Goal: Task Accomplishment & Management: Manage account settings

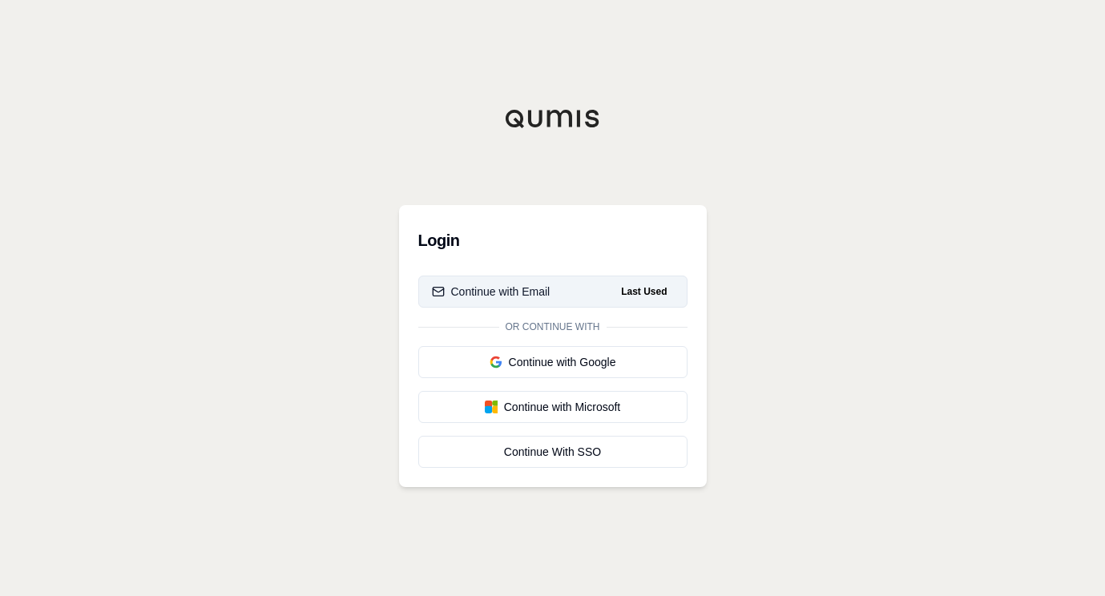
click at [516, 292] on div "Continue with Email" at bounding box center [491, 292] width 119 height 16
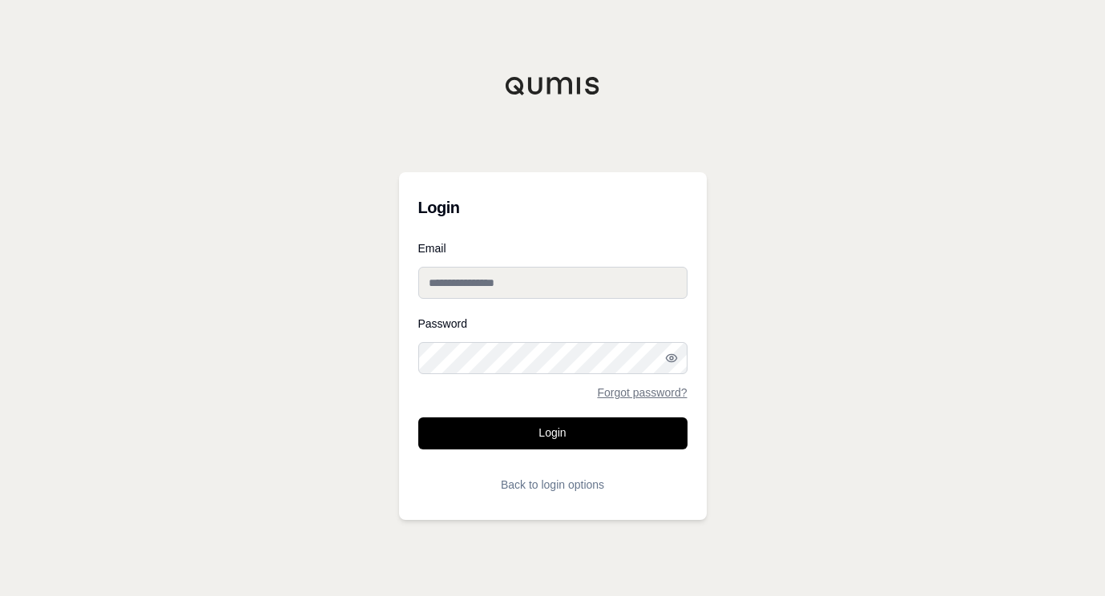
type input "**********"
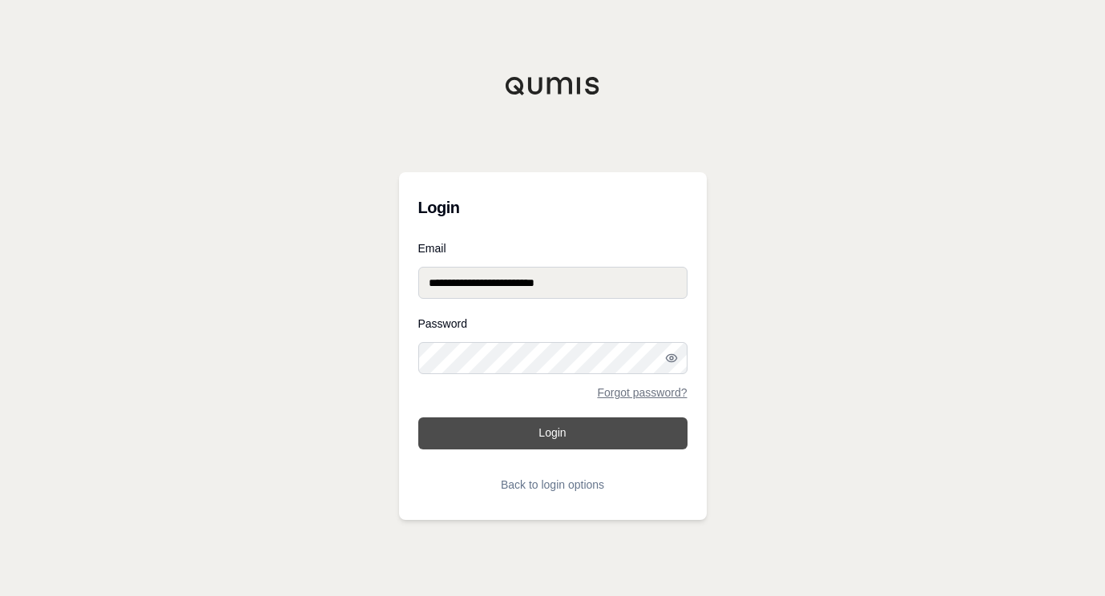
click at [551, 428] on button "Login" at bounding box center [552, 434] width 269 height 32
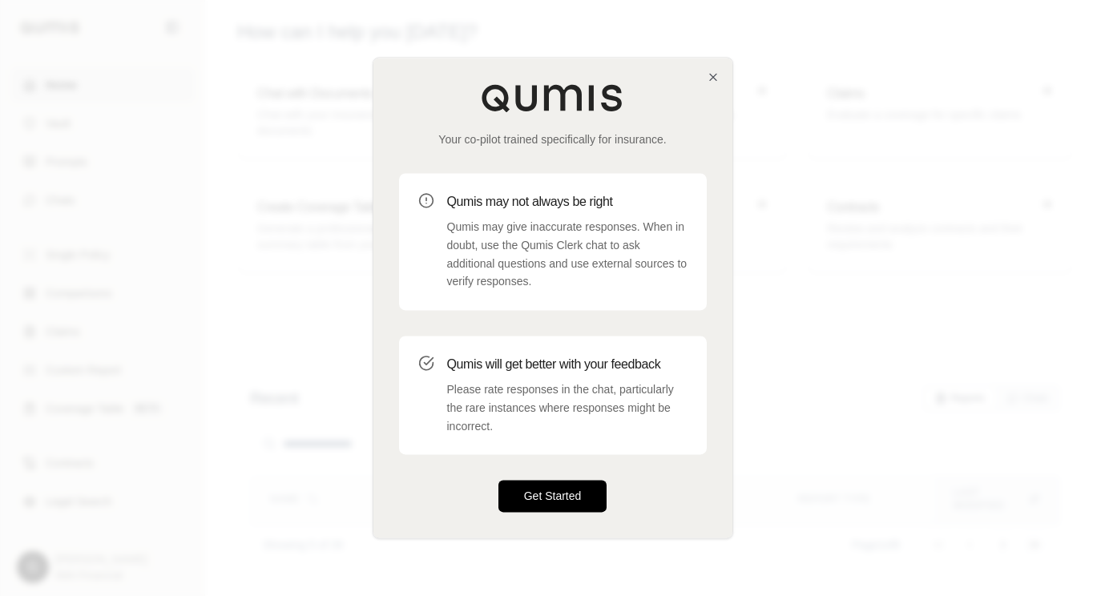
click at [555, 486] on button "Get Started" at bounding box center [552, 497] width 109 height 32
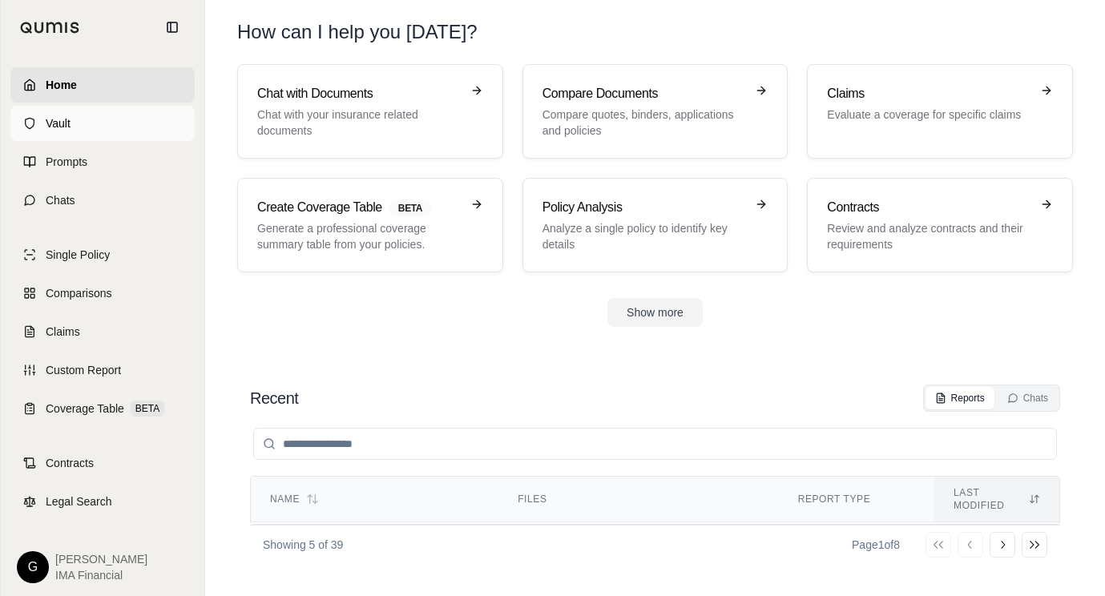
click at [79, 119] on link "Vault" at bounding box center [102, 123] width 184 height 35
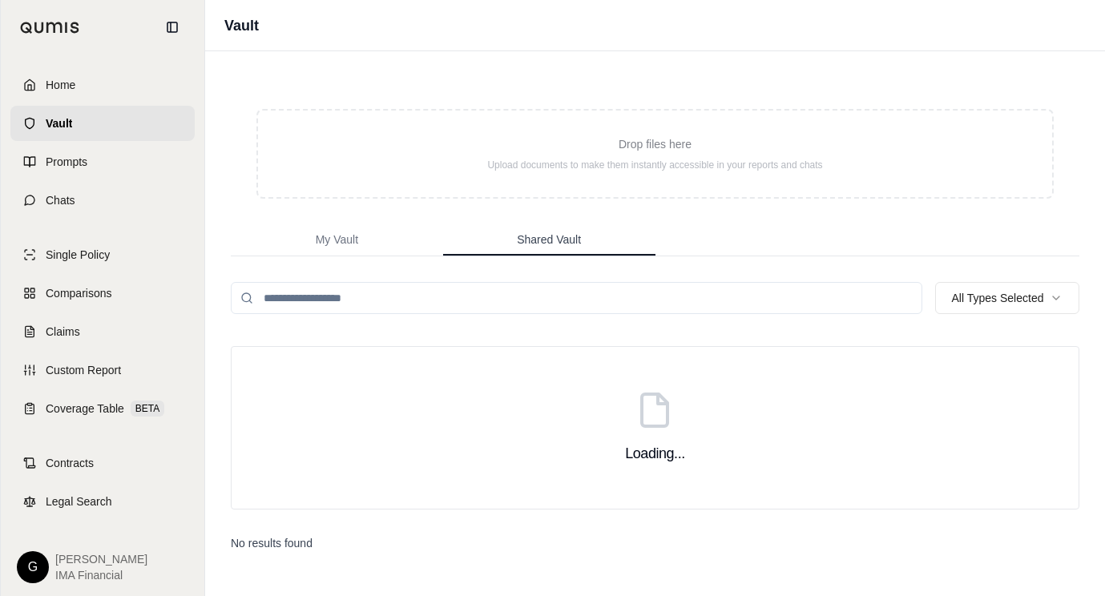
click at [546, 243] on span "Shared Vault" at bounding box center [549, 240] width 64 height 16
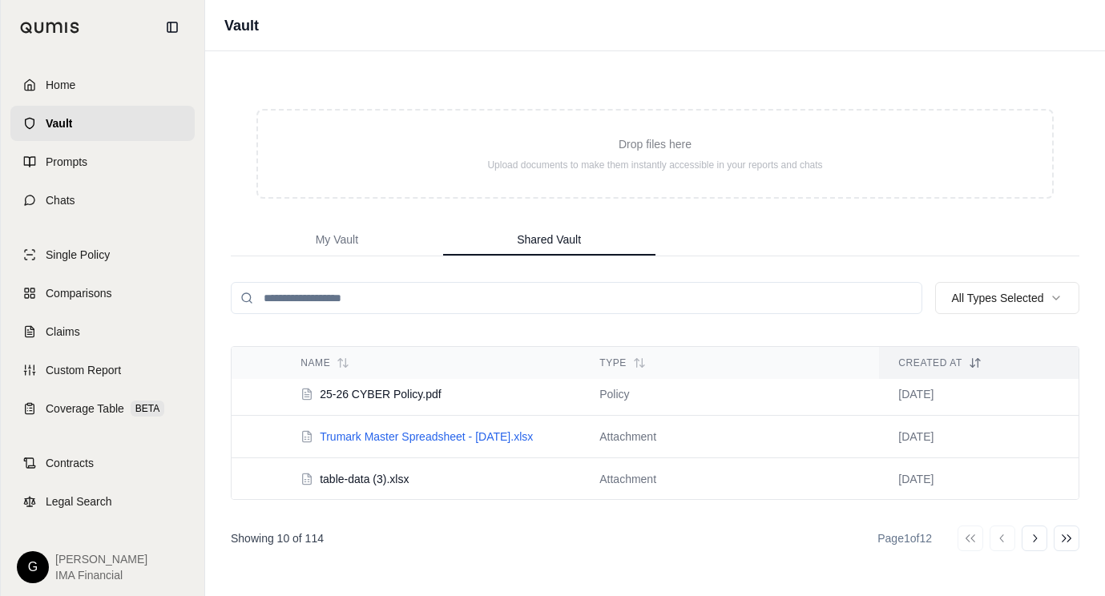
scroll to position [321, 0]
click at [1036, 540] on icon at bounding box center [1034, 538] width 13 height 13
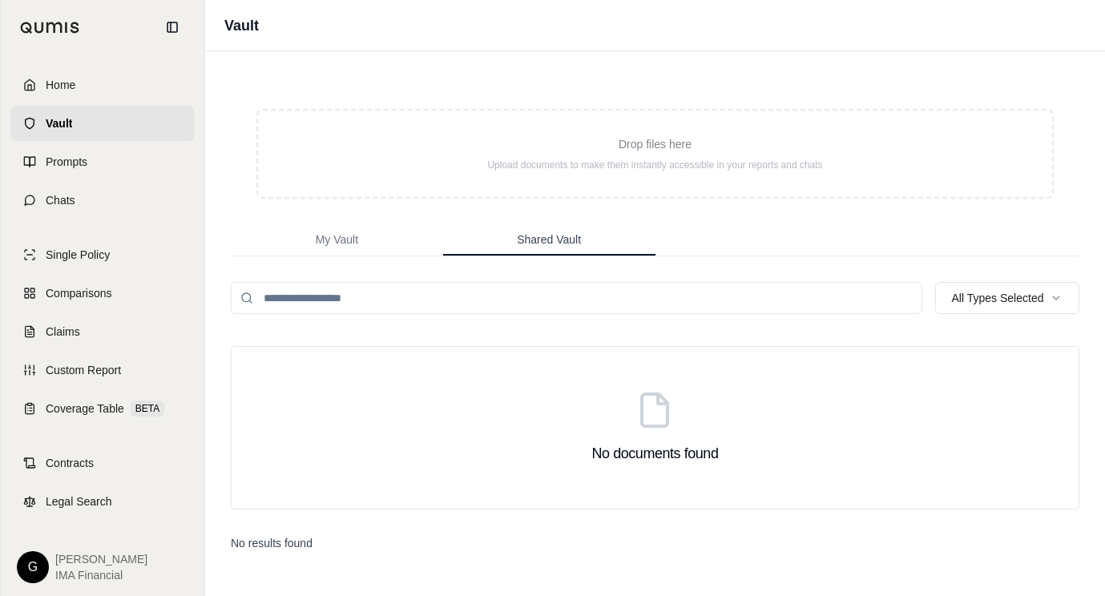
click at [550, 240] on span "Shared Vault" at bounding box center [549, 240] width 64 height 16
click at [991, 304] on html "Home Vault Prompts Chats Single Policy Comparisons Claims Custom Report Coverag…" at bounding box center [552, 298] width 1105 height 596
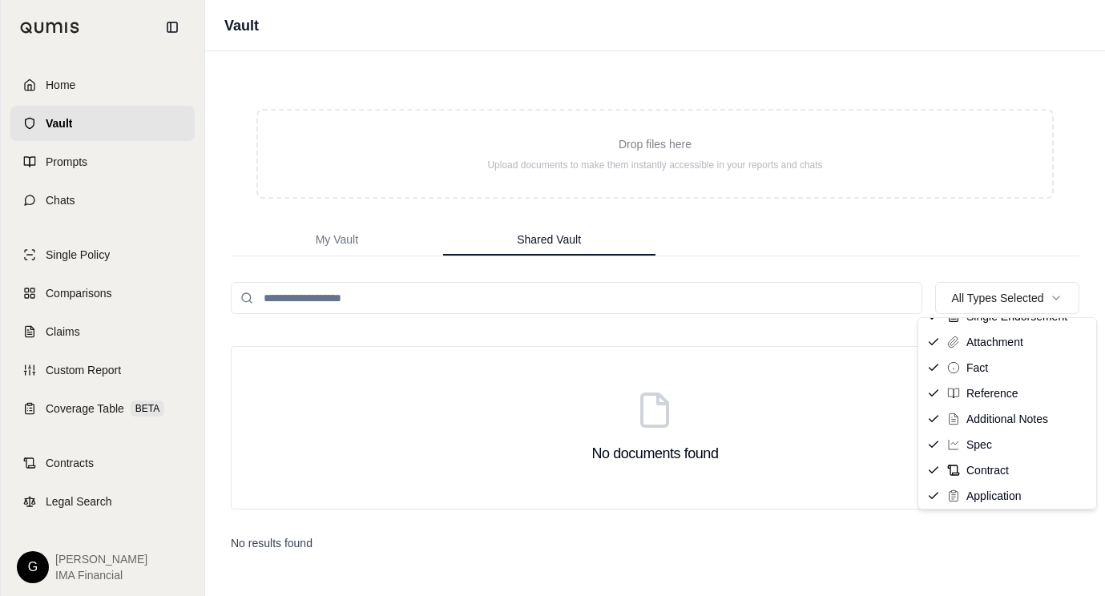
scroll to position [240, 0]
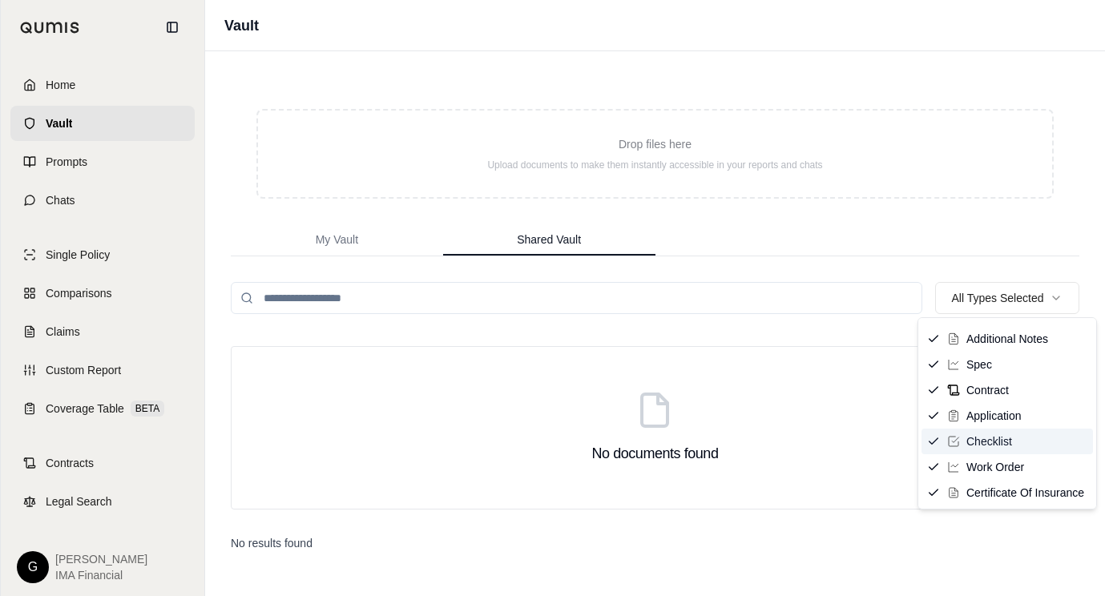
click at [985, 443] on span "Checklist" at bounding box center [989, 442] width 46 height 16
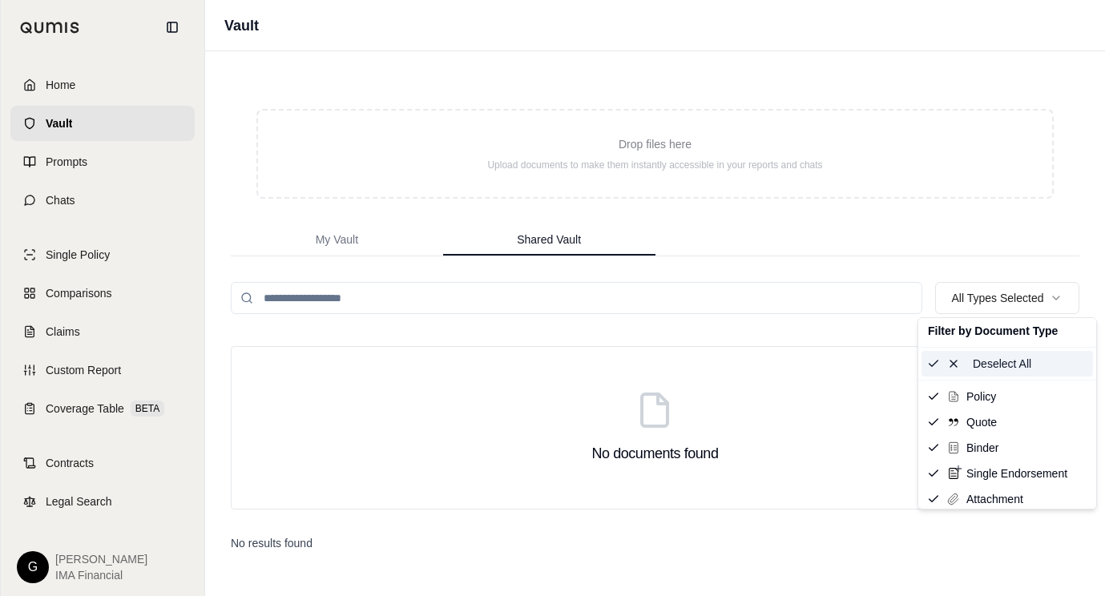
scroll to position [0, 0]
click at [977, 369] on span "Deselect All" at bounding box center [1002, 367] width 59 height 16
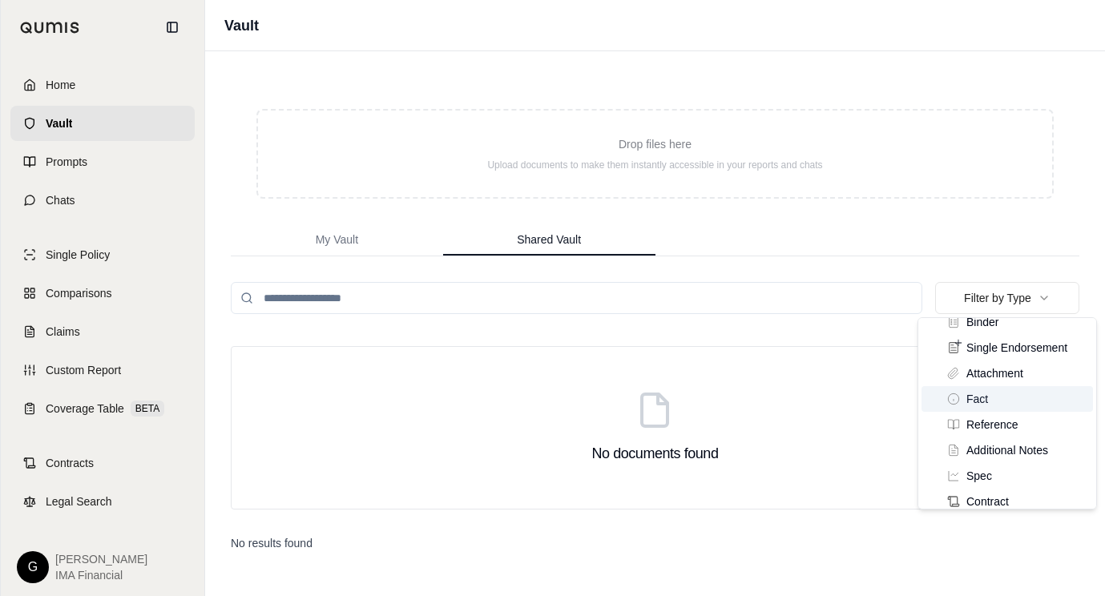
scroll to position [282, 0]
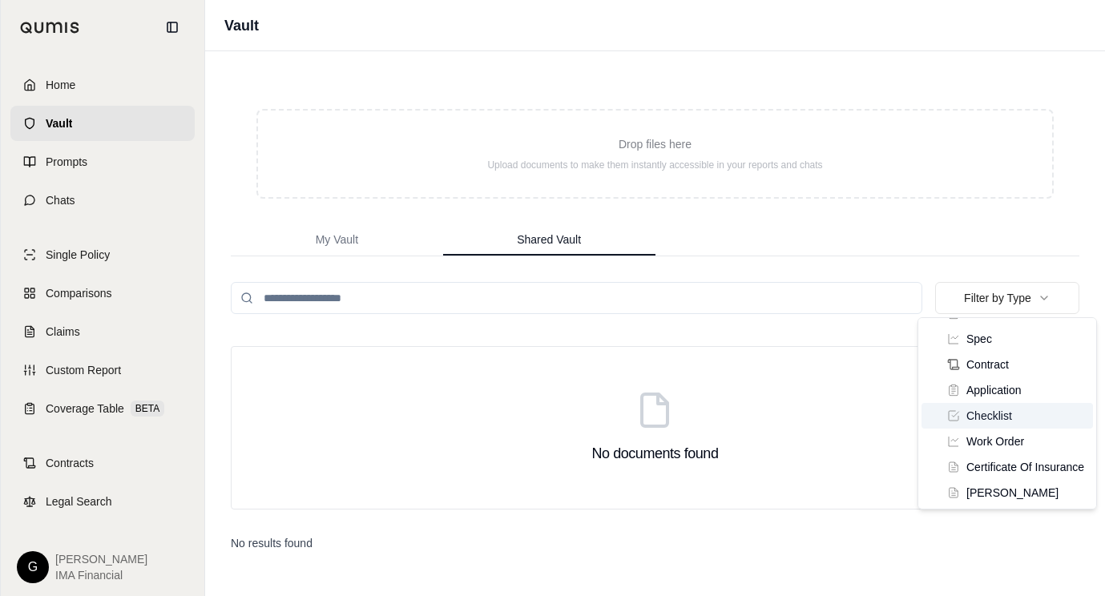
click at [988, 408] on span "Checklist" at bounding box center [989, 416] width 46 height 16
click at [944, 235] on html "Home Vault Prompts Chats Single Policy Comparisons Claims Custom Report Coverag…" at bounding box center [552, 298] width 1105 height 596
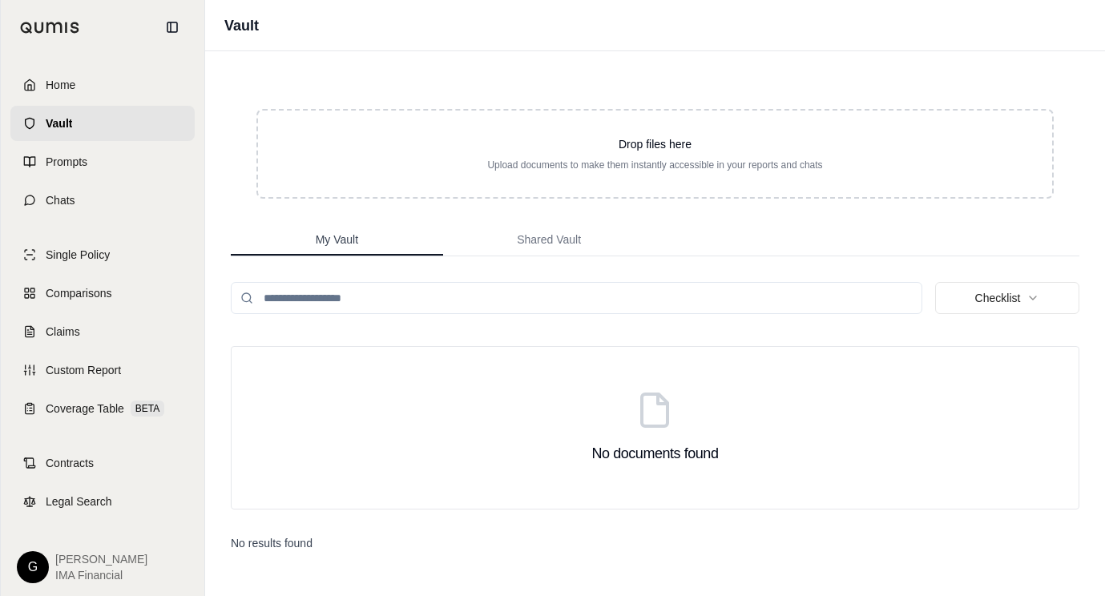
click at [349, 236] on span "My Vault" at bounding box center [337, 240] width 42 height 16
click at [989, 298] on html "Home Vault Prompts Chats Single Policy Comparisons Claims Custom Report Coverag…" at bounding box center [552, 298] width 1105 height 596
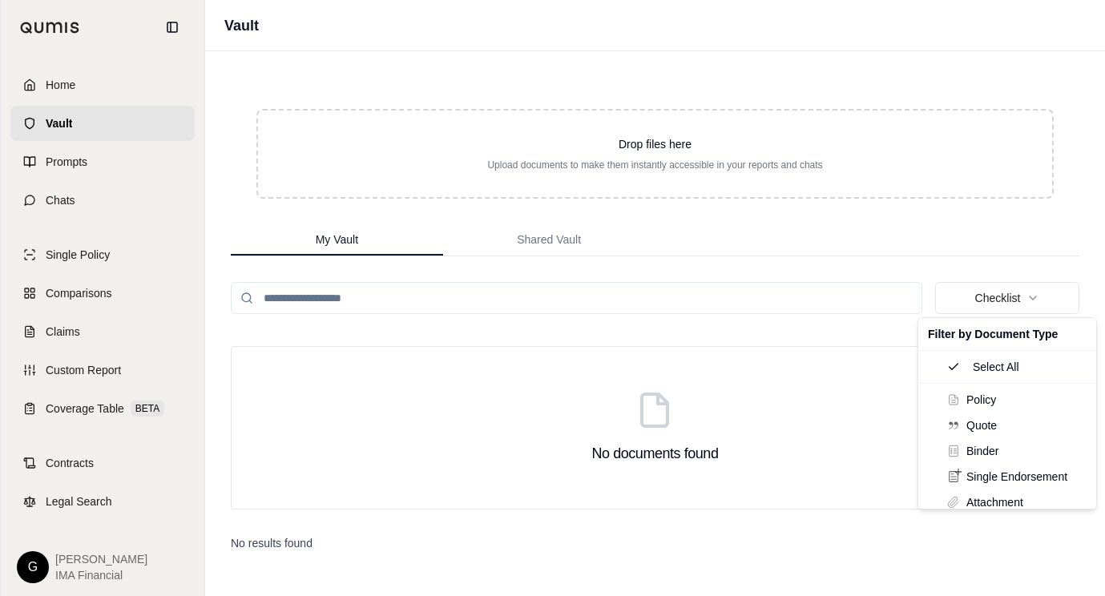
click at [648, 237] on html "Home Vault Prompts Chats Single Policy Comparisons Claims Custom Report Coverag…" at bounding box center [552, 298] width 1105 height 596
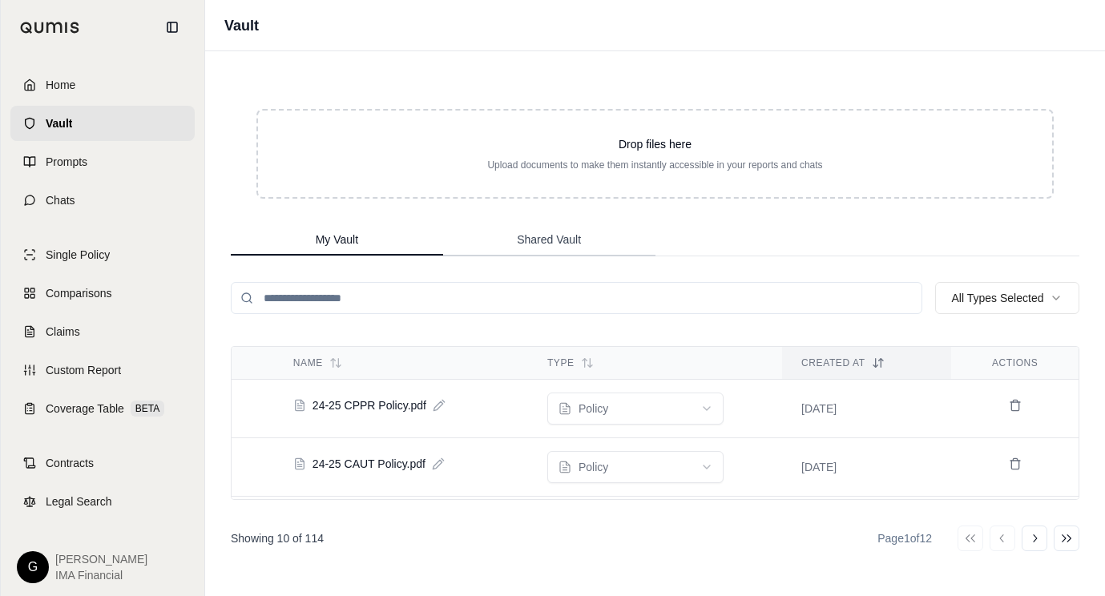
click at [554, 250] on button "Shared Vault" at bounding box center [549, 240] width 212 height 32
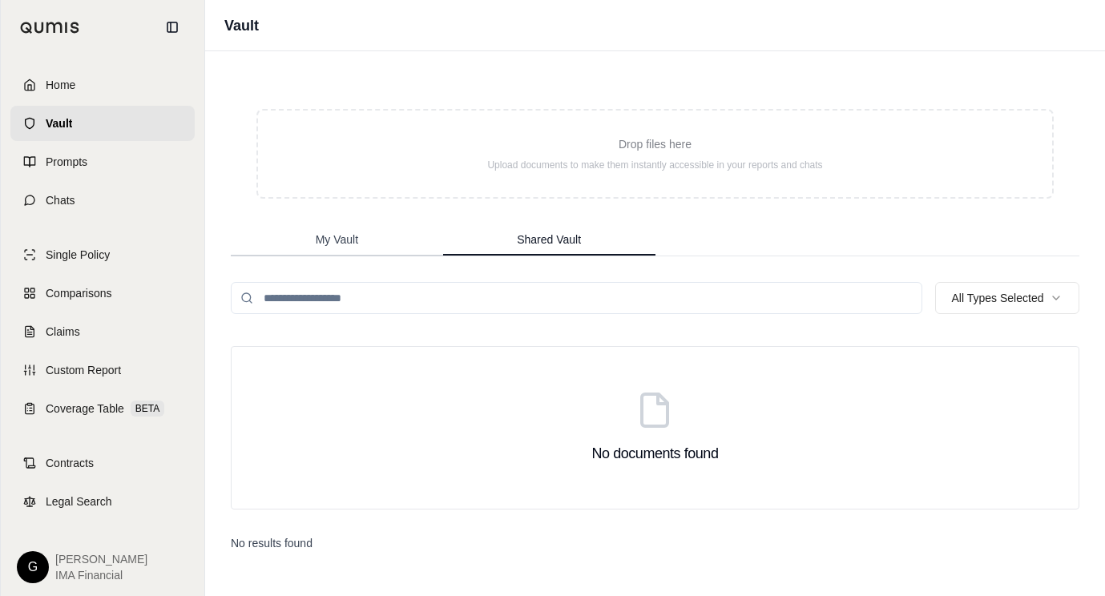
click at [347, 240] on span "My Vault" at bounding box center [337, 240] width 42 height 16
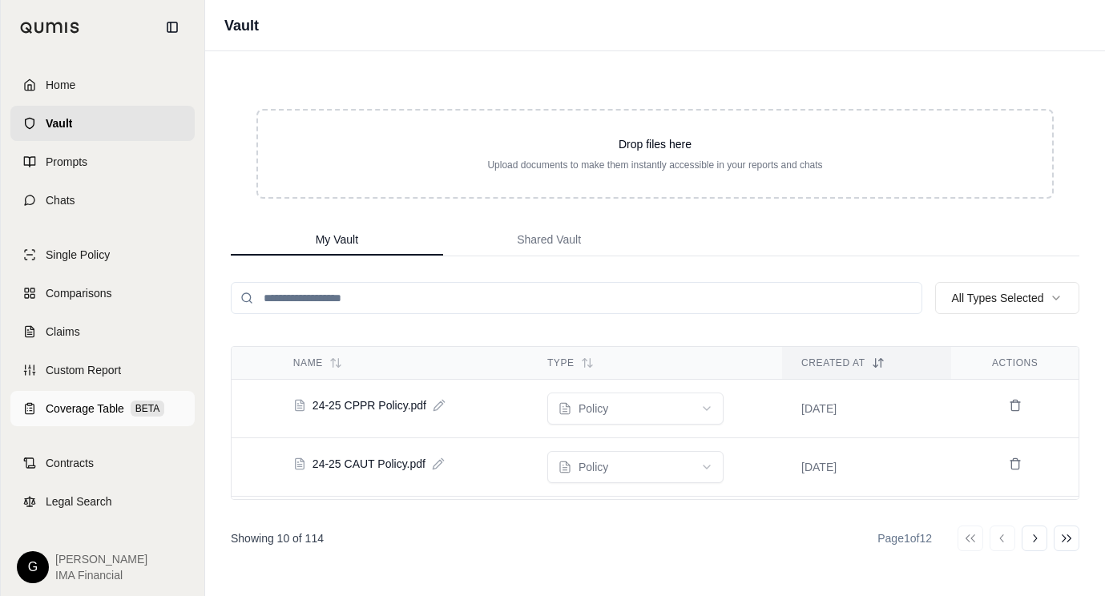
click at [85, 412] on span "Coverage Table" at bounding box center [85, 409] width 79 height 16
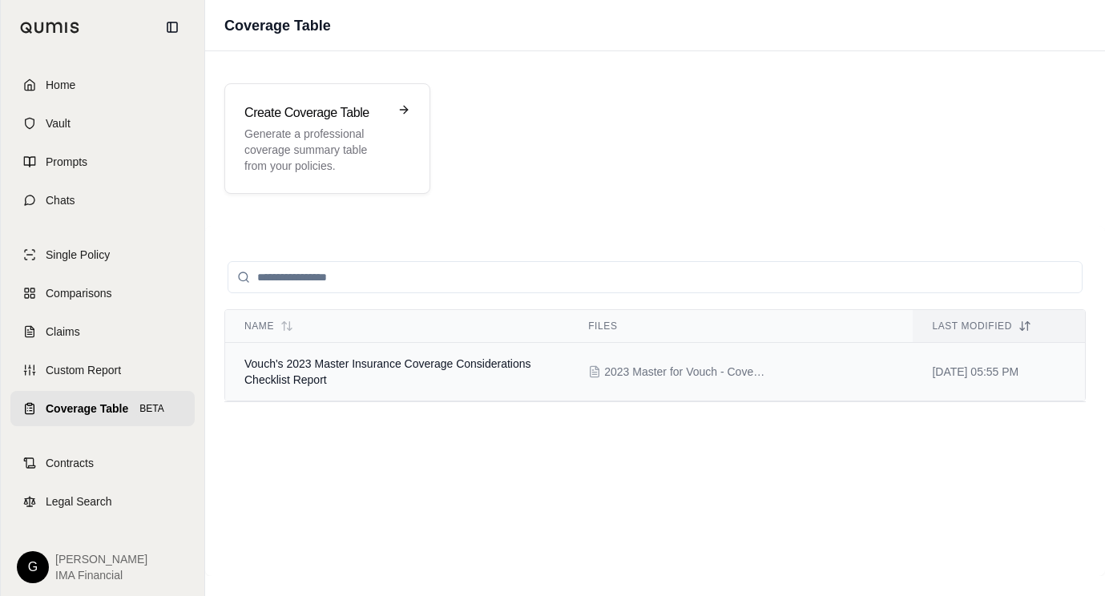
click at [409, 369] on span "Vouch's 2023 Master Insurance Coverage Considerations Checklist Report" at bounding box center [387, 371] width 287 height 29
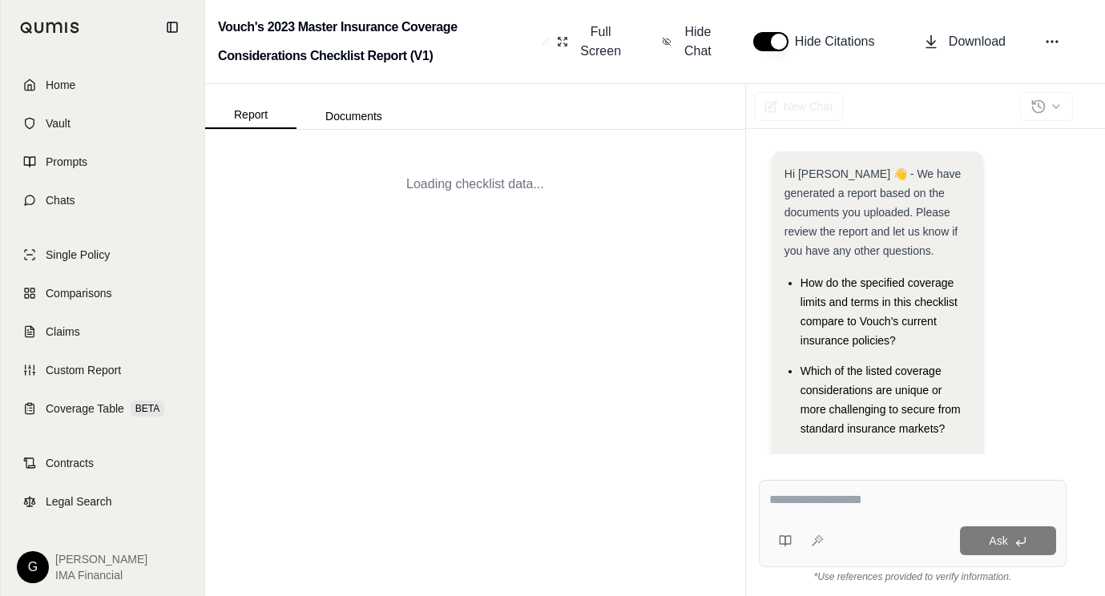
scroll to position [35, 0]
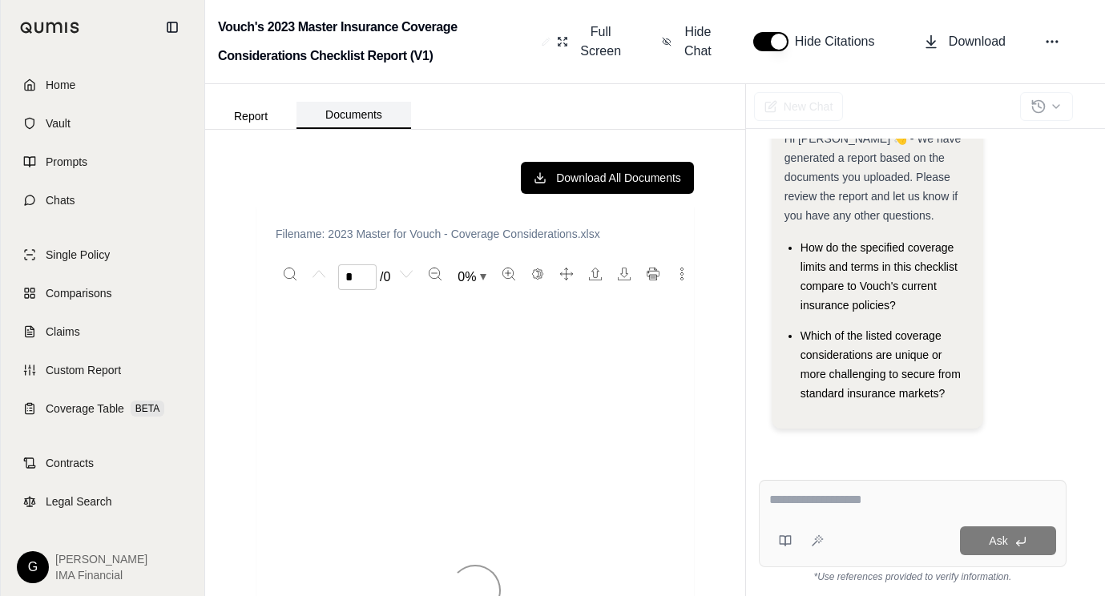
click at [358, 116] on button "Documents" at bounding box center [354, 115] width 115 height 27
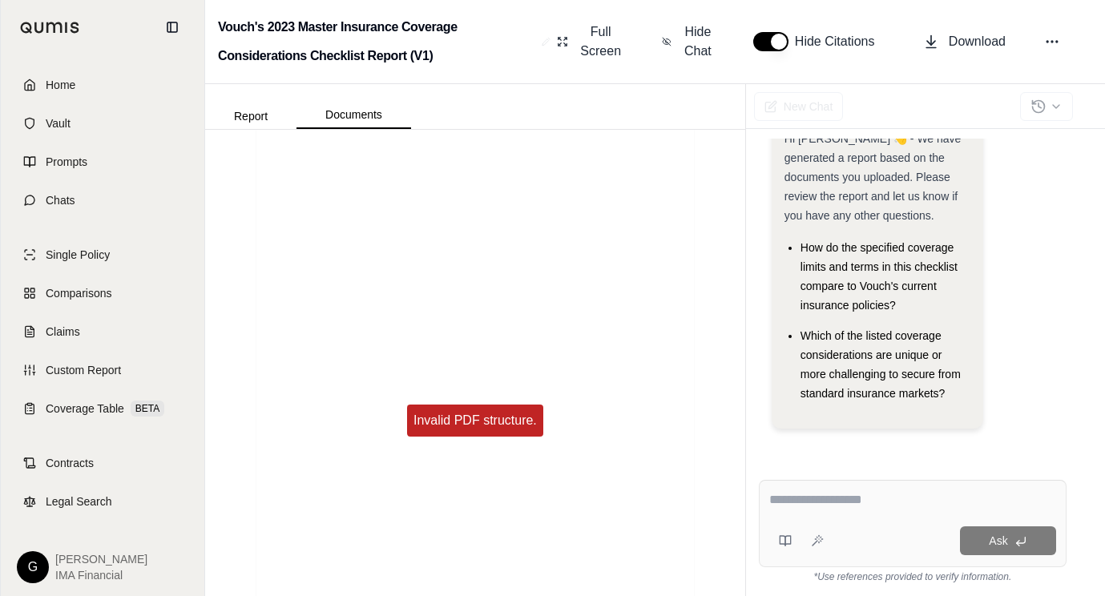
scroll to position [0, 0]
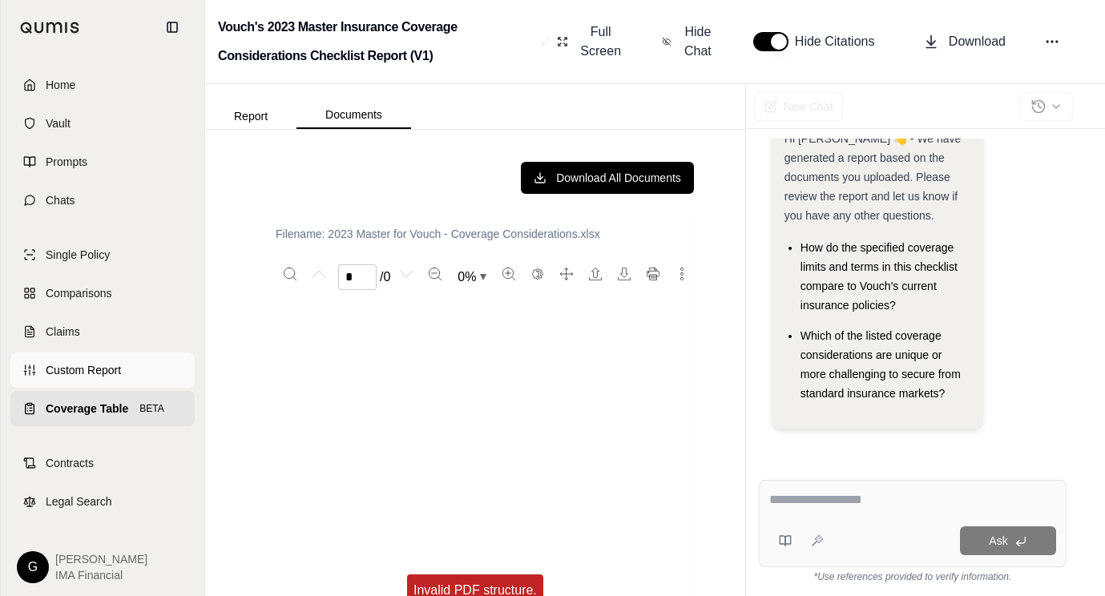
click at [111, 365] on span "Custom Report" at bounding box center [83, 370] width 75 height 16
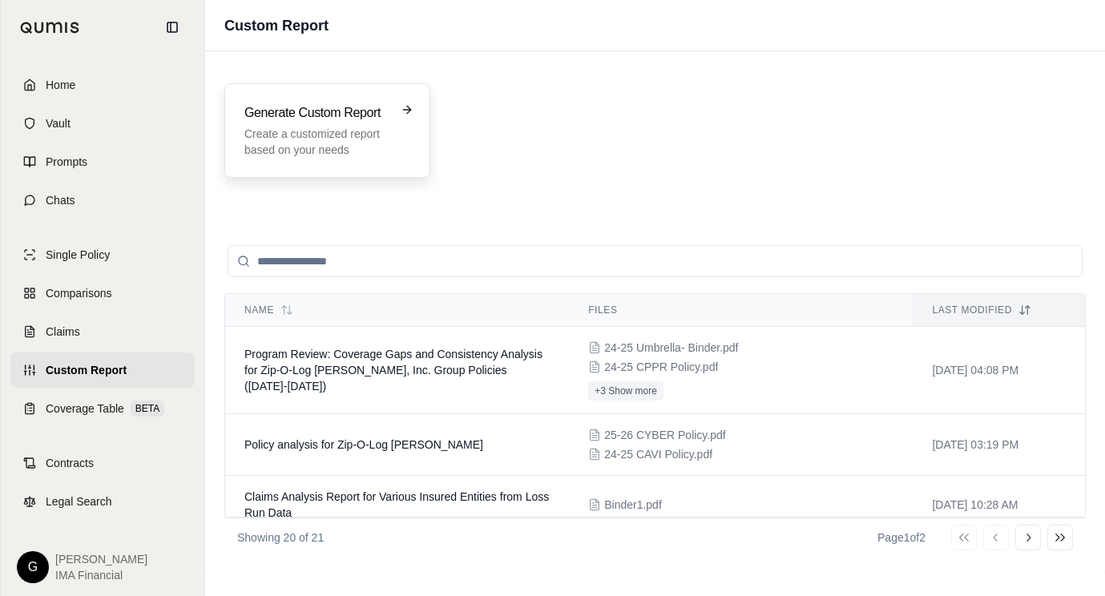
click at [359, 140] on p "Create a customized report based on your needs" at bounding box center [315, 142] width 143 height 32
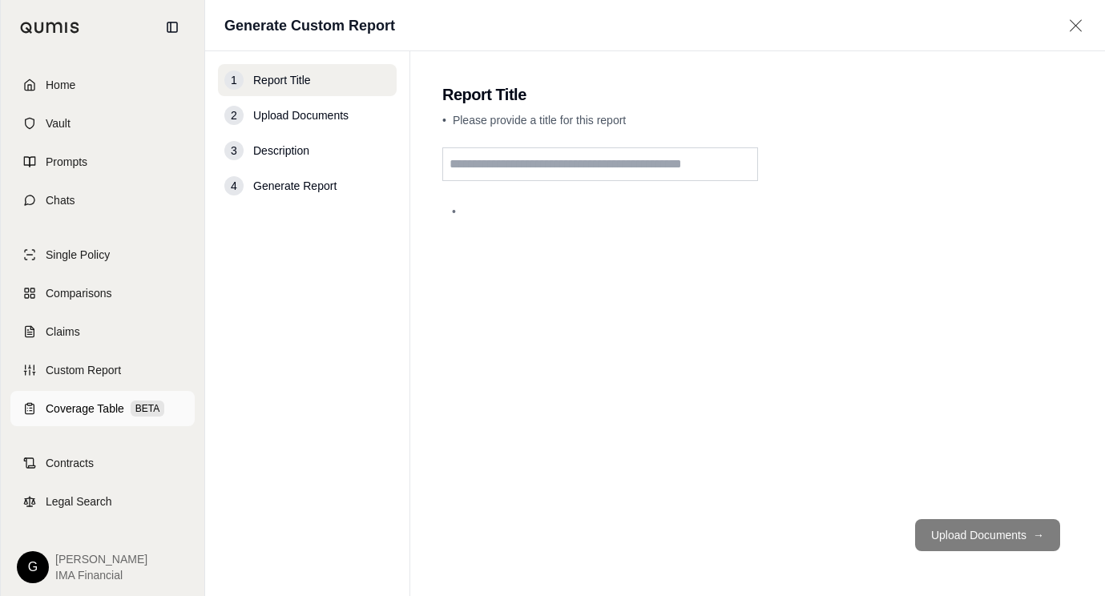
click at [85, 414] on span "Coverage Table" at bounding box center [85, 409] width 79 height 16
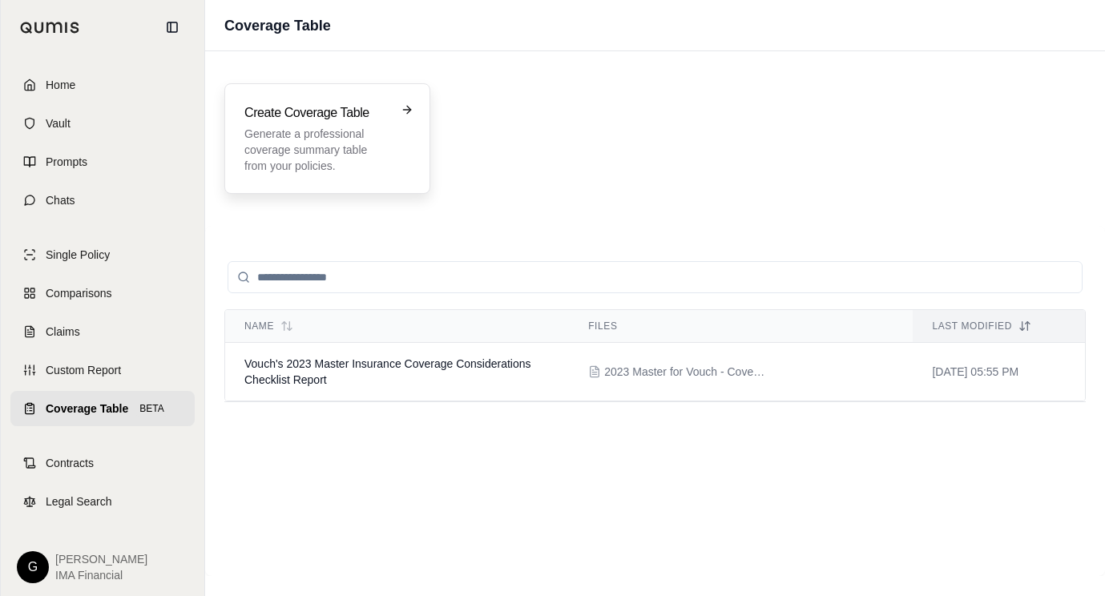
click at [303, 127] on p "Generate a professional coverage summary table from your policies." at bounding box center [315, 150] width 143 height 48
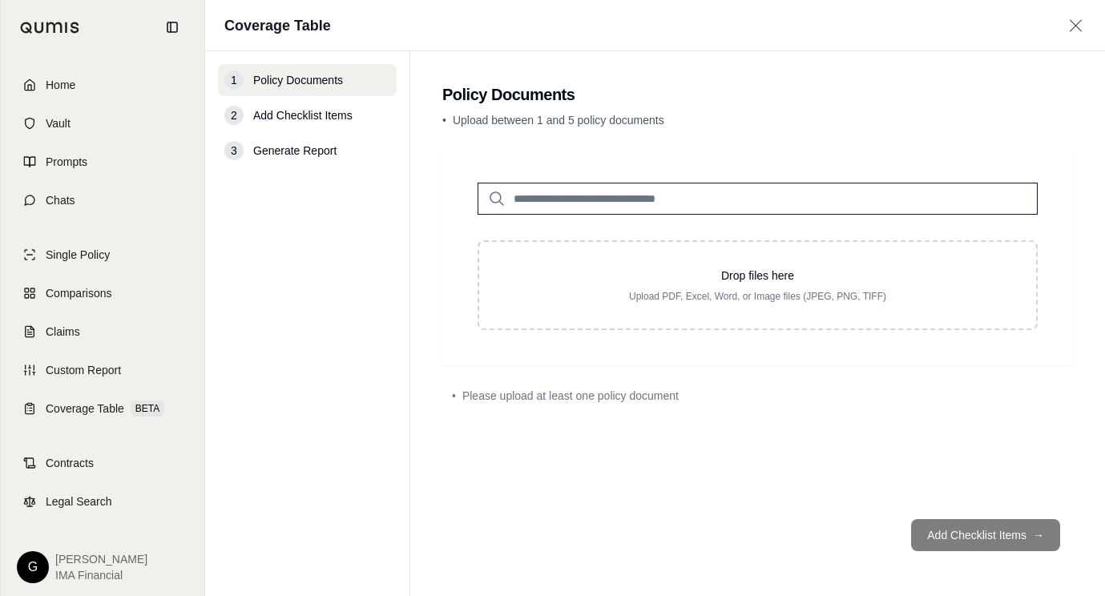
click at [966, 540] on footer "Add Checklist Items →" at bounding box center [757, 535] width 631 height 58
click at [284, 124] on div "2 Add Checklist Items" at bounding box center [307, 115] width 179 height 32
click at [659, 201] on input "search" at bounding box center [758, 199] width 560 height 32
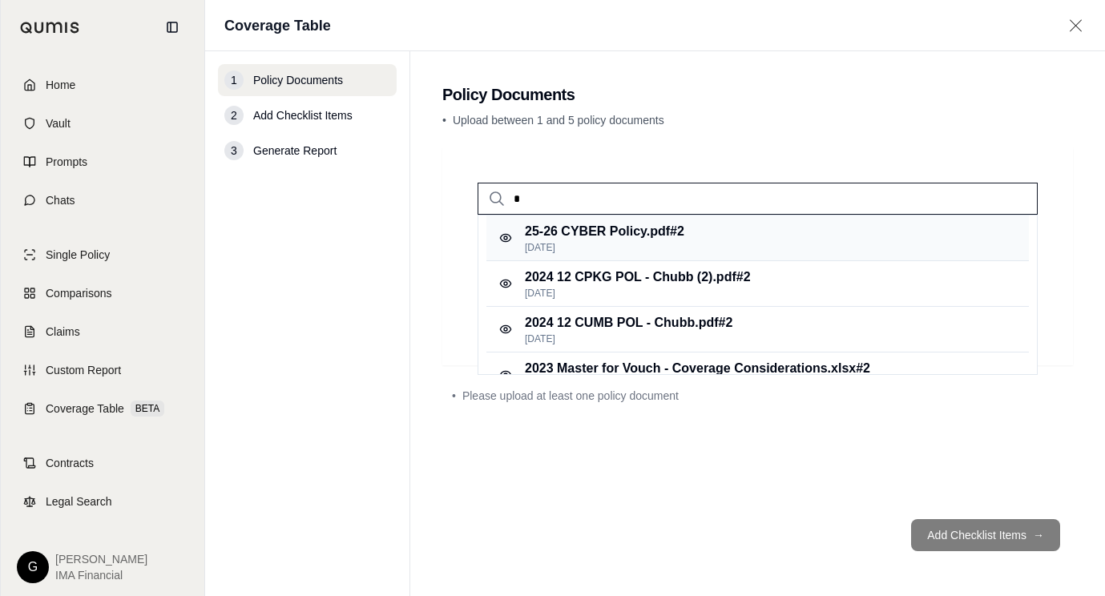
type input "*"
click at [591, 237] on p "25-26 CYBER Policy.pdf #2" at bounding box center [604, 231] width 159 height 19
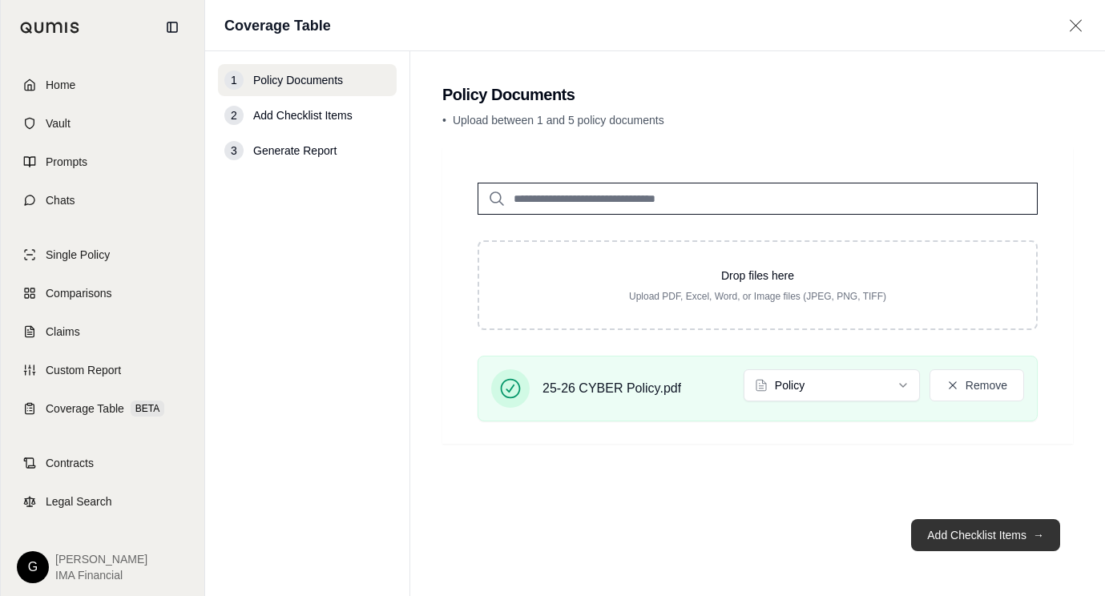
drag, startPoint x: 964, startPoint y: 539, endPoint x: 949, endPoint y: 526, distance: 19.9
click at [962, 539] on button "Add Checklist Items →" at bounding box center [985, 535] width 149 height 32
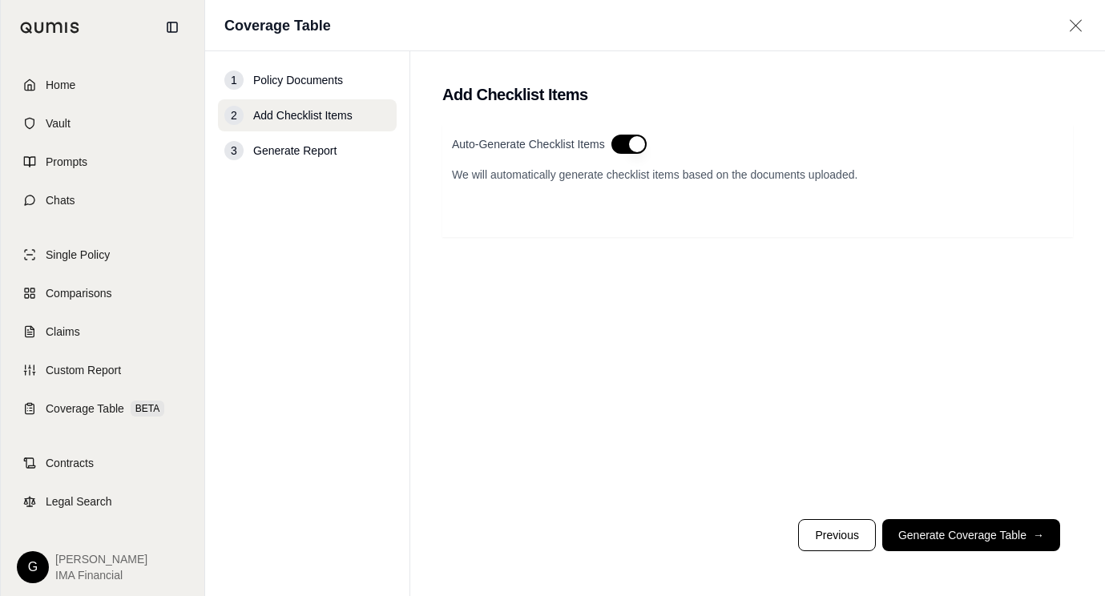
click at [568, 180] on p "We will automatically generate checklist items based on the documents uploaded." at bounding box center [757, 175] width 611 height 16
click at [966, 539] on button "Generate Coverage Table →" at bounding box center [971, 535] width 178 height 32
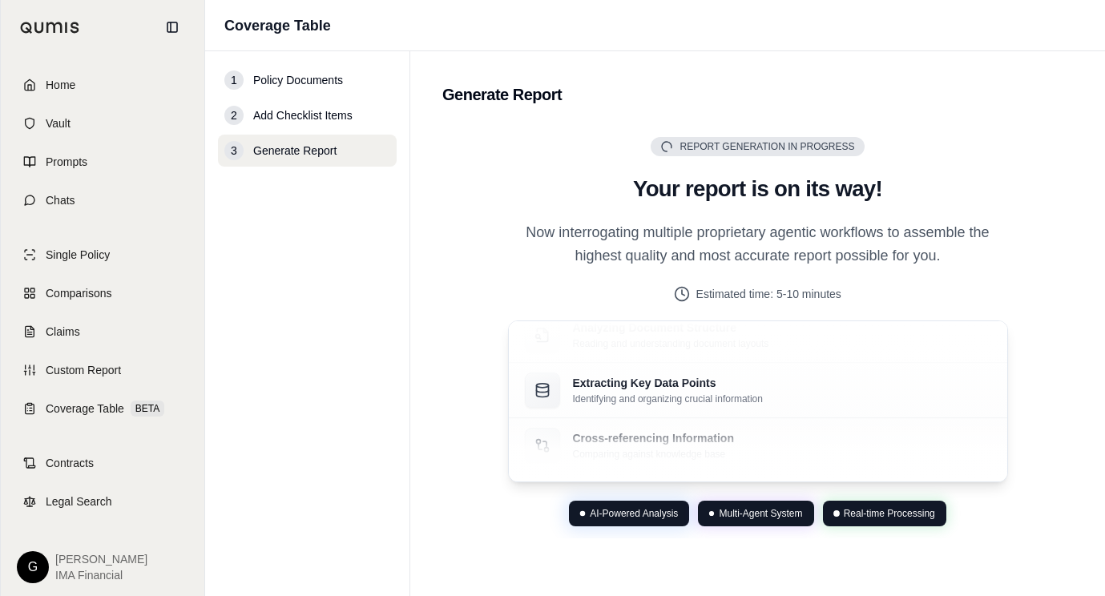
click at [1086, 121] on main "Generate Report Report Generation in Progress Generating Report Your report is …" at bounding box center [757, 323] width 695 height 545
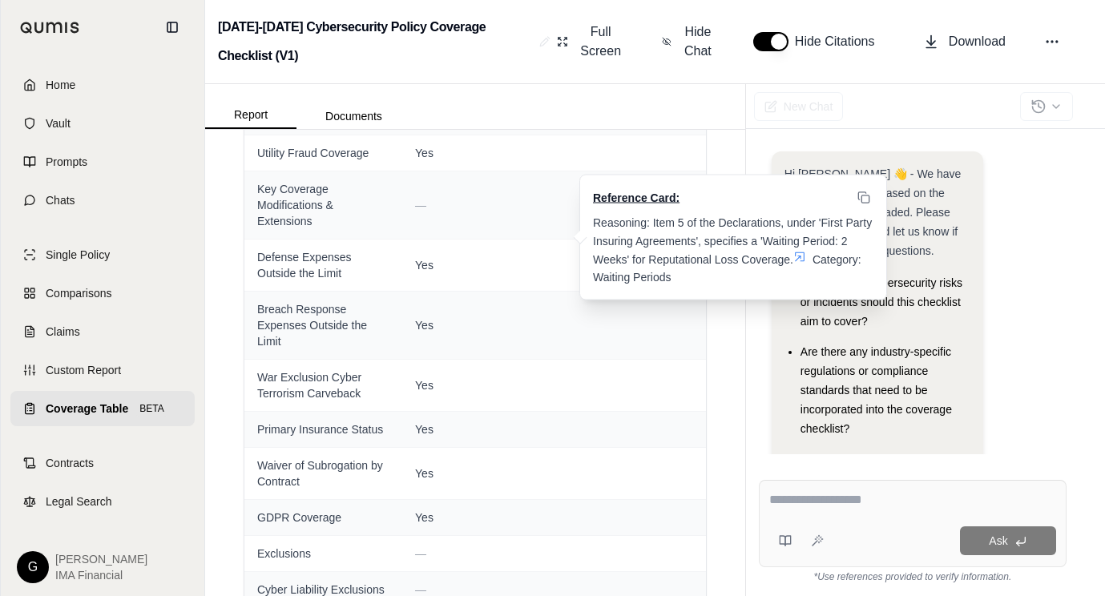
scroll to position [2805, 0]
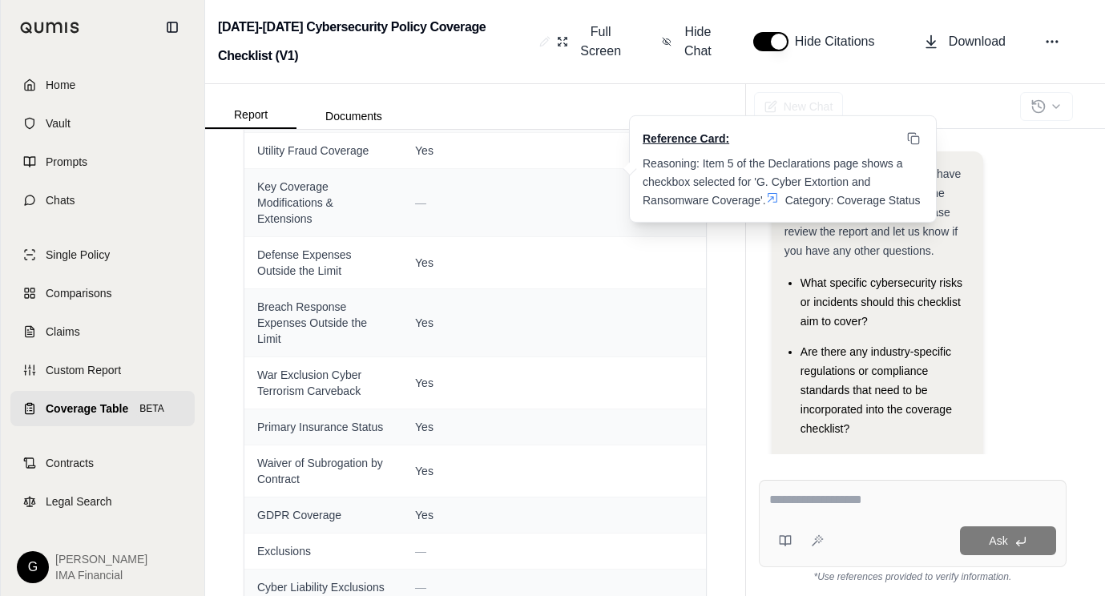
click at [914, 132] on icon at bounding box center [913, 138] width 13 height 13
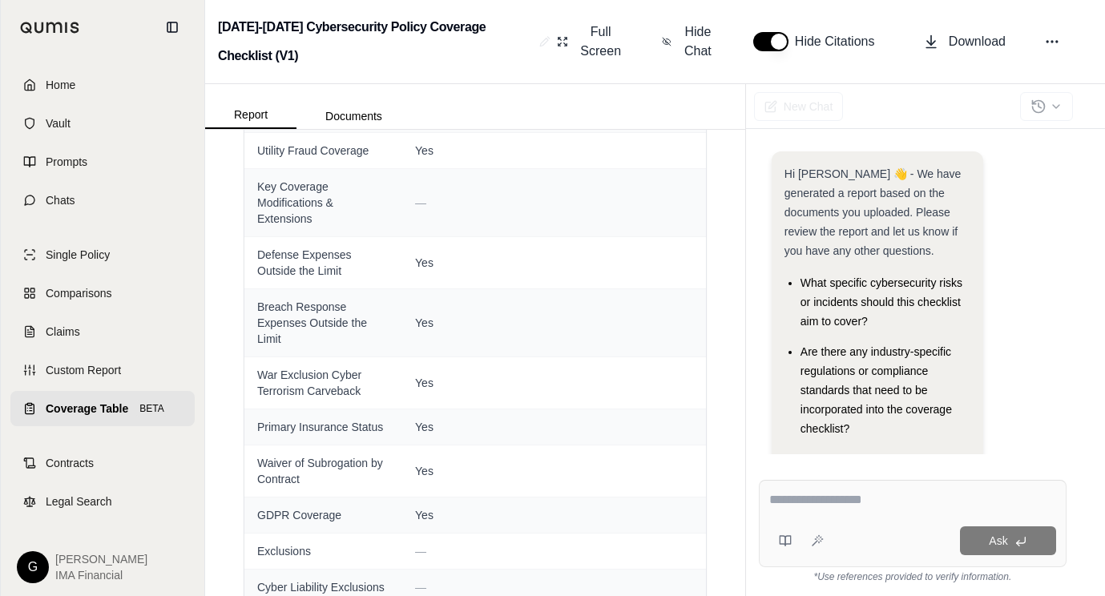
click at [864, 72] on div "2025-2026 Cybersecurity Policy Coverage Checklist (V1) Full Screen Hide Chat Hi…" at bounding box center [655, 42] width 900 height 84
click at [80, 90] on link "Home" at bounding box center [102, 84] width 184 height 35
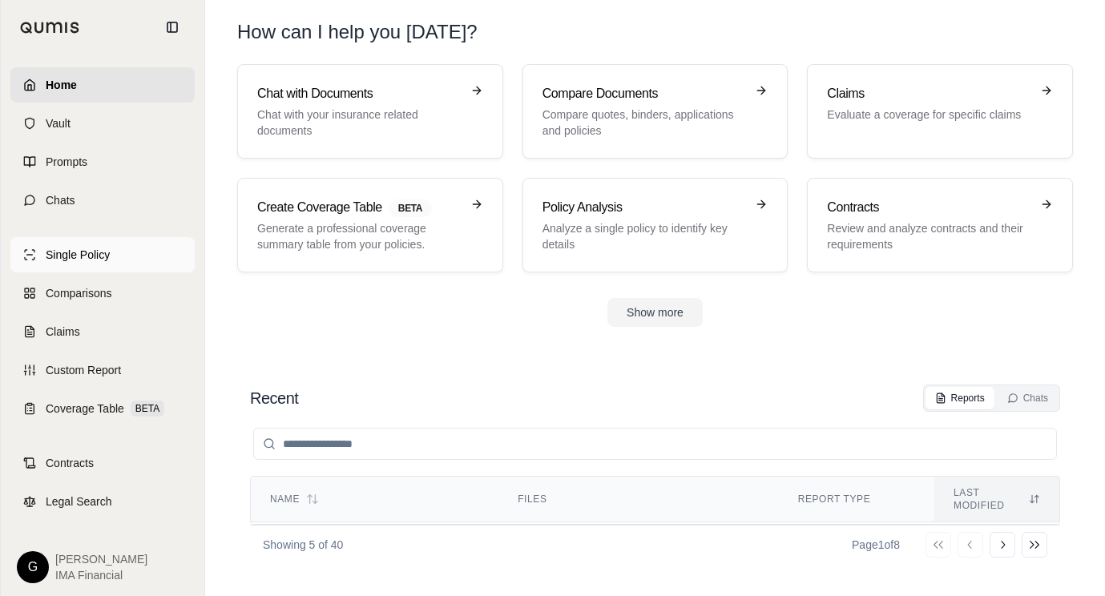
click at [116, 257] on link "Single Policy" at bounding box center [102, 254] width 184 height 35
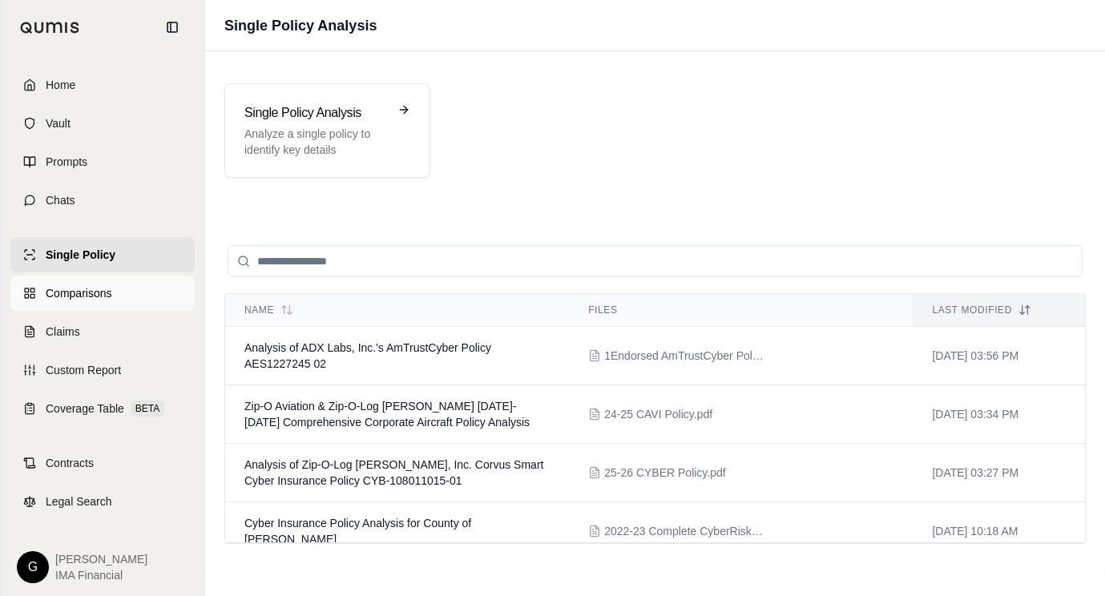
click at [105, 301] on span "Comparisons" at bounding box center [79, 293] width 66 height 16
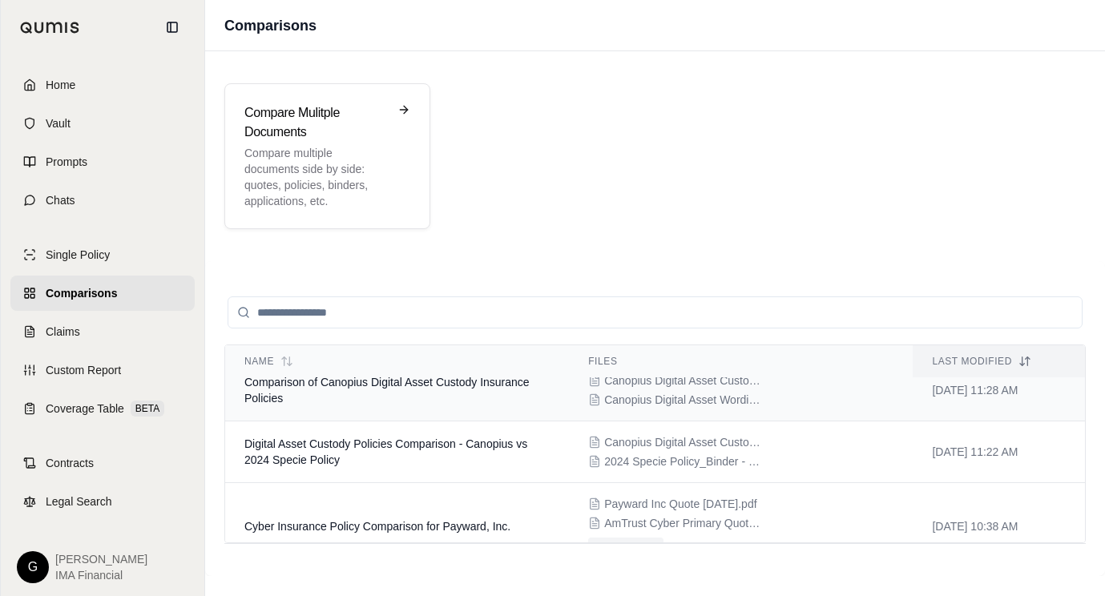
scroll to position [107, 0]
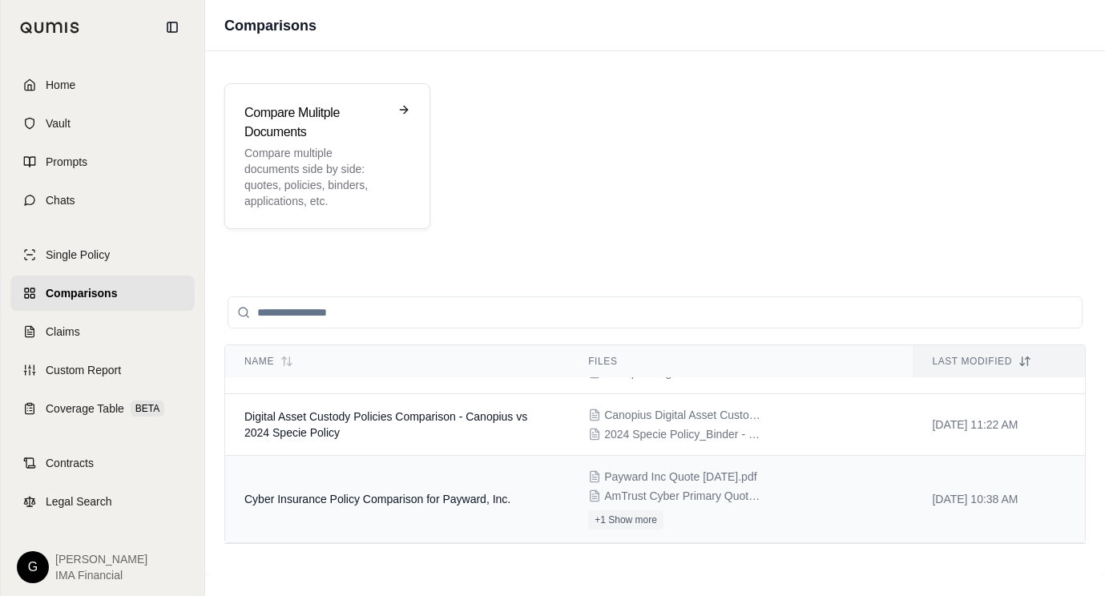
click at [289, 474] on td "Cyber Insurance Policy Comparison for Payward, Inc." at bounding box center [397, 499] width 344 height 87
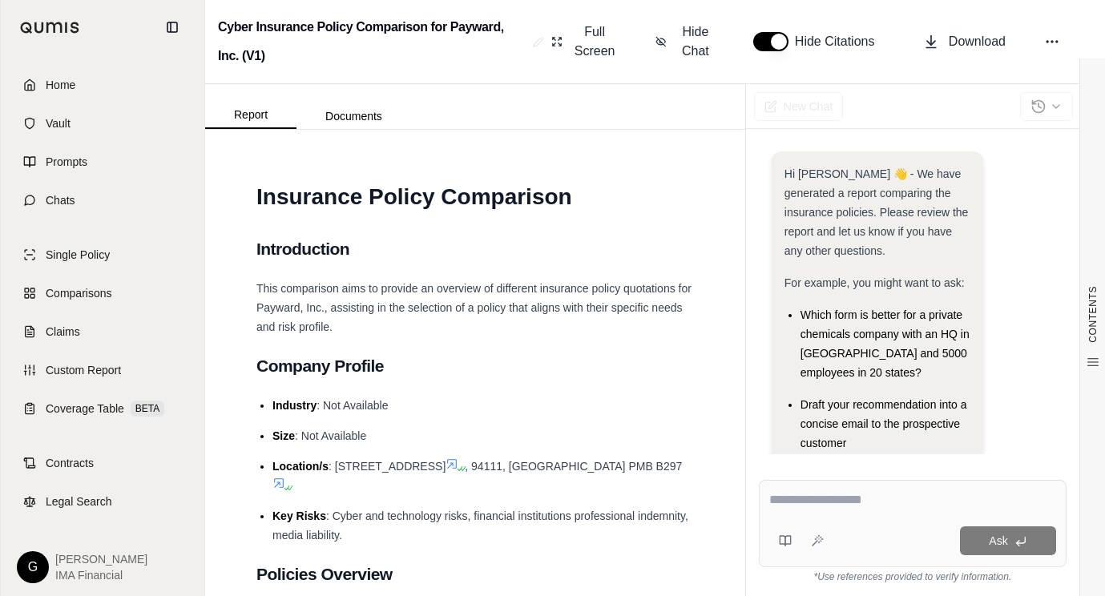
scroll to position [229, 0]
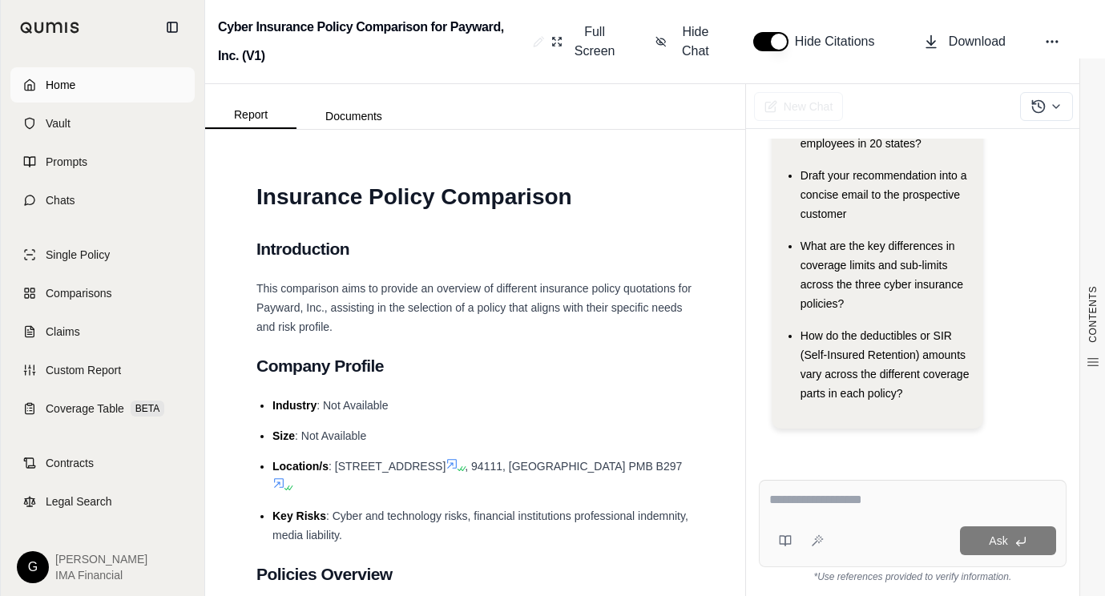
click at [67, 92] on span "Home" at bounding box center [61, 85] width 30 height 16
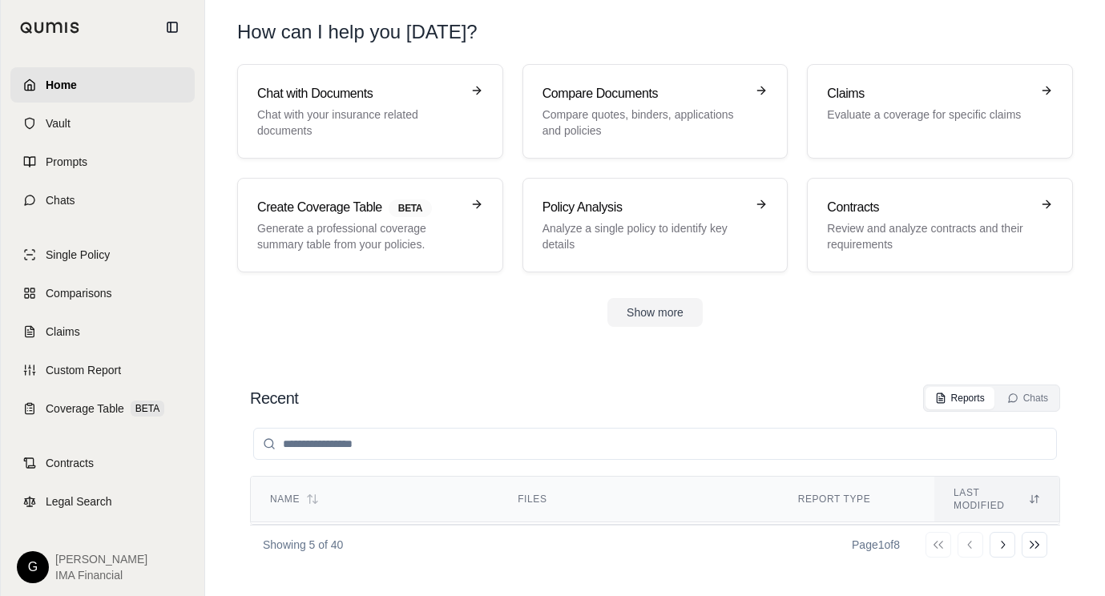
click at [53, 84] on span "Home" at bounding box center [61, 85] width 31 height 16
click at [151, 23] on div at bounding box center [172, 27] width 51 height 51
click at [80, 575] on span "IMA Financial" at bounding box center [101, 575] width 92 height 16
click at [33, 568] on html "Home Vault Prompts Chats Single Policy Comparisons Claims Custom Report Coverag…" at bounding box center [552, 298] width 1105 height 596
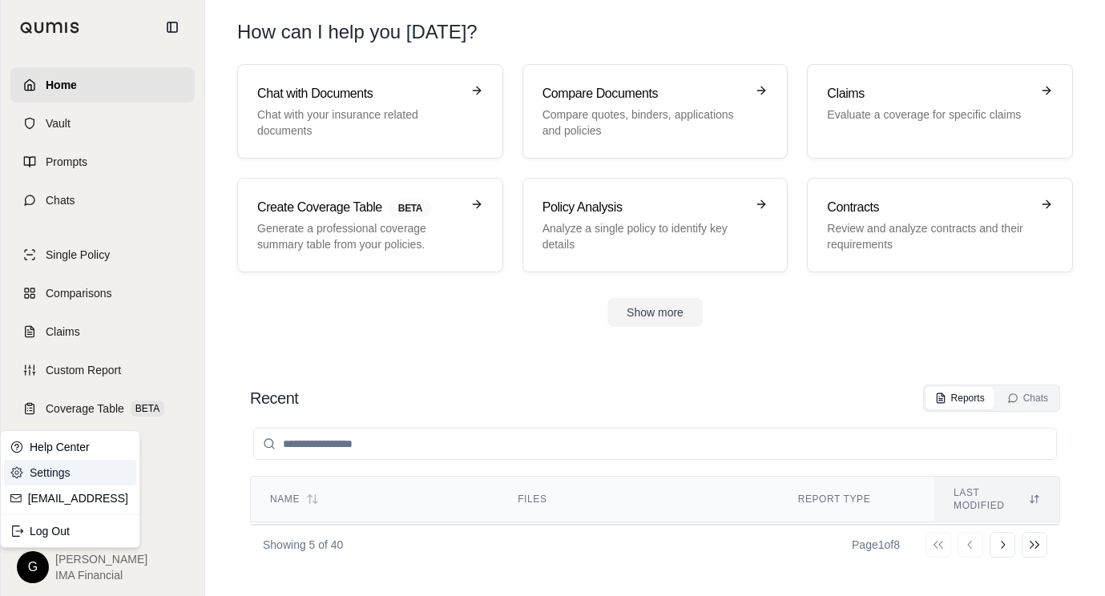
click at [50, 475] on link "Settings" at bounding box center [70, 473] width 132 height 26
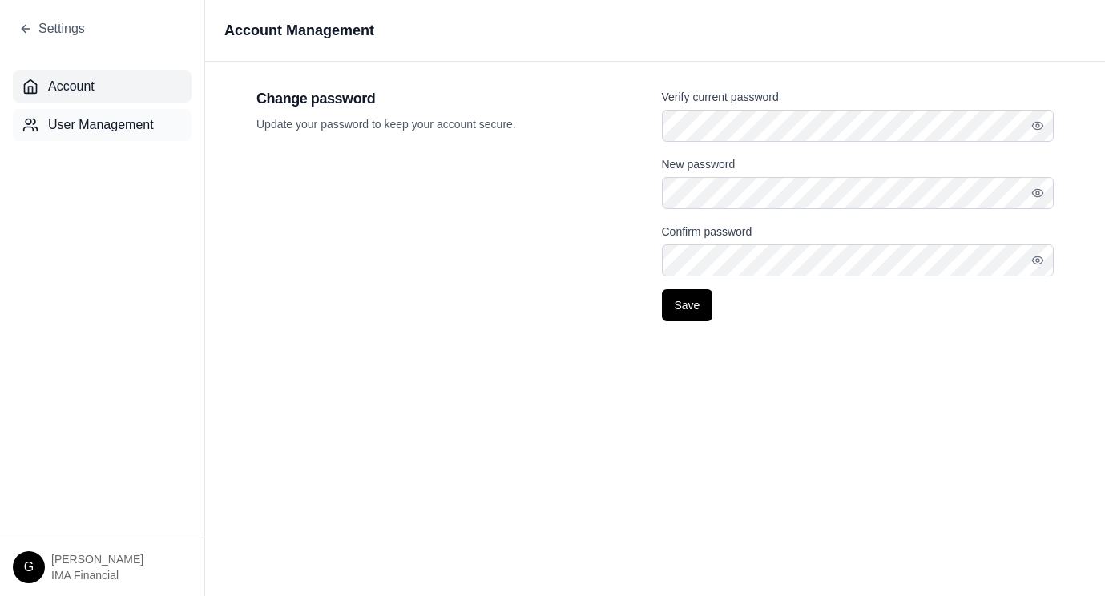
click at [95, 140] on button "User Management" at bounding box center [102, 125] width 179 height 32
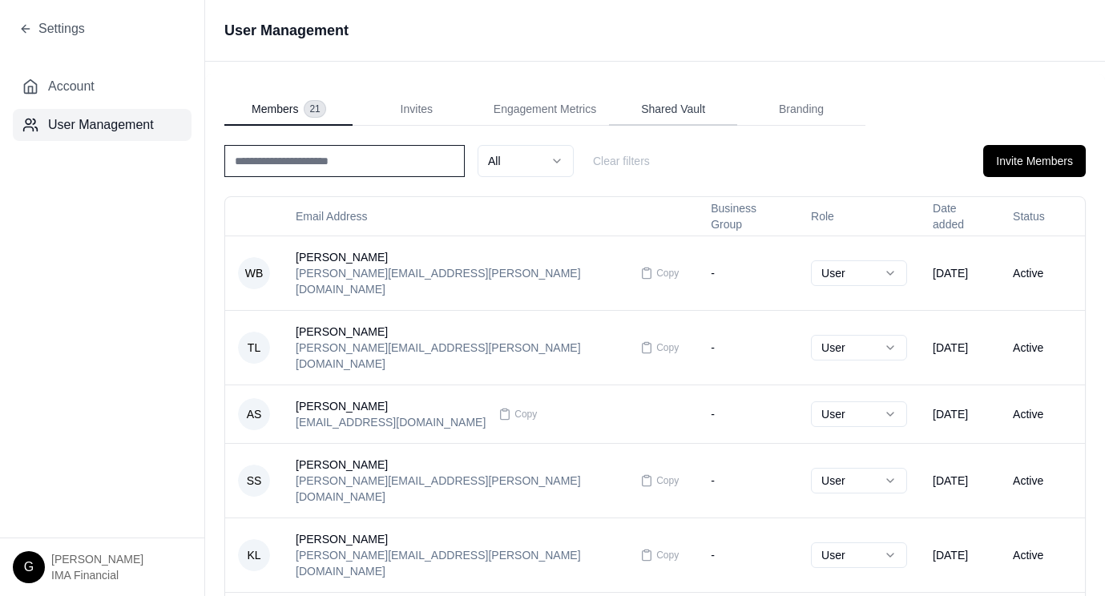
click at [664, 108] on span "Shared Vault" at bounding box center [673, 109] width 64 height 16
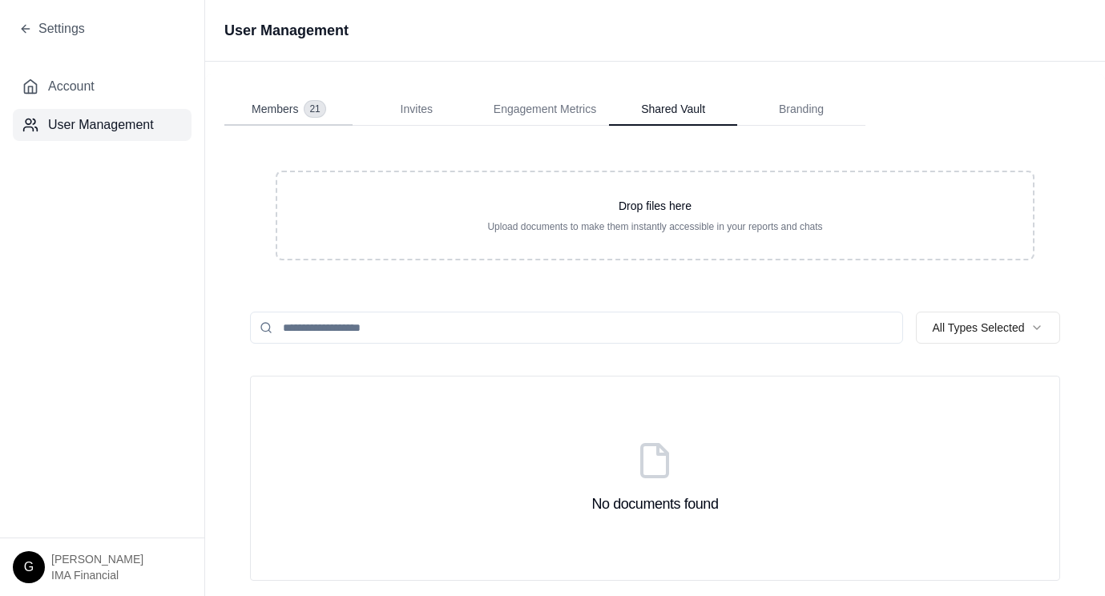
click at [276, 110] on span "Members" at bounding box center [275, 109] width 46 height 16
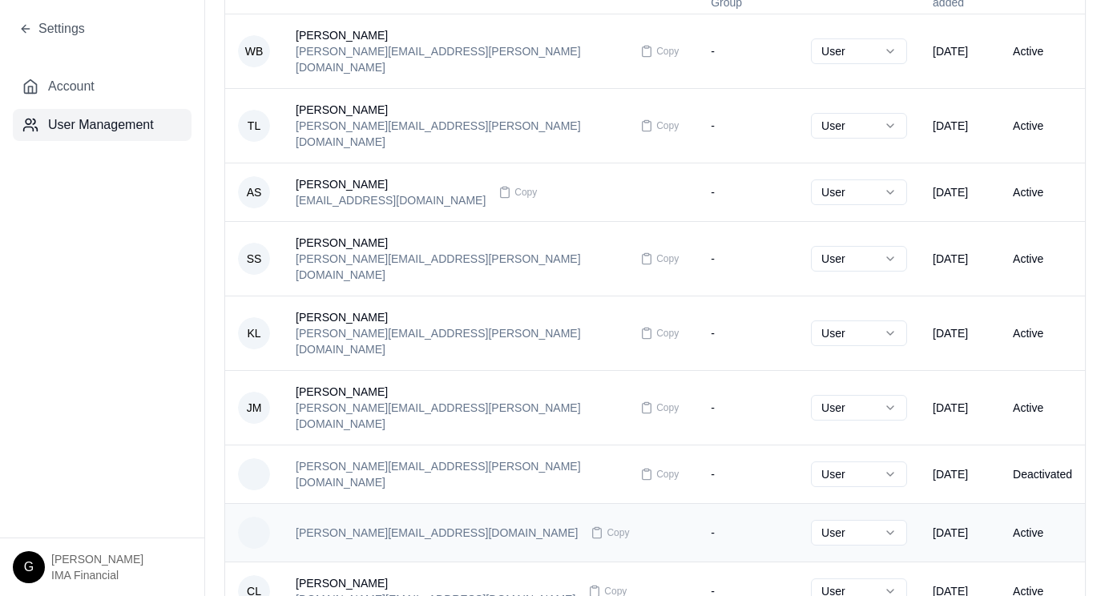
scroll to position [321, 0]
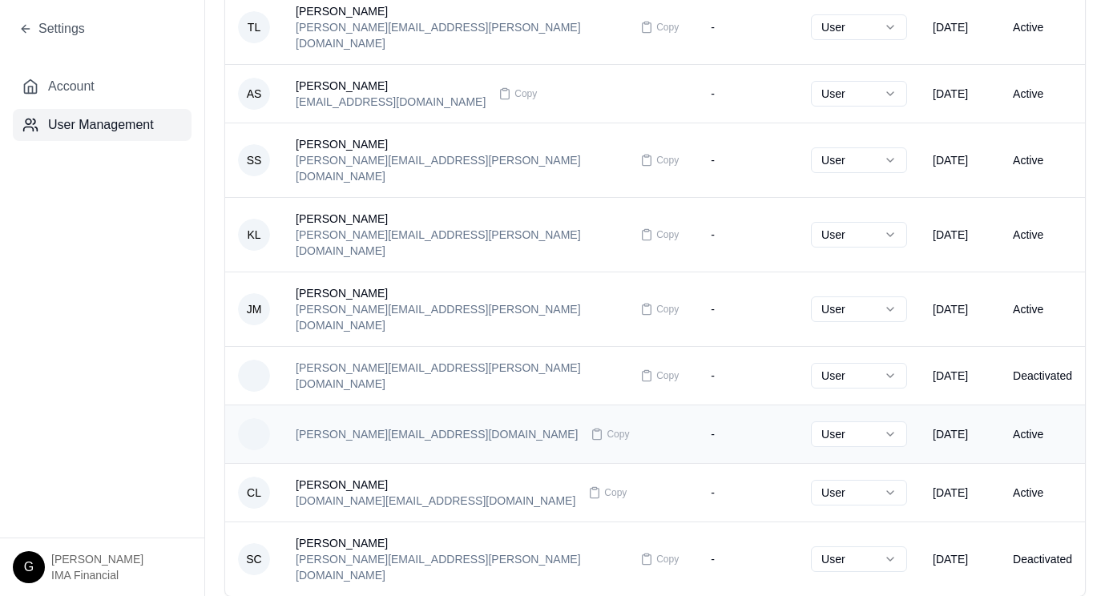
click at [579, 405] on td "renee.stock@imacorp.com Copy" at bounding box center [490, 434] width 415 height 59
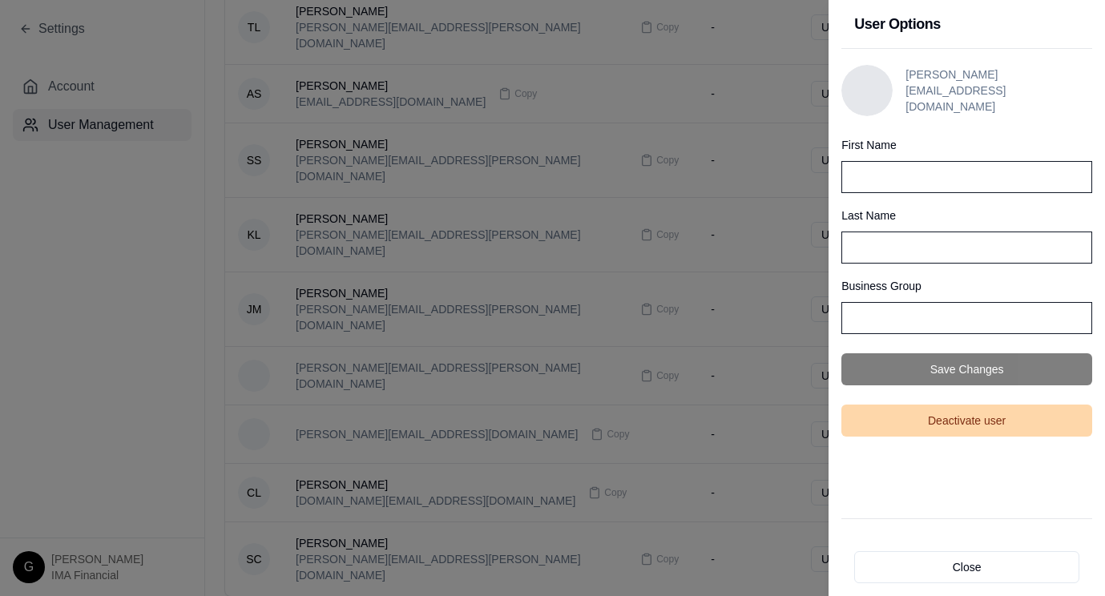
click at [979, 423] on button "Deactivate user" at bounding box center [966, 421] width 251 height 32
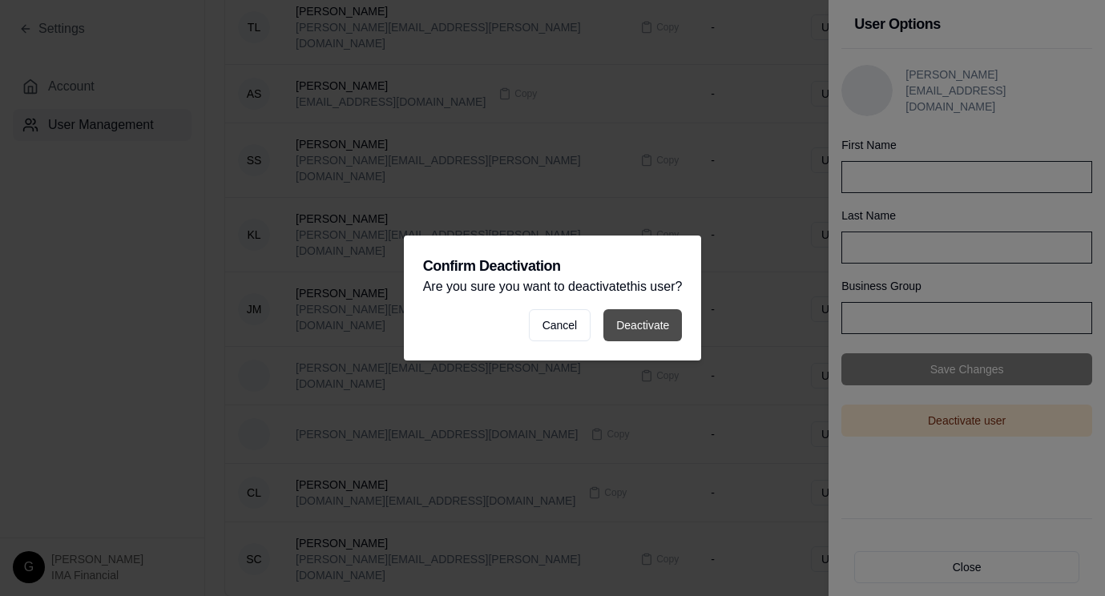
click at [664, 322] on button "Deactivate" at bounding box center [642, 325] width 79 height 32
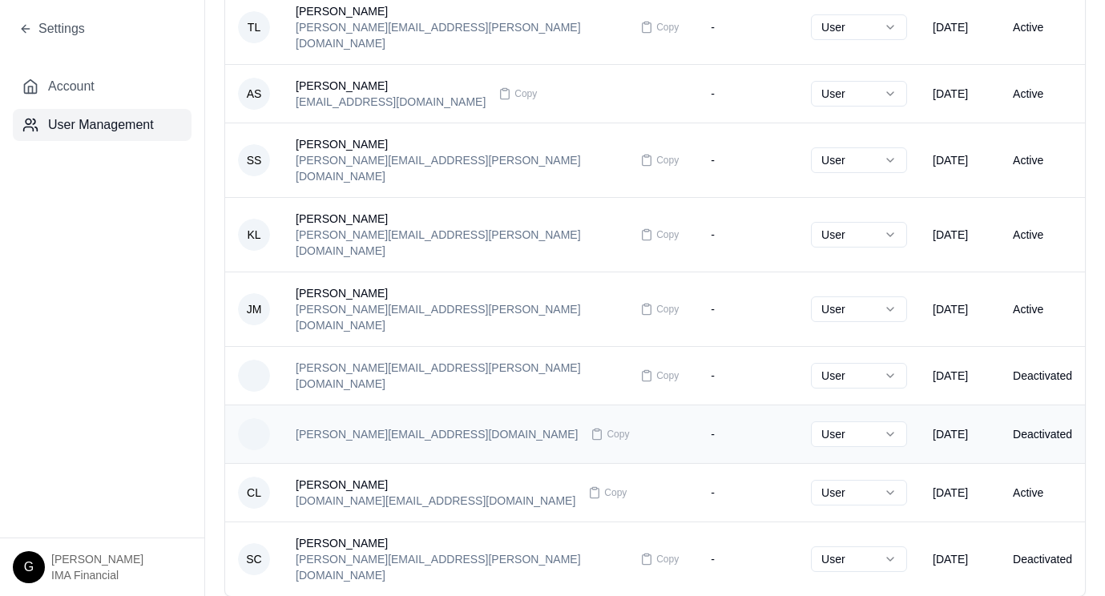
scroll to position [323, 0]
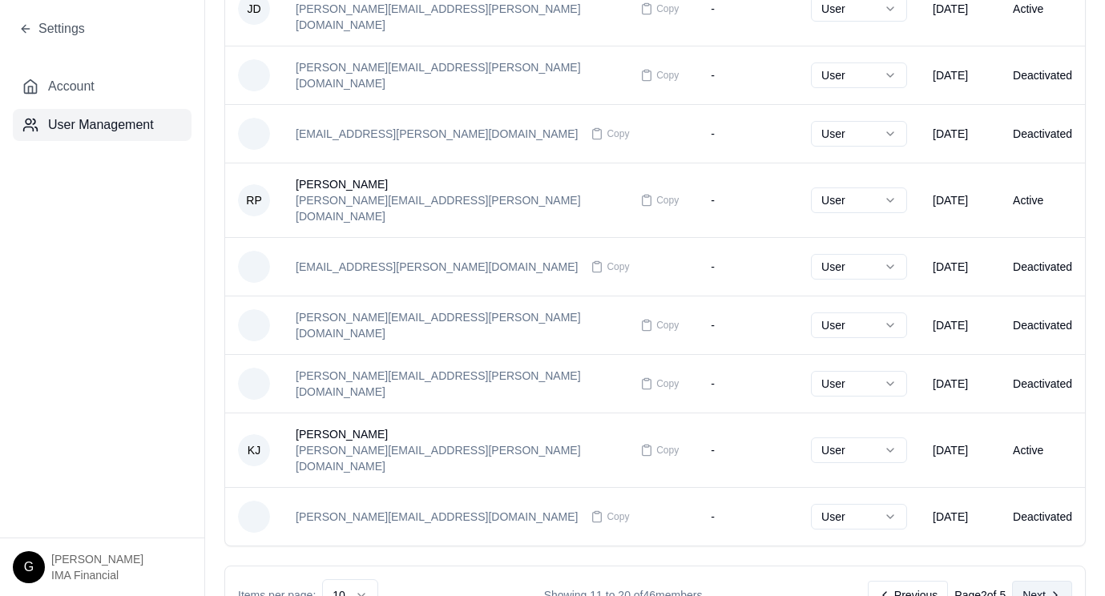
click at [1049, 589] on icon at bounding box center [1055, 595] width 13 height 13
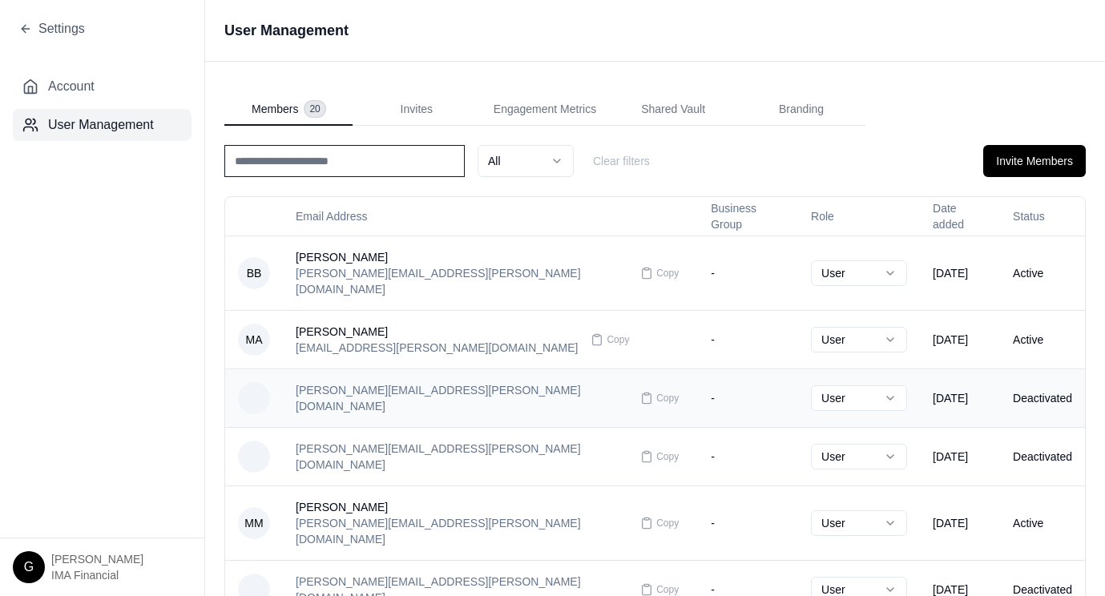
scroll to position [80, 0]
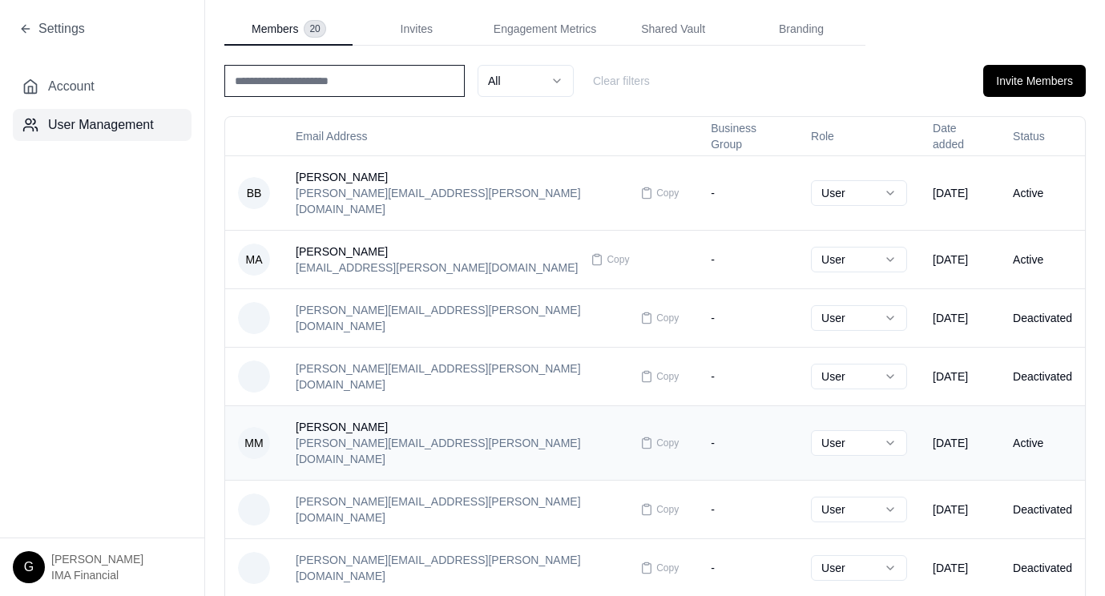
click at [336, 419] on div "Meredith Milley" at bounding box center [462, 427] width 332 height 16
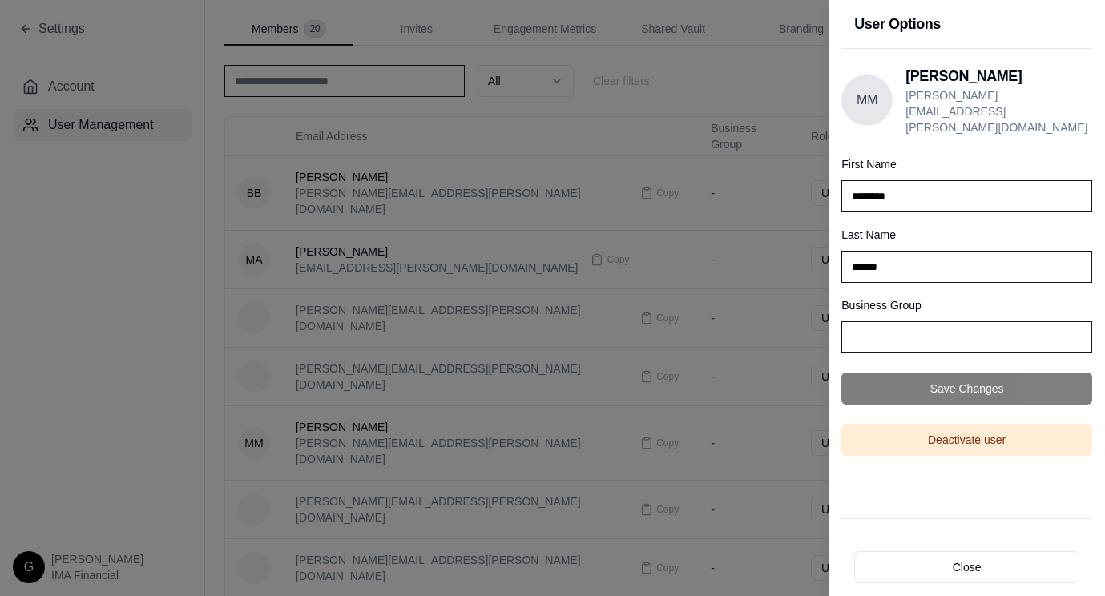
click at [975, 565] on button "Close" at bounding box center [966, 567] width 225 height 32
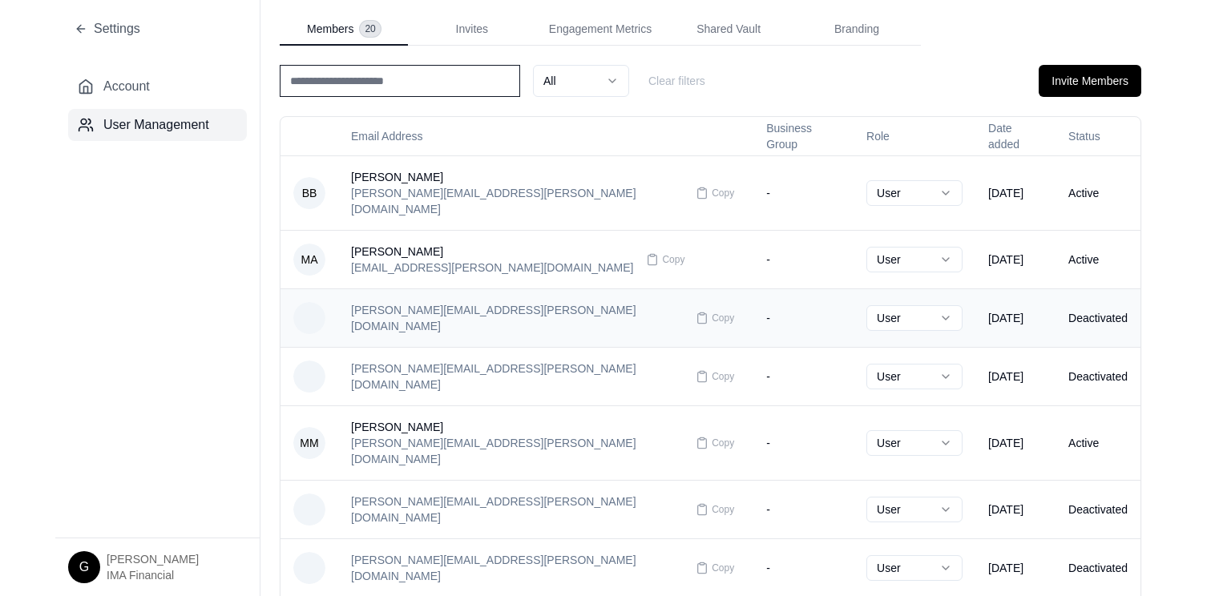
scroll to position [0, 0]
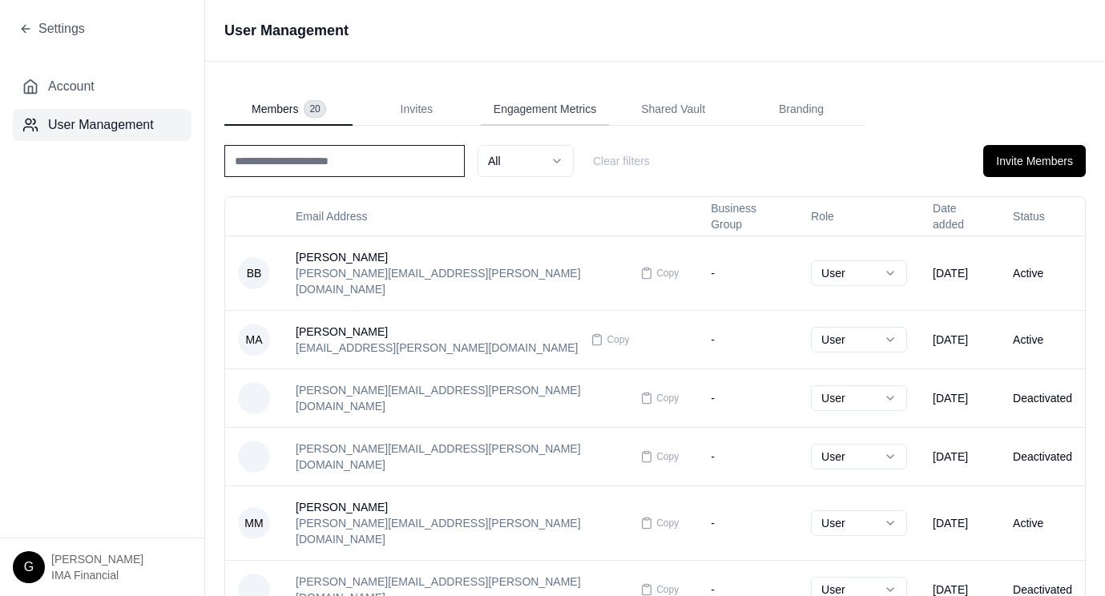
click at [561, 115] on span "Engagement Metrics" at bounding box center [545, 109] width 103 height 16
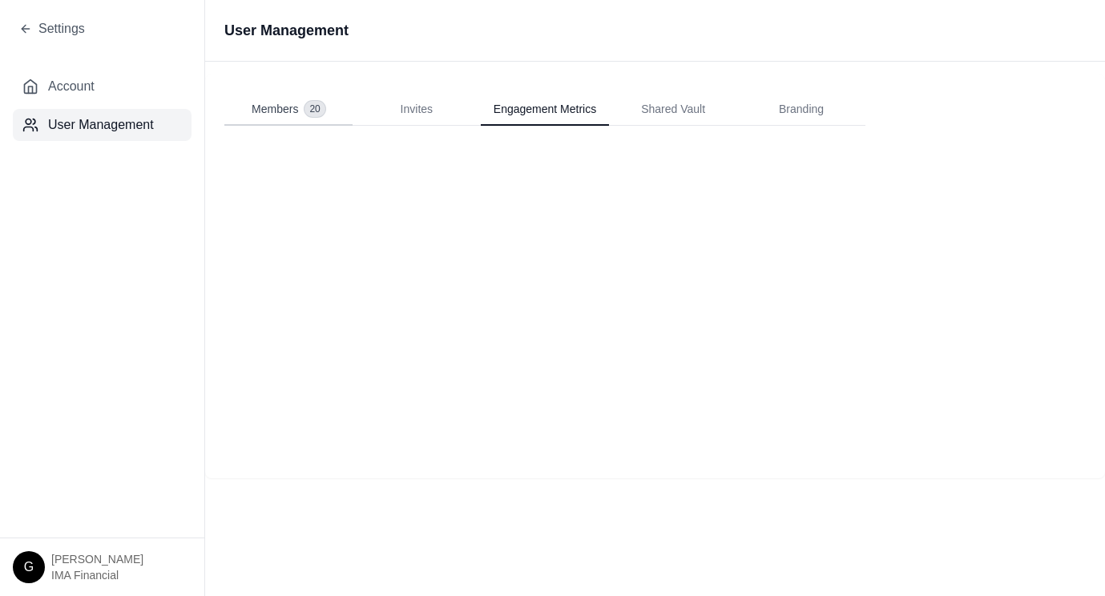
click at [274, 103] on span "Members" at bounding box center [275, 109] width 46 height 16
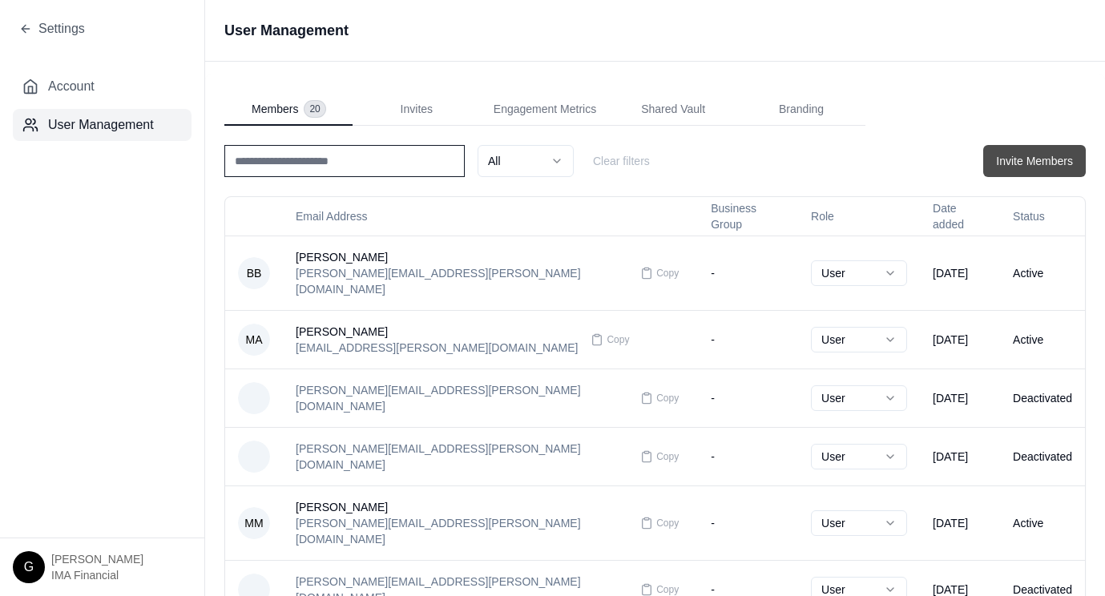
click at [998, 166] on button "Invite Members" at bounding box center [1034, 161] width 103 height 32
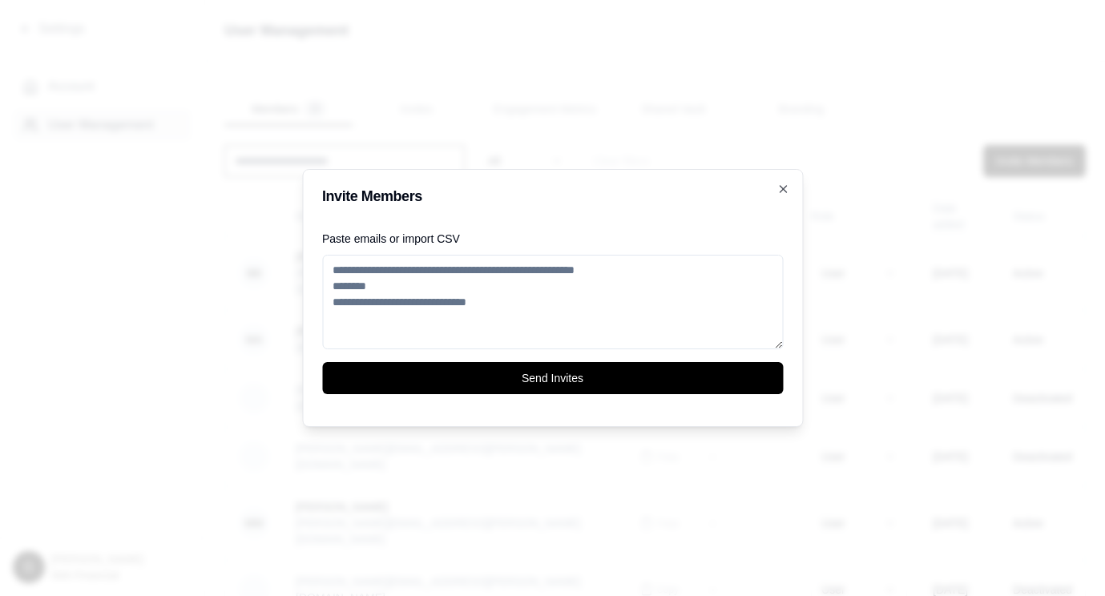
drag, startPoint x: 433, startPoint y: 282, endPoint x: 444, endPoint y: 282, distance: 11.2
click at [433, 282] on textarea "Paste emails or import CSV" at bounding box center [552, 302] width 461 height 95
paste textarea "**********"
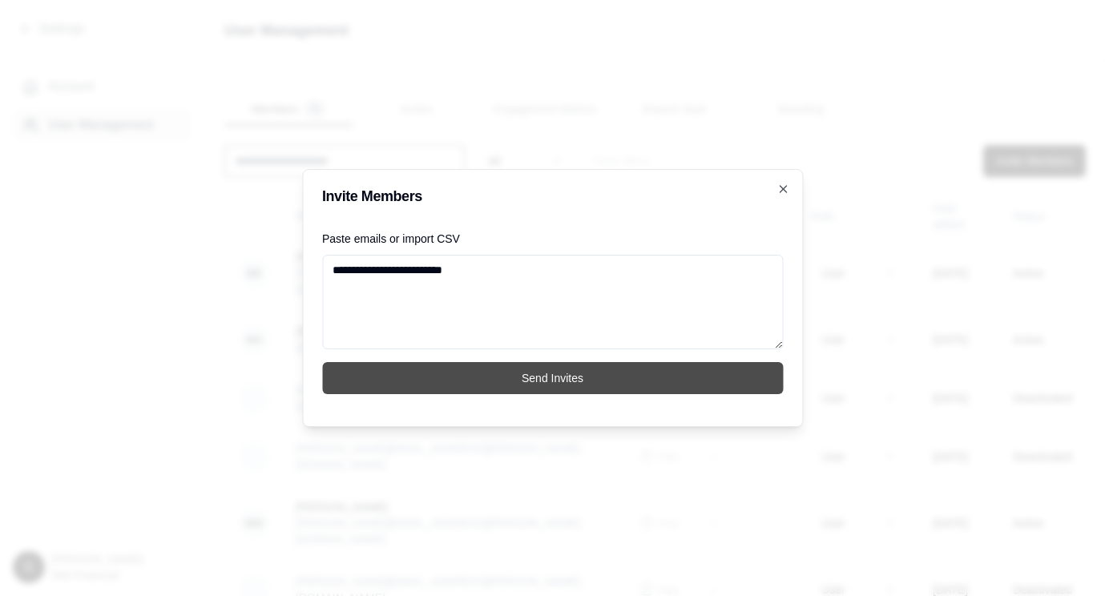
type textarea "**********"
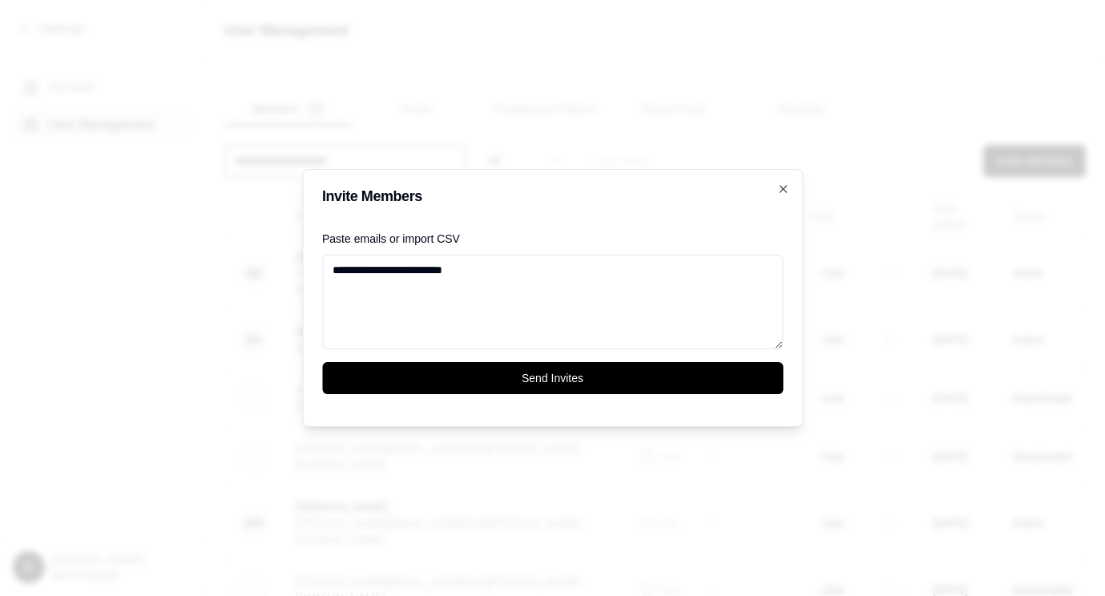
click at [563, 384] on button "Send Invites" at bounding box center [552, 378] width 461 height 32
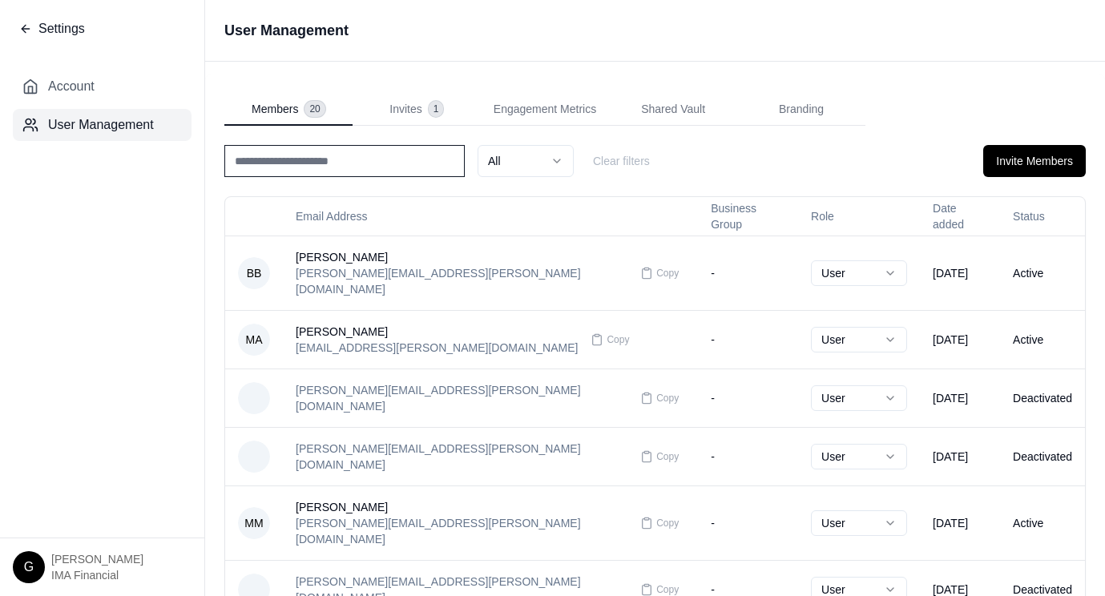
click at [54, 32] on span "Settings" at bounding box center [61, 28] width 46 height 19
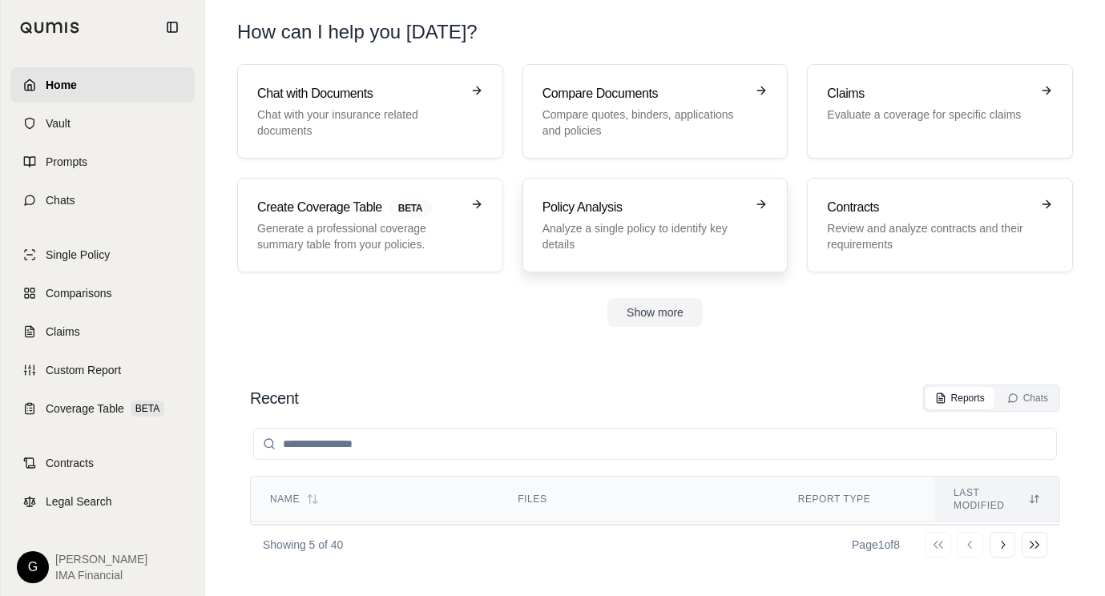
click at [625, 250] on p "Analyze a single policy to identify key details" at bounding box center [645, 236] width 204 height 32
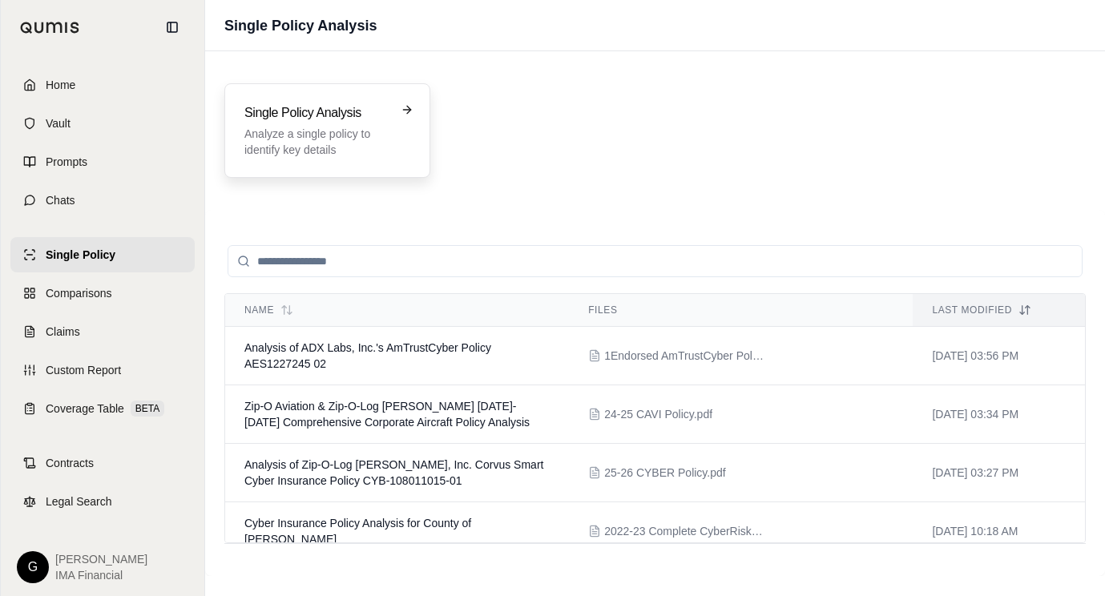
click at [327, 151] on p "Analyze a single policy to identify key details" at bounding box center [315, 142] width 143 height 32
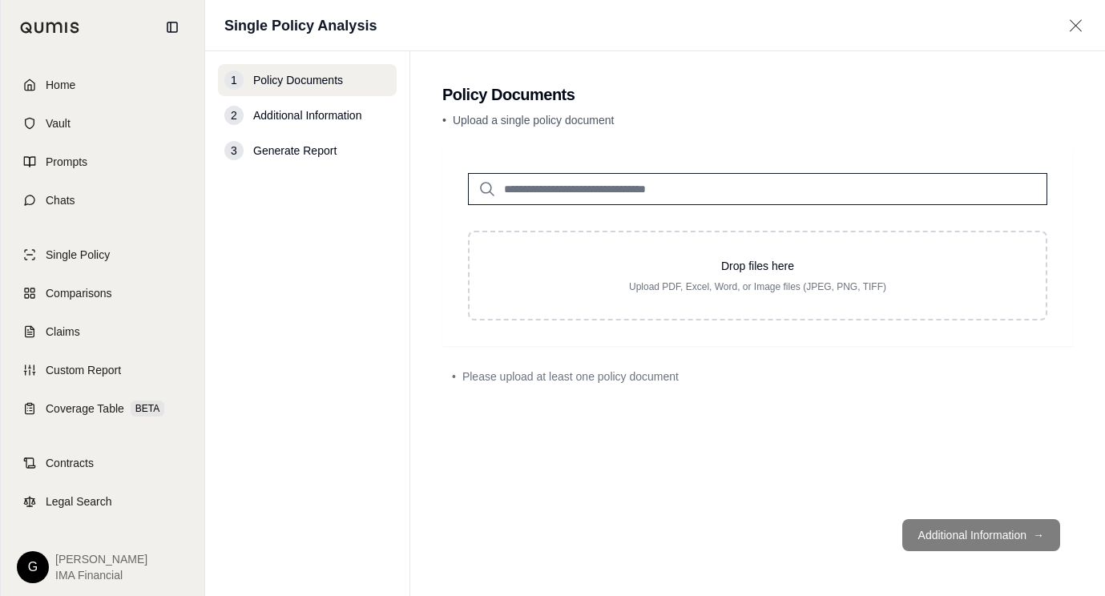
click at [978, 542] on footer "Additional Information →" at bounding box center [757, 535] width 631 height 58
click at [68, 359] on link "Custom Report" at bounding box center [102, 370] width 184 height 35
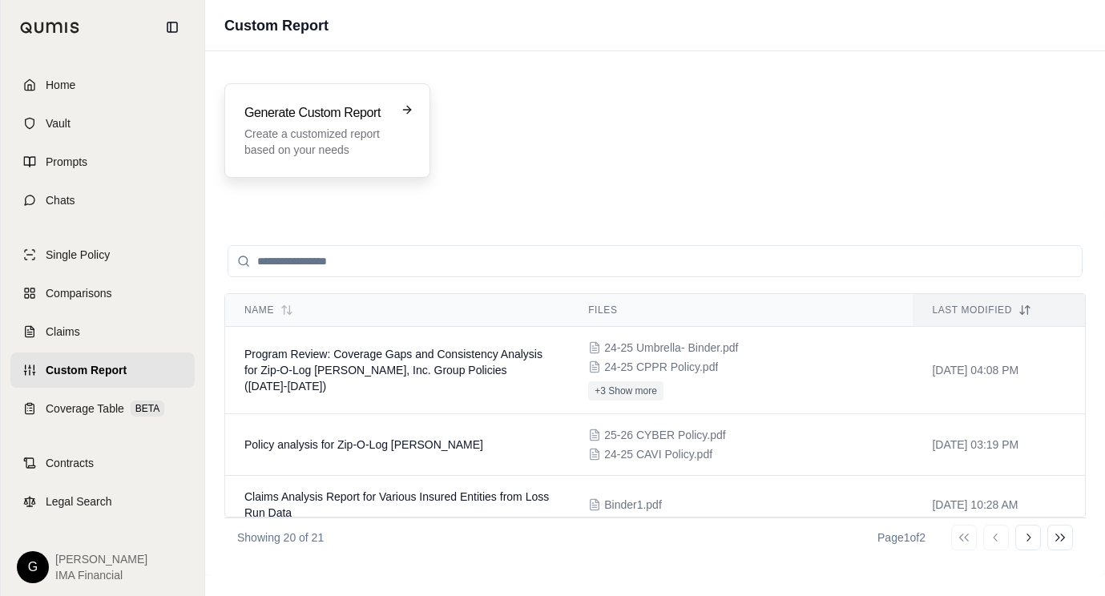
click at [337, 141] on p "Create a customized report based on your needs" at bounding box center [315, 142] width 143 height 32
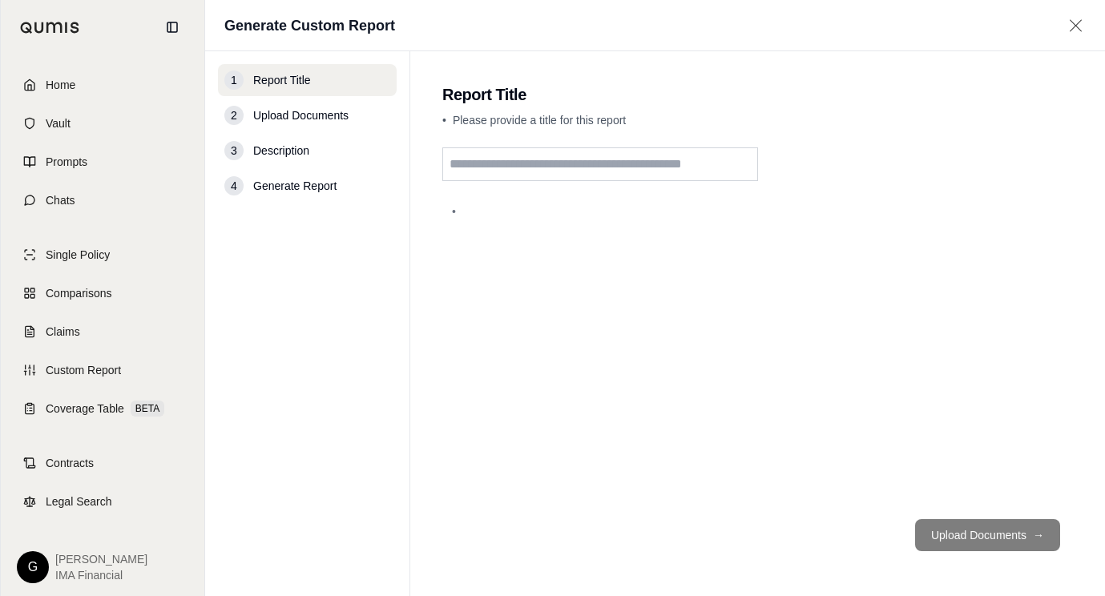
click at [303, 200] on div "4 Generate Report" at bounding box center [307, 186] width 179 height 32
click at [287, 143] on span "Description" at bounding box center [281, 151] width 56 height 16
click at [294, 112] on span "Upload Documents" at bounding box center [300, 115] width 95 height 16
click at [610, 176] on input "text" at bounding box center [600, 164] width 316 height 34
click at [996, 555] on footer "Upload Documents →" at bounding box center [757, 535] width 631 height 58
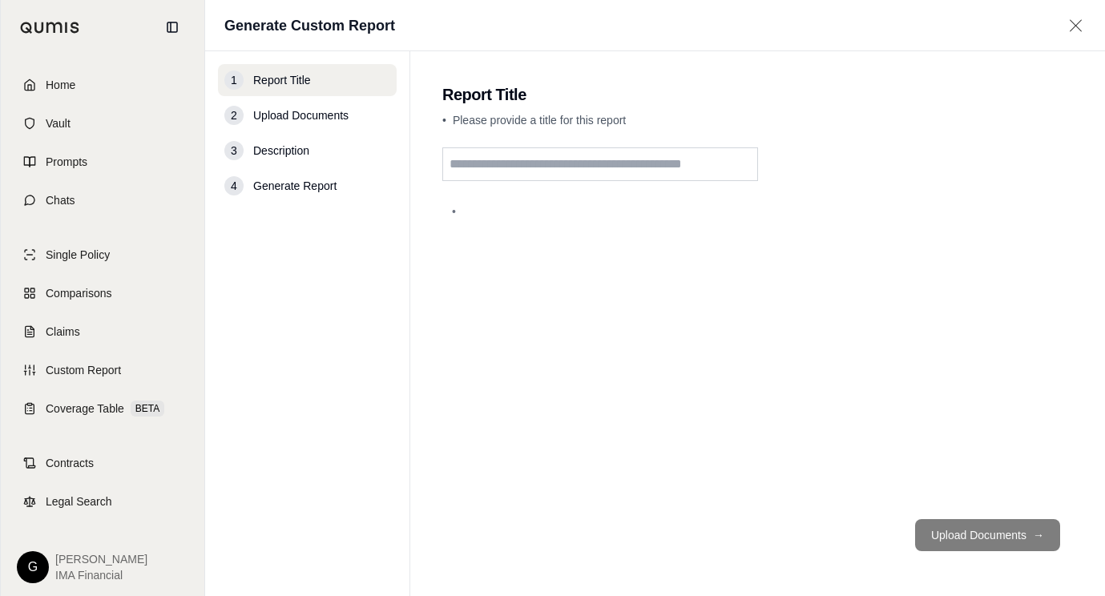
click at [987, 530] on footer "Upload Documents →" at bounding box center [757, 535] width 631 height 58
click at [74, 556] on span "[PERSON_NAME]" at bounding box center [101, 559] width 92 height 16
click at [47, 561] on html "Home Vault Prompts Chats Single Policy Comparisons Claims Custom Report Coverag…" at bounding box center [552, 298] width 1105 height 596
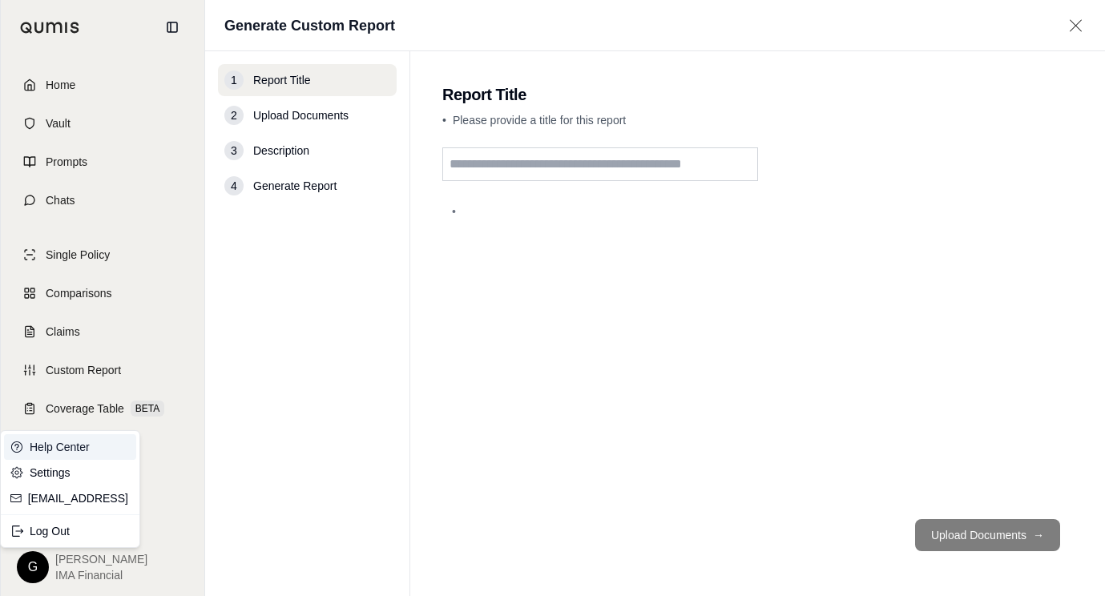
click at [64, 437] on link "Help Center" at bounding box center [70, 447] width 132 height 26
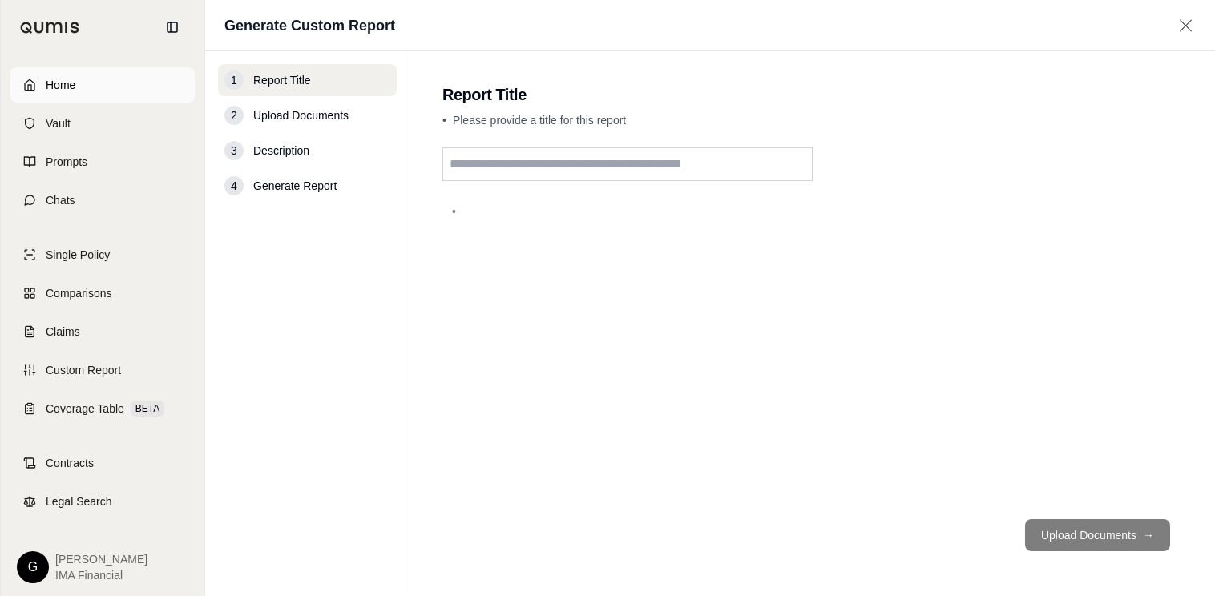
click at [43, 80] on link "Home" at bounding box center [102, 84] width 184 height 35
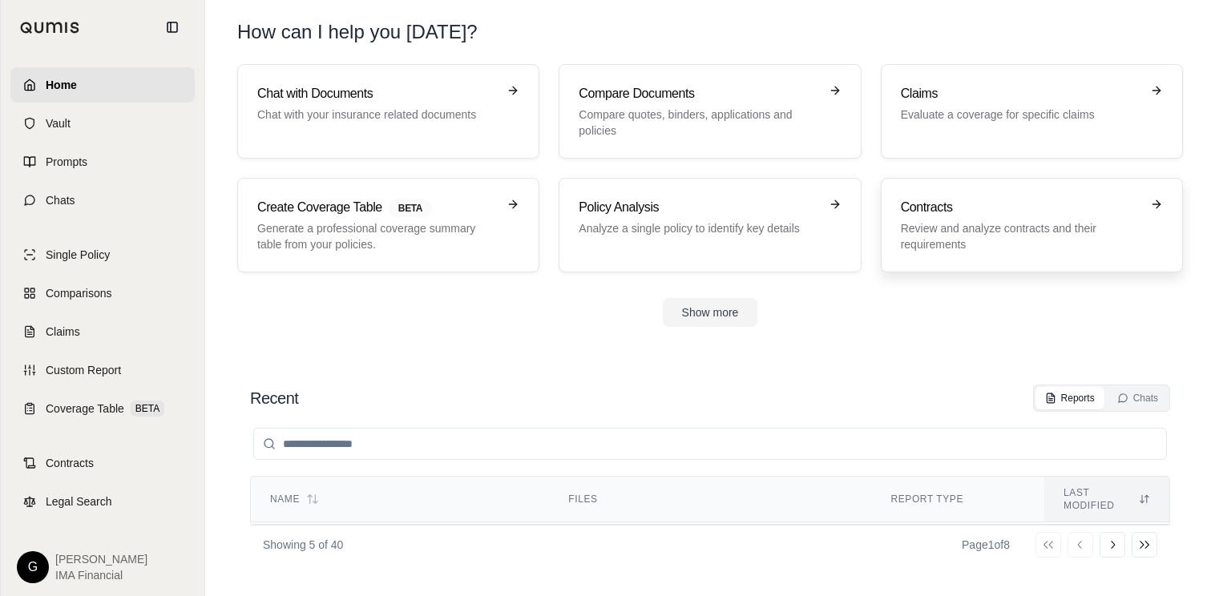
click at [977, 229] on p "Review and analyze contracts and their requirements" at bounding box center [1021, 236] width 240 height 32
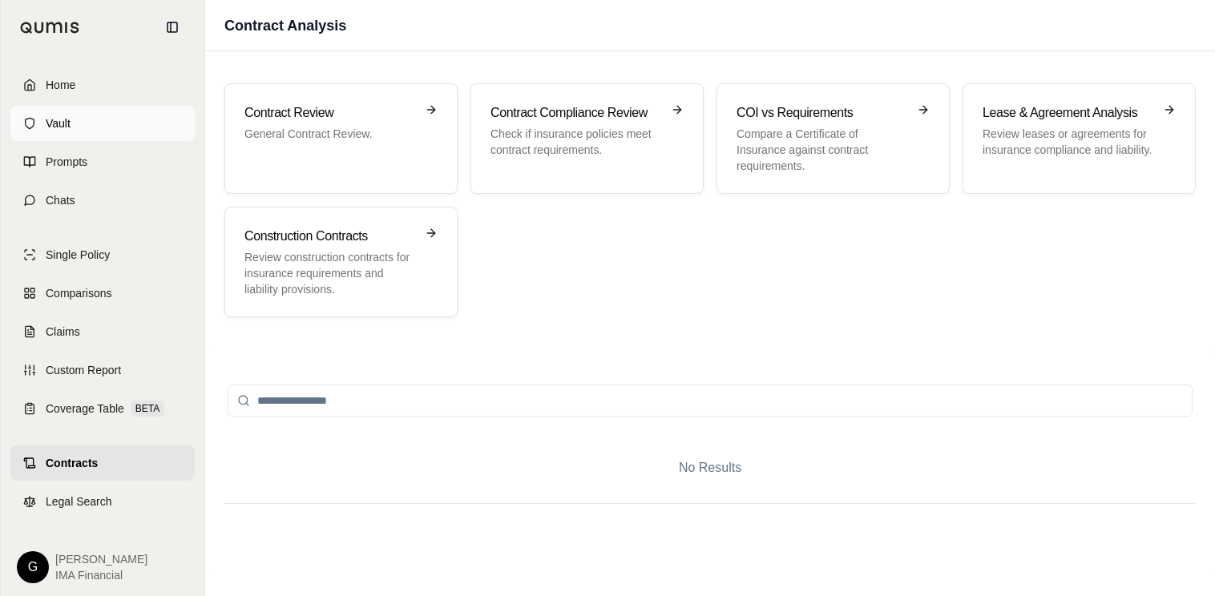
click at [75, 127] on link "Vault" at bounding box center [102, 123] width 184 height 35
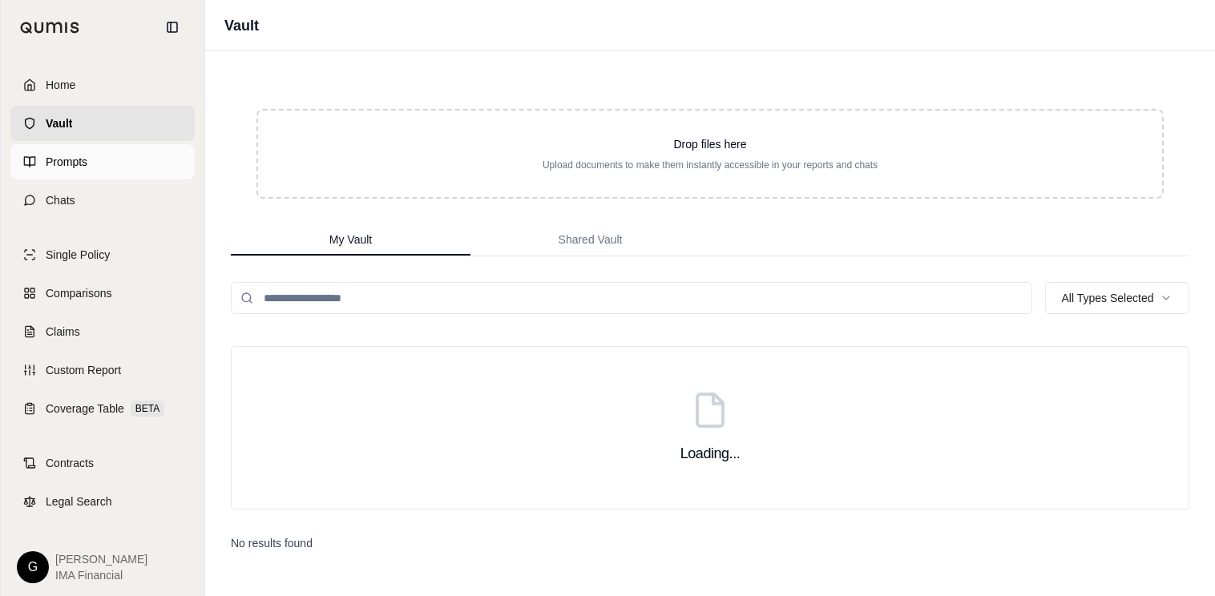
click at [87, 159] on span "Prompts" at bounding box center [67, 162] width 42 height 16
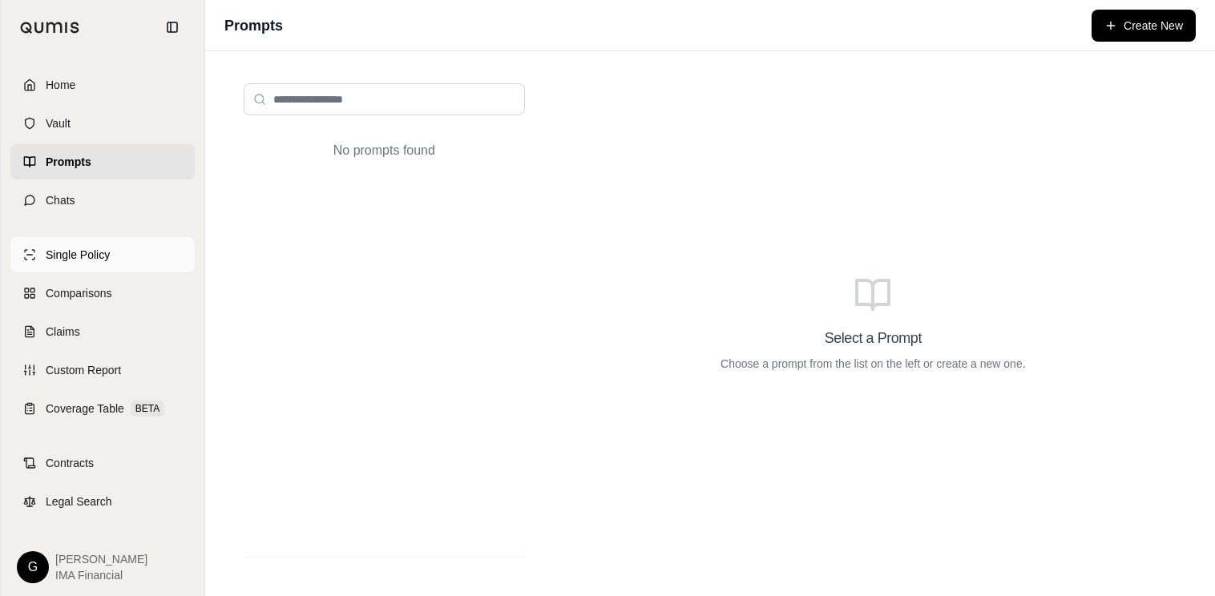
click at [60, 251] on span "Single Policy" at bounding box center [78, 255] width 64 height 16
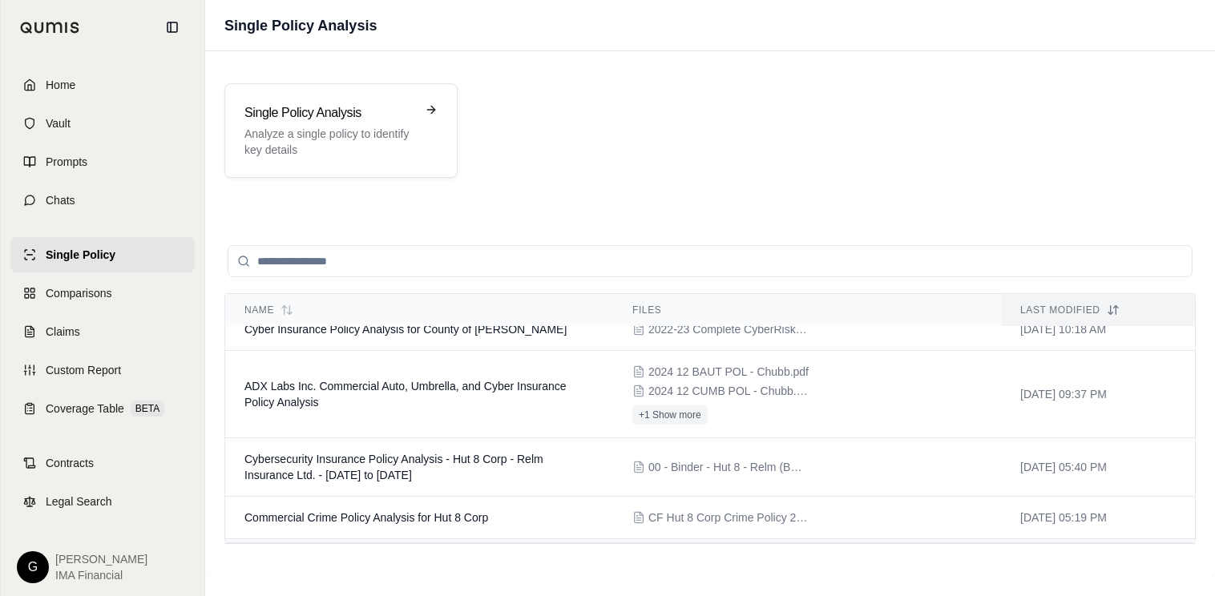
scroll to position [376, 0]
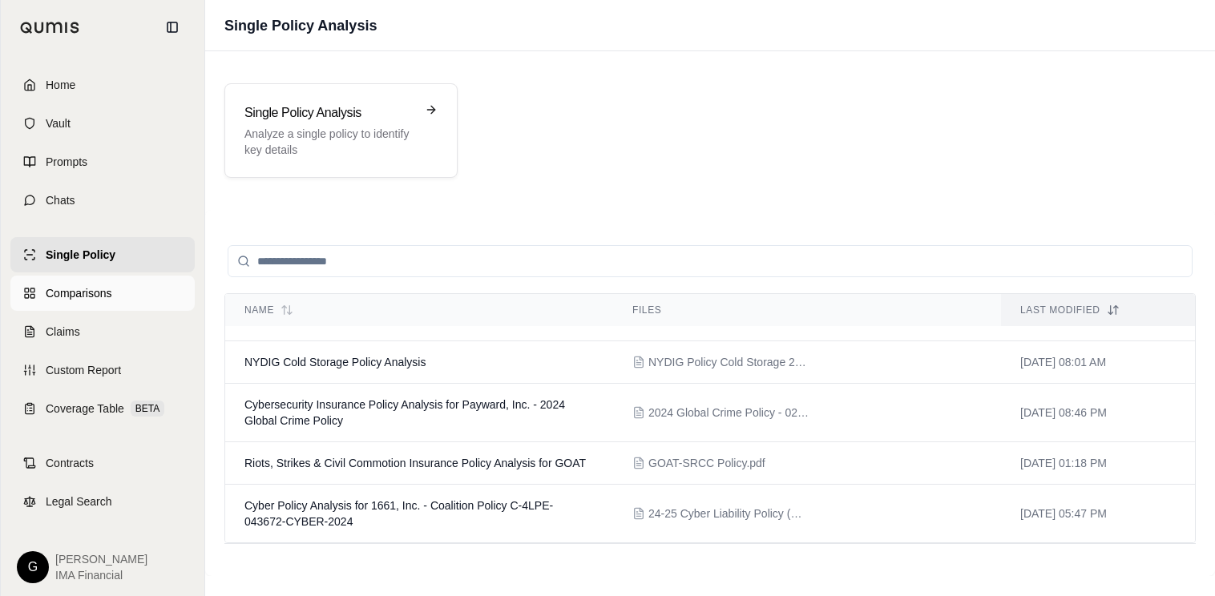
click at [87, 296] on span "Comparisons" at bounding box center [79, 293] width 66 height 16
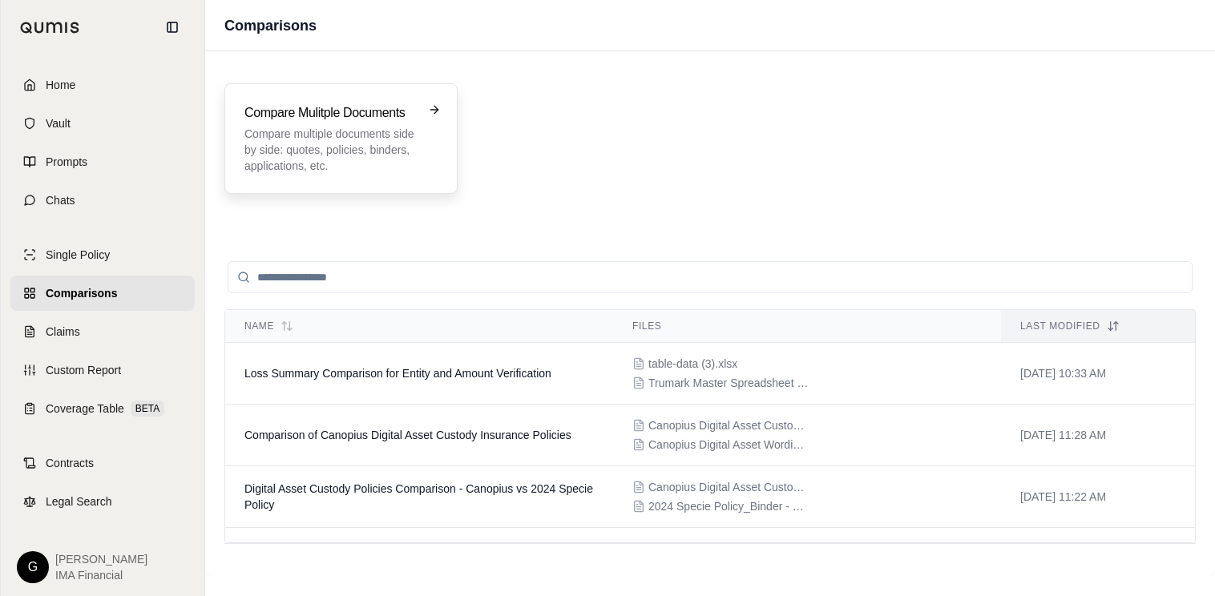
click at [356, 159] on p "Compare multiple documents side by side: quotes, policies, binders, application…" at bounding box center [329, 150] width 171 height 48
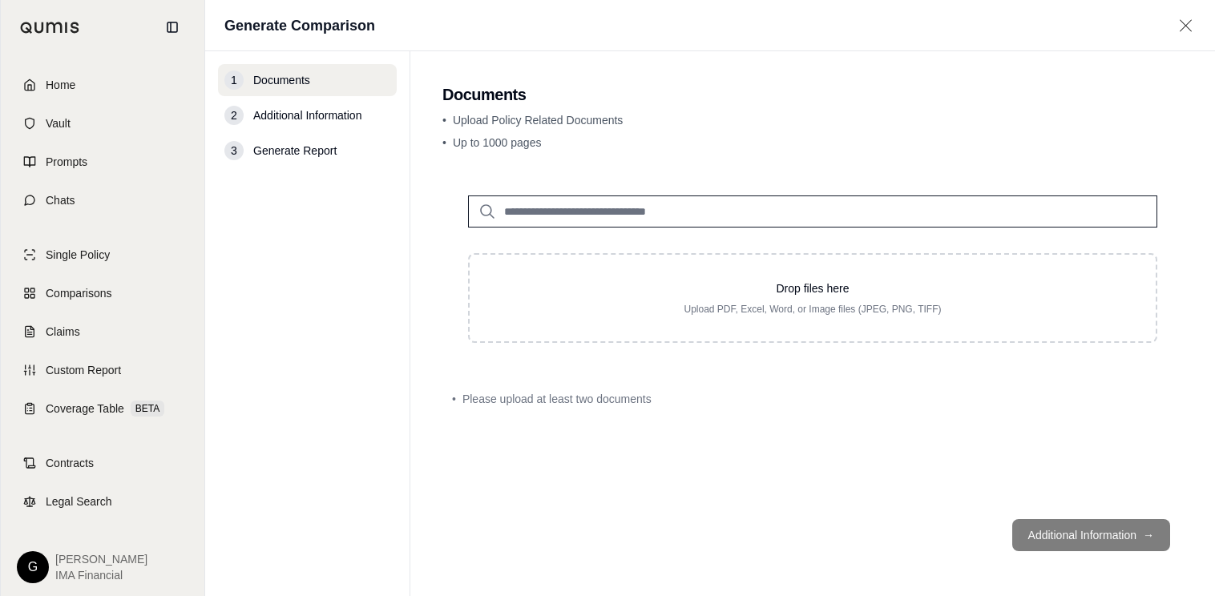
click at [593, 218] on input "search" at bounding box center [812, 212] width 689 height 32
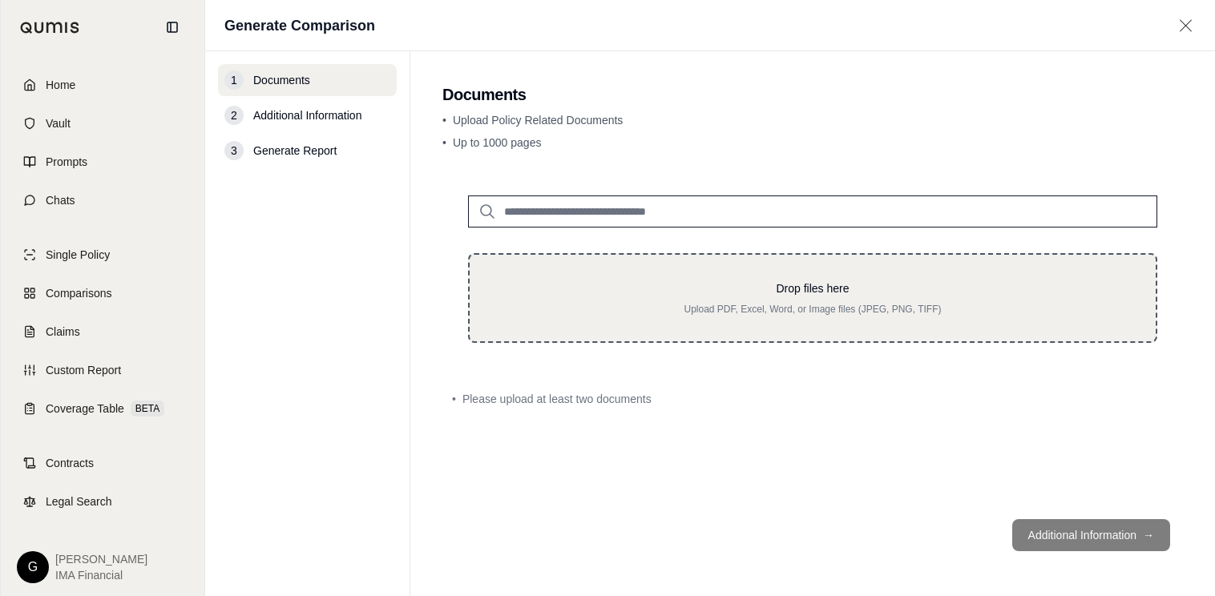
click at [817, 296] on p "Drop files here" at bounding box center [812, 288] width 635 height 16
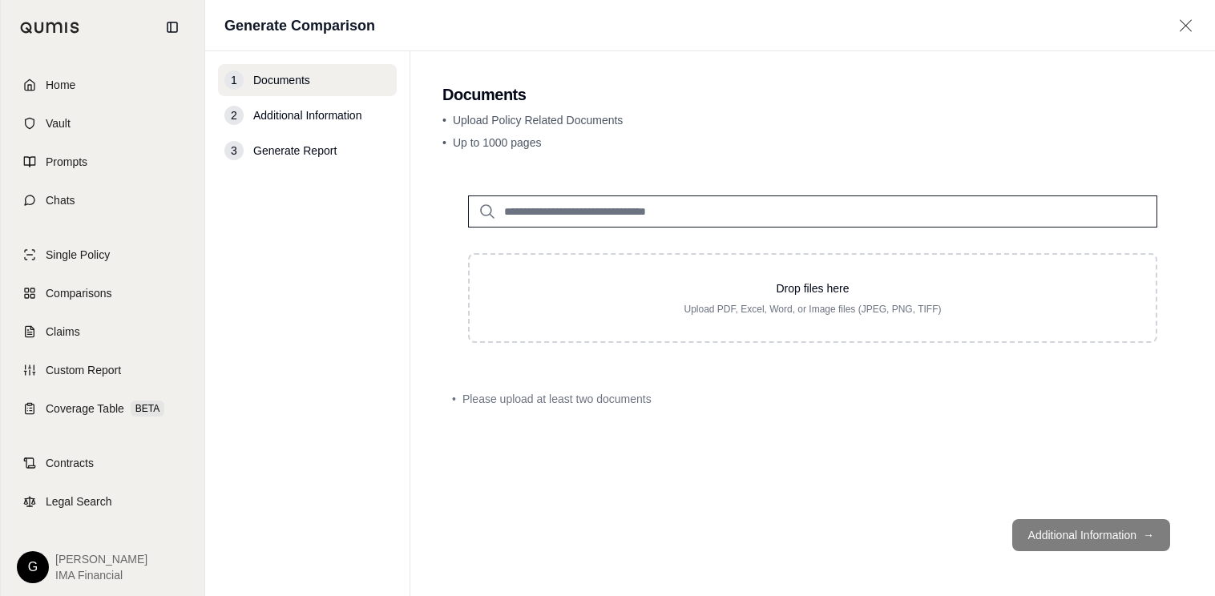
click at [643, 203] on input "search" at bounding box center [812, 212] width 689 height 32
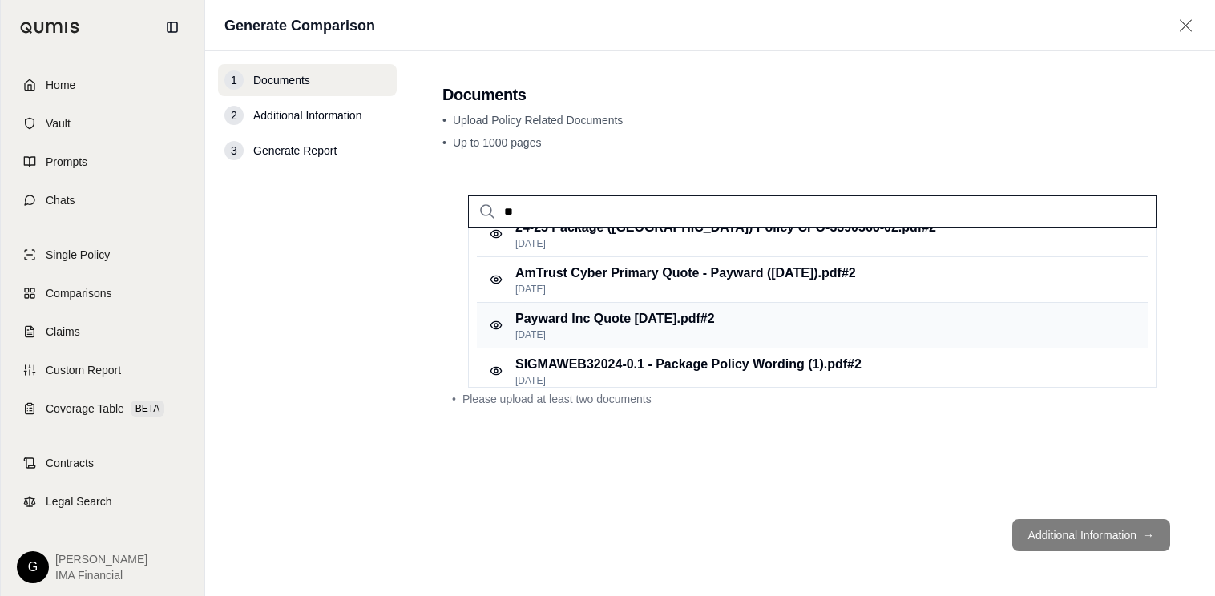
scroll to position [160, 0]
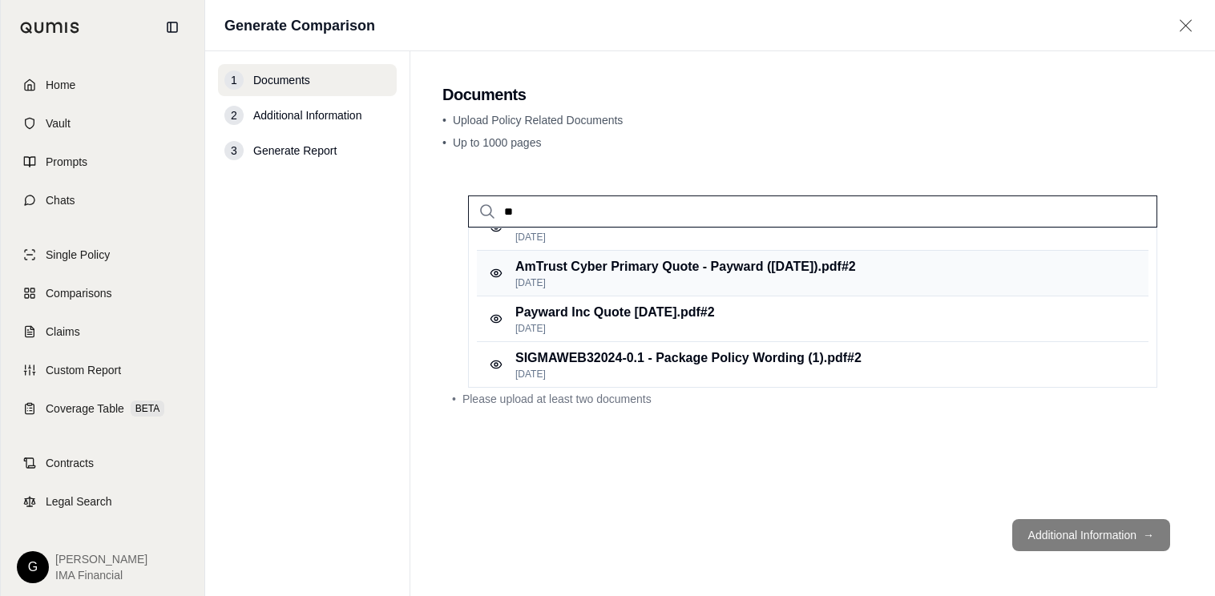
type input "**"
click at [660, 280] on p "Apr 29, 2025" at bounding box center [685, 282] width 341 height 13
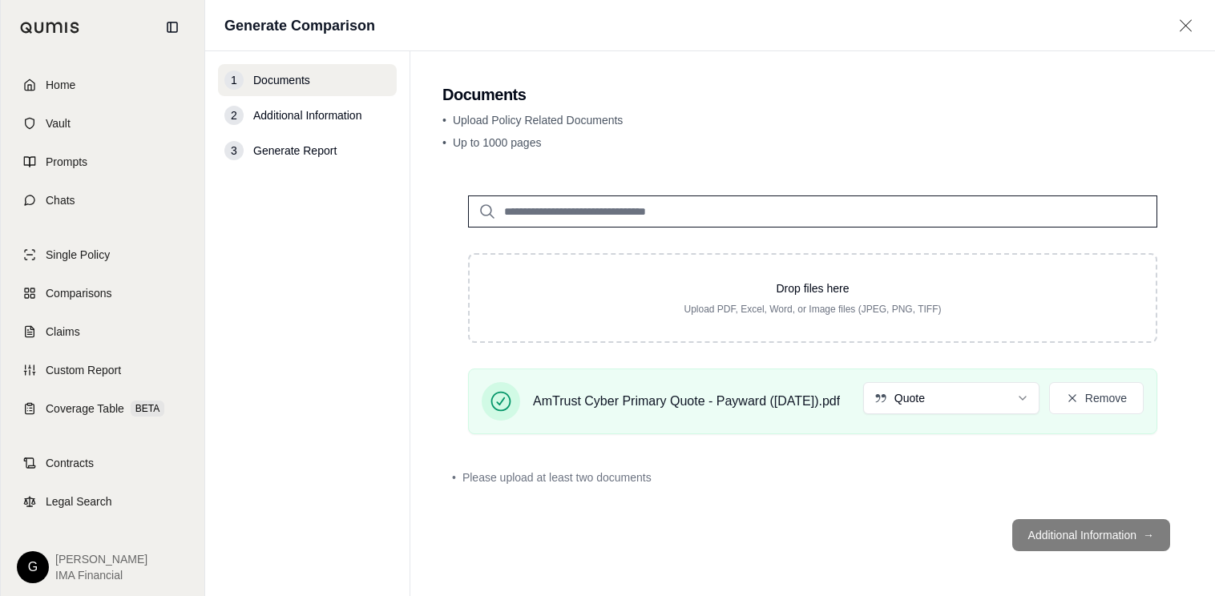
click at [1080, 536] on footer "Additional Information →" at bounding box center [812, 535] width 740 height 58
click at [781, 520] on footer "Additional Information →" at bounding box center [812, 535] width 740 height 58
click at [92, 259] on span "Single Policy" at bounding box center [78, 255] width 64 height 16
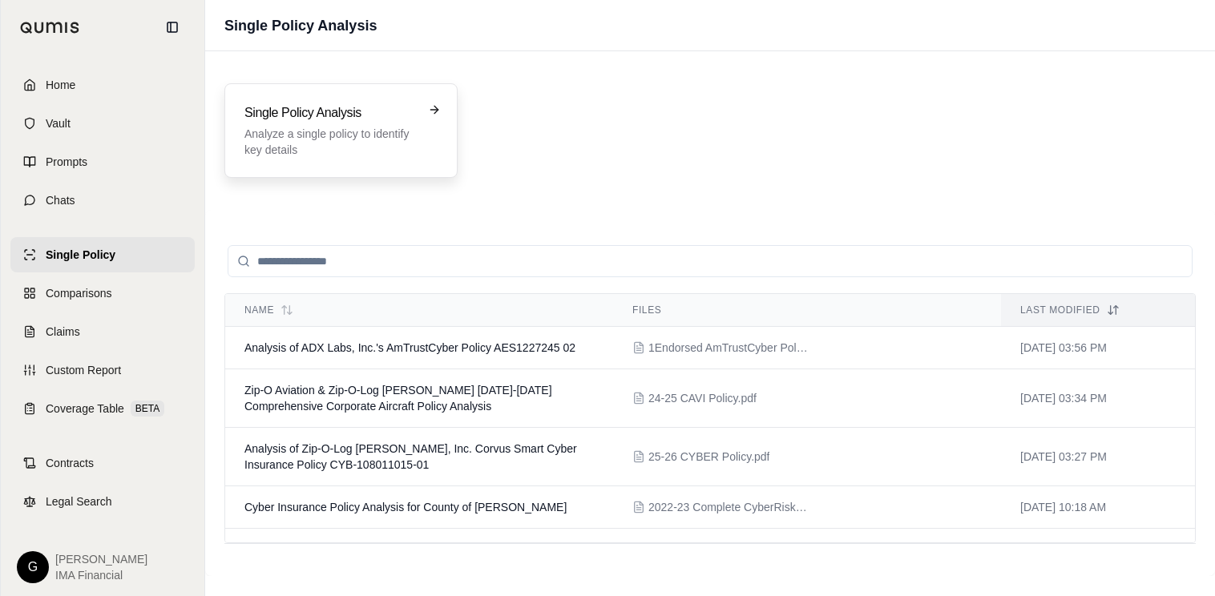
click at [364, 138] on p "Analyze a single policy to identify key details" at bounding box center [329, 142] width 171 height 32
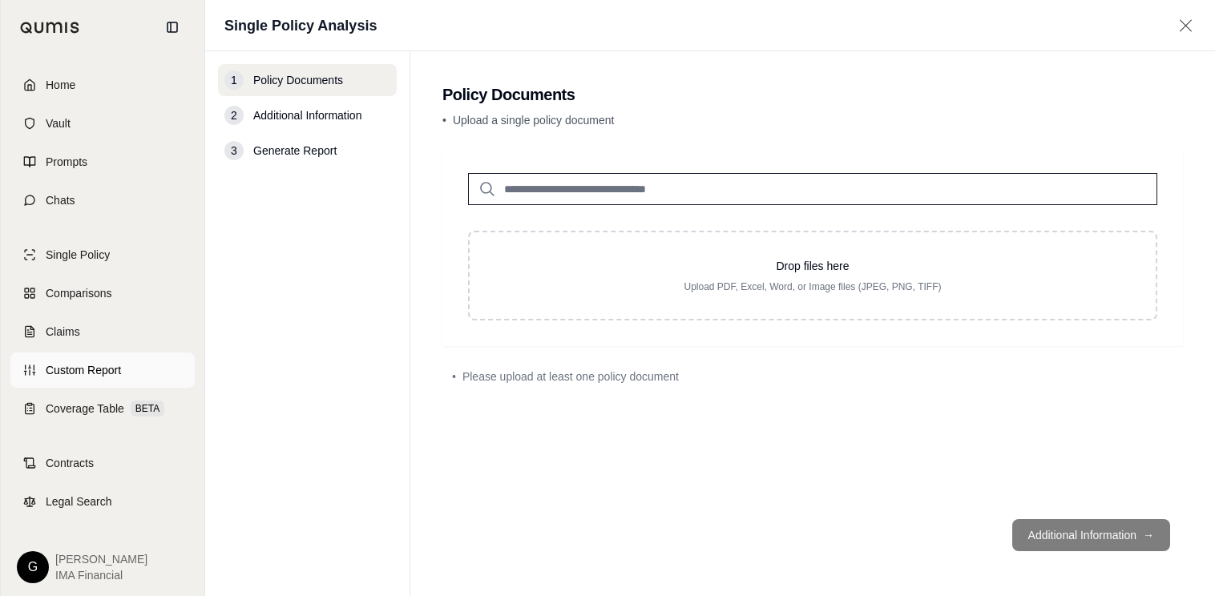
click at [75, 372] on span "Custom Report" at bounding box center [83, 370] width 75 height 16
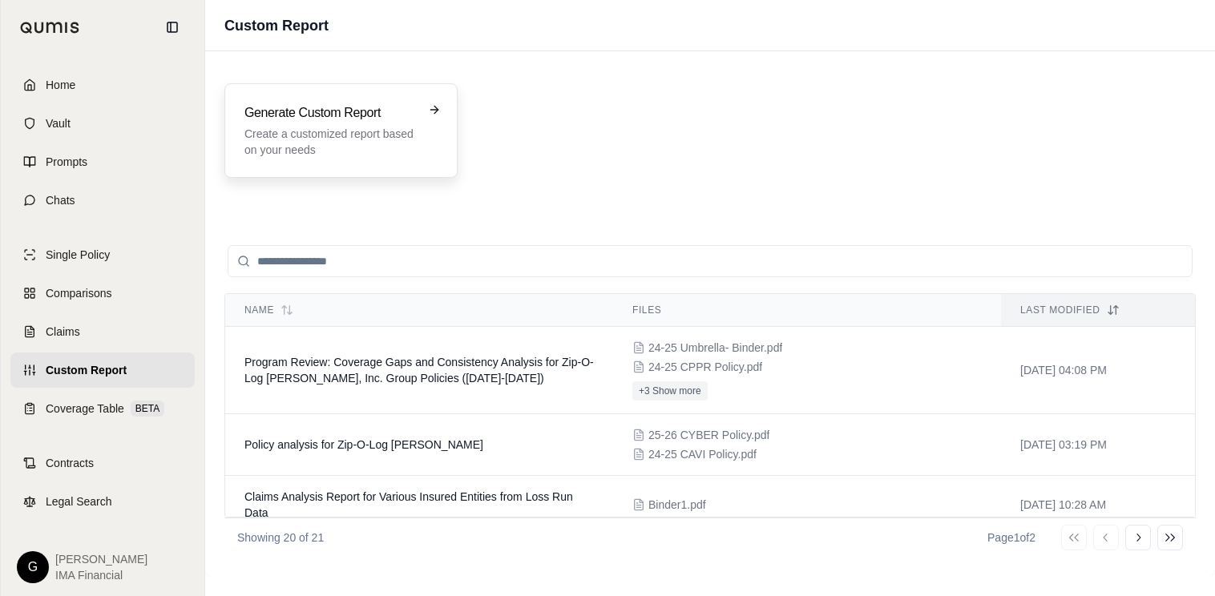
click at [332, 155] on p "Create a customized report based on your needs" at bounding box center [329, 142] width 171 height 32
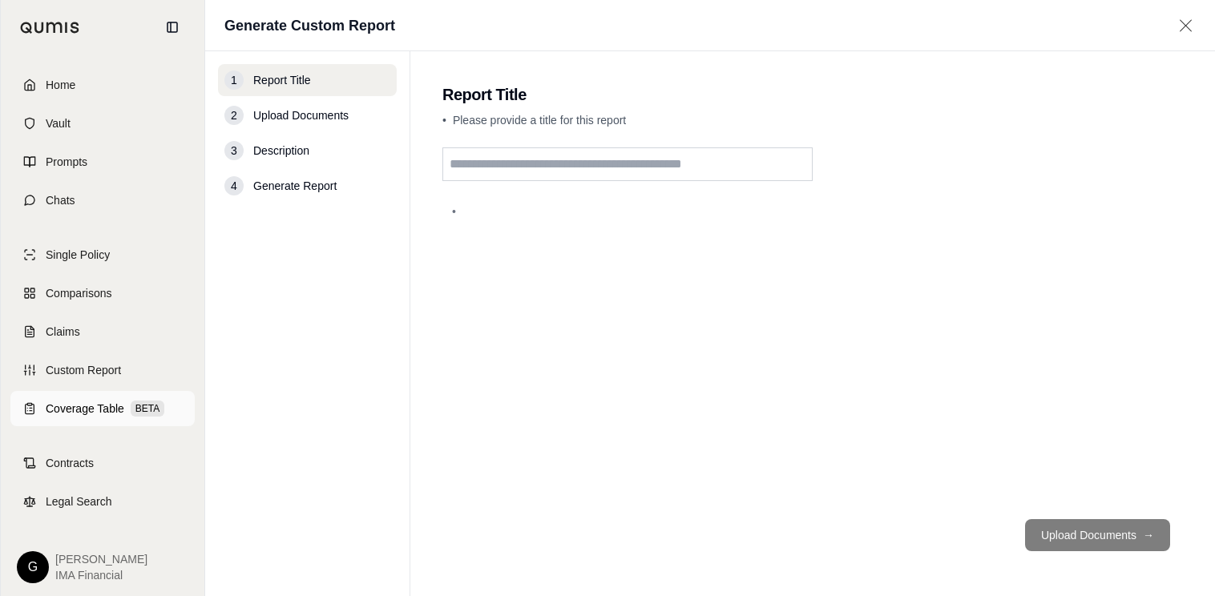
click at [90, 414] on span "Coverage Table" at bounding box center [85, 409] width 79 height 16
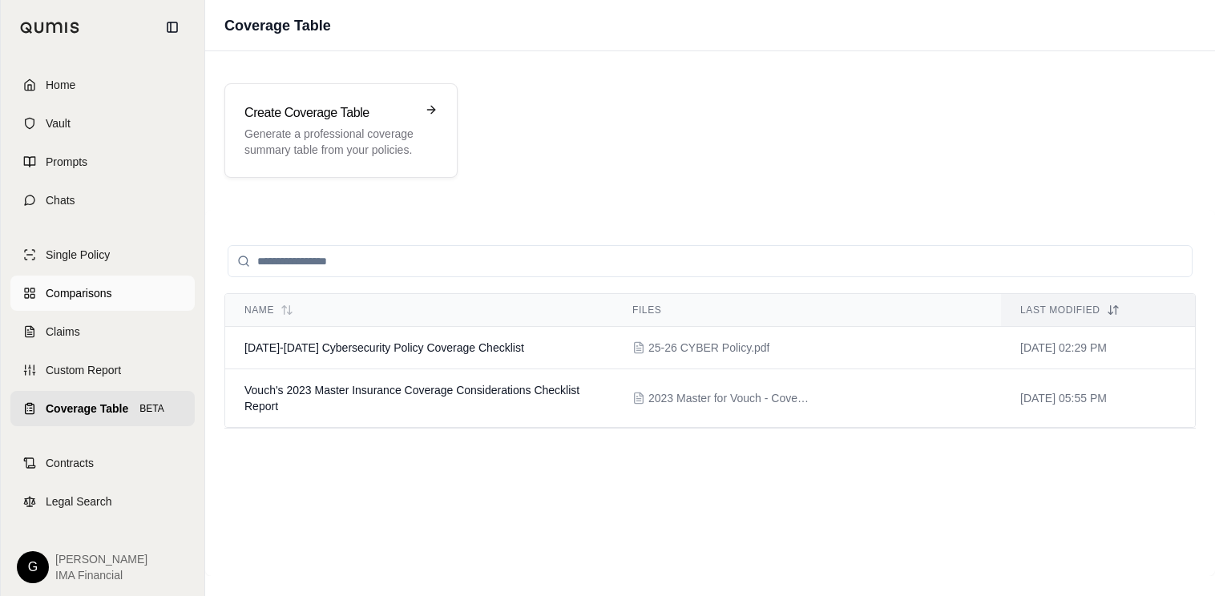
click at [79, 287] on span "Comparisons" at bounding box center [79, 293] width 66 height 16
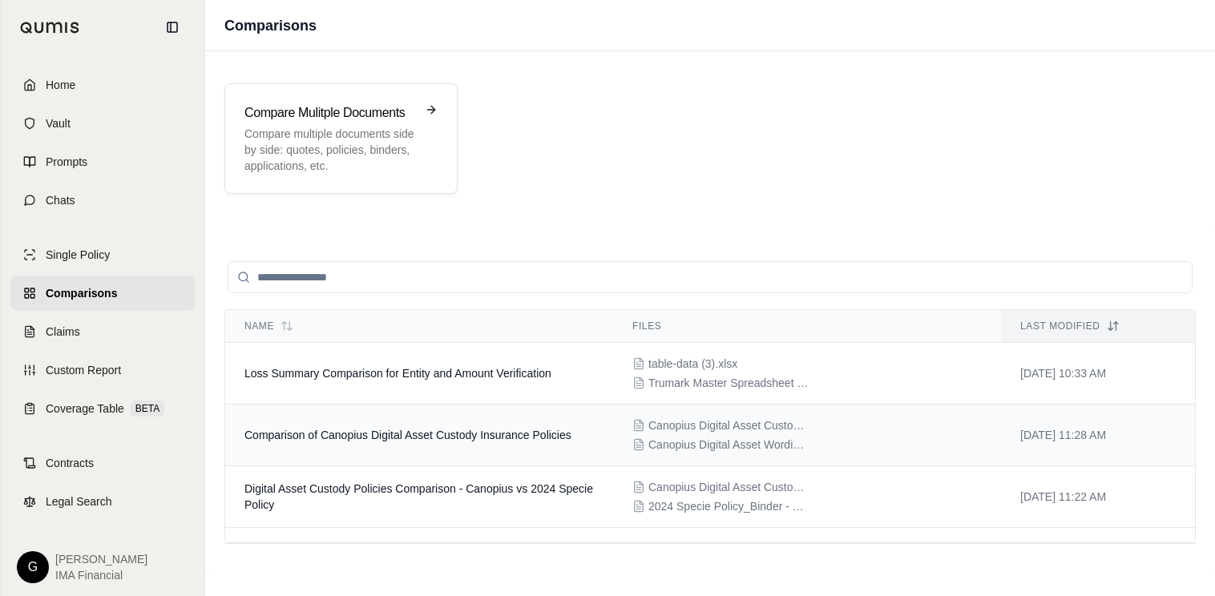
click at [414, 439] on span "Comparison of Canopius Digital Asset Custody Insurance Policies" at bounding box center [407, 435] width 327 height 13
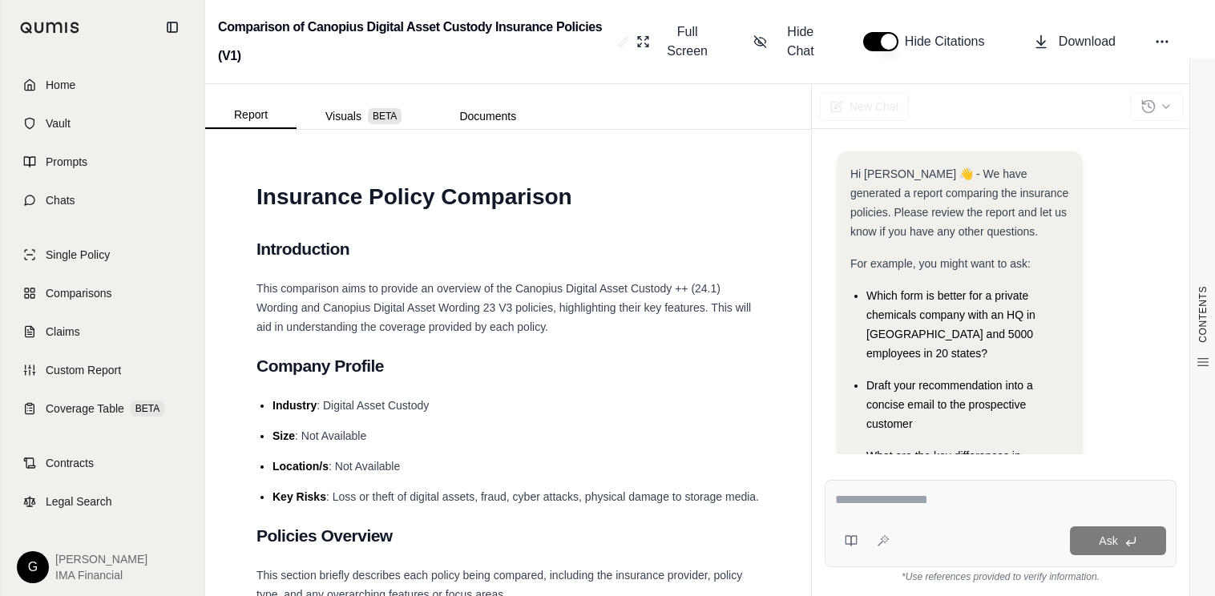
scroll to position [191, 0]
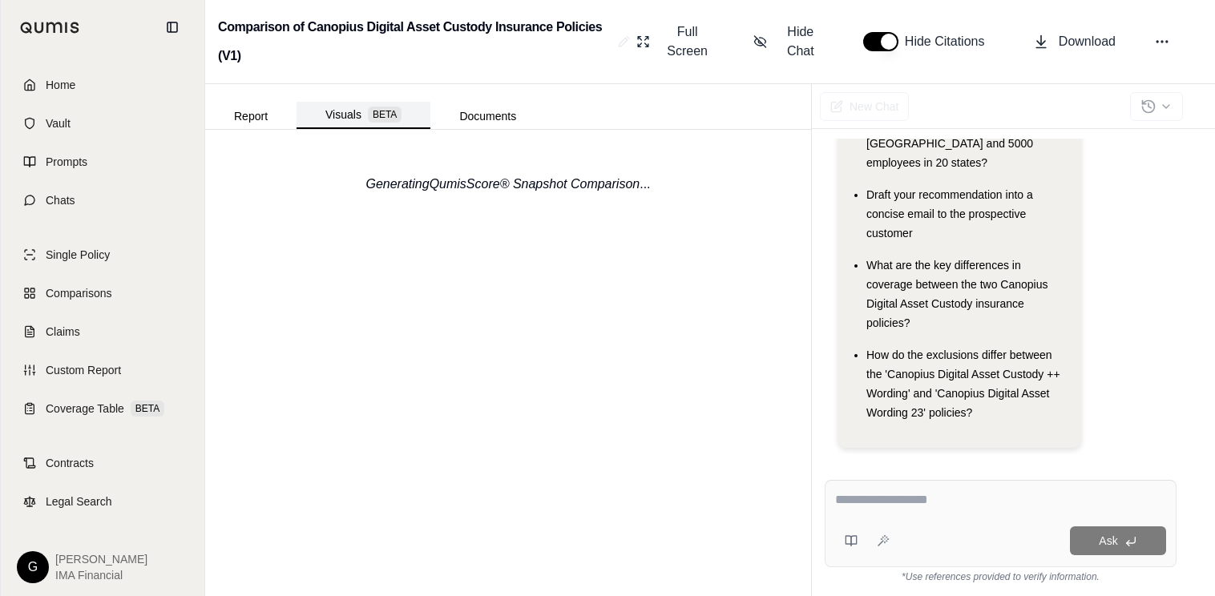
click at [336, 123] on button "Visuals BETA" at bounding box center [364, 115] width 134 height 27
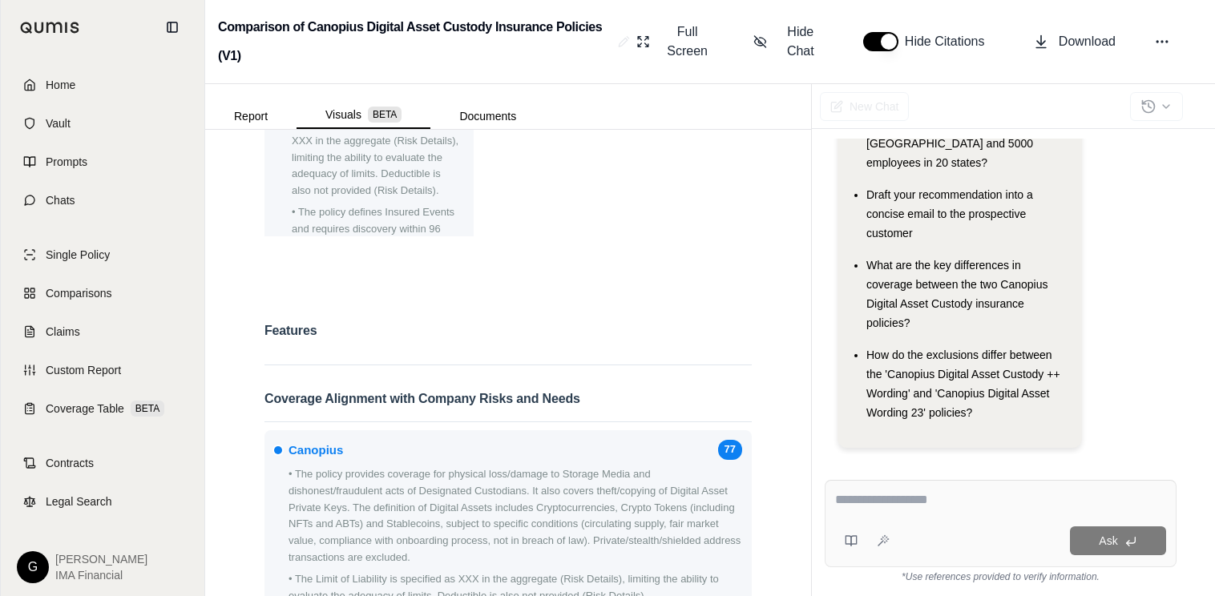
scroll to position [882, 0]
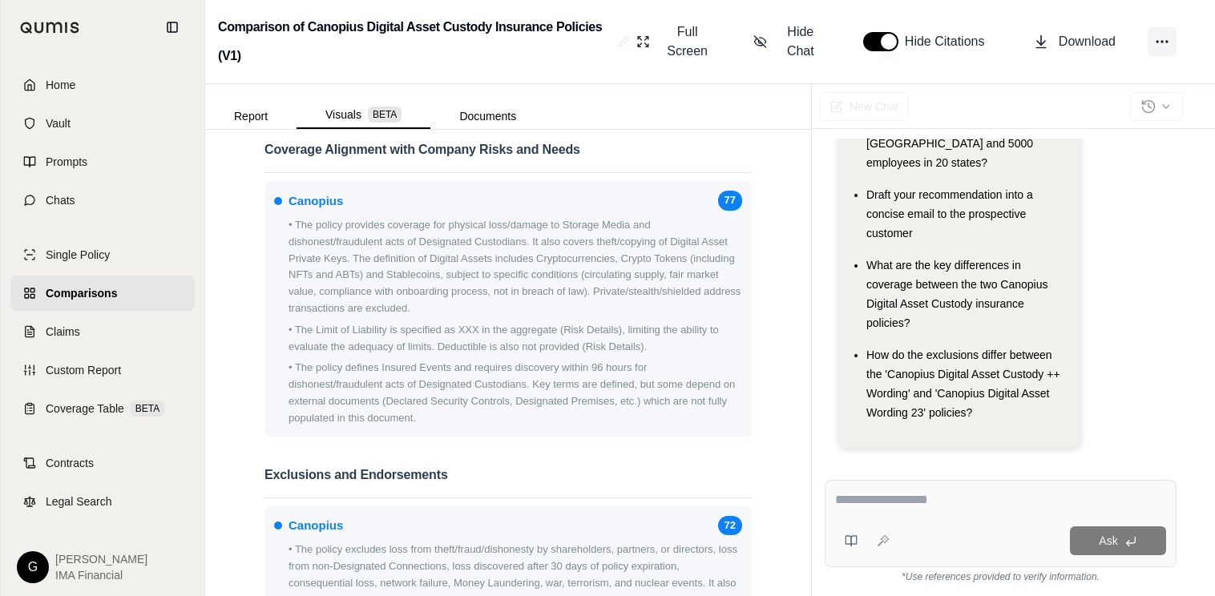
click at [1104, 43] on icon at bounding box center [1162, 42] width 16 height 16
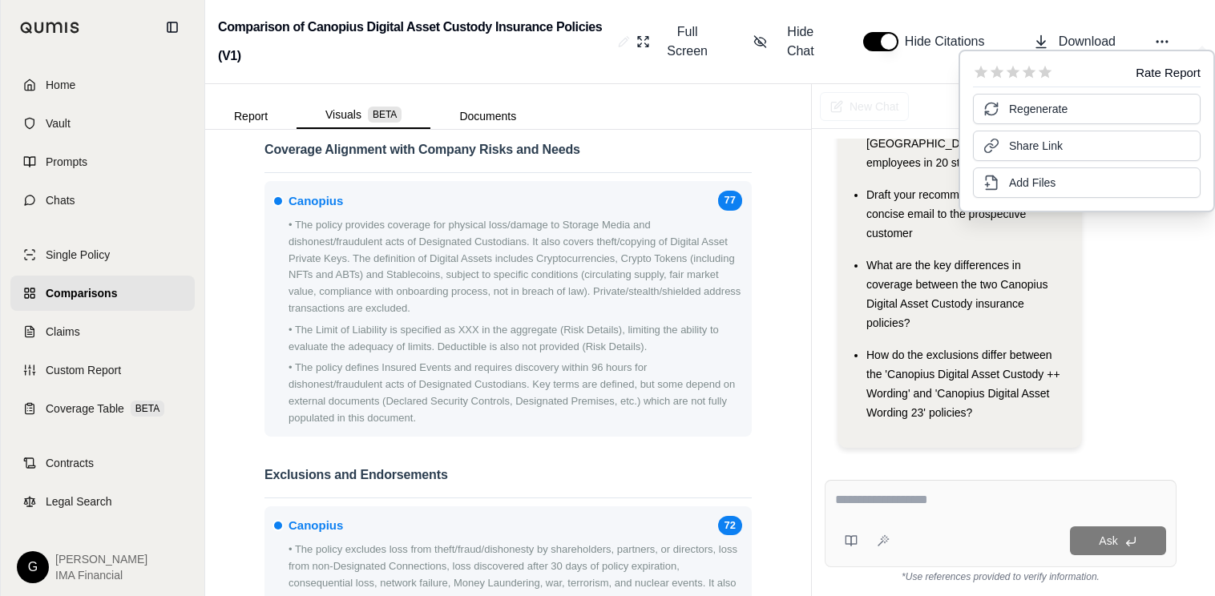
click at [680, 119] on div "Report Visuals BETA Documents" at bounding box center [508, 106] width 606 height 45
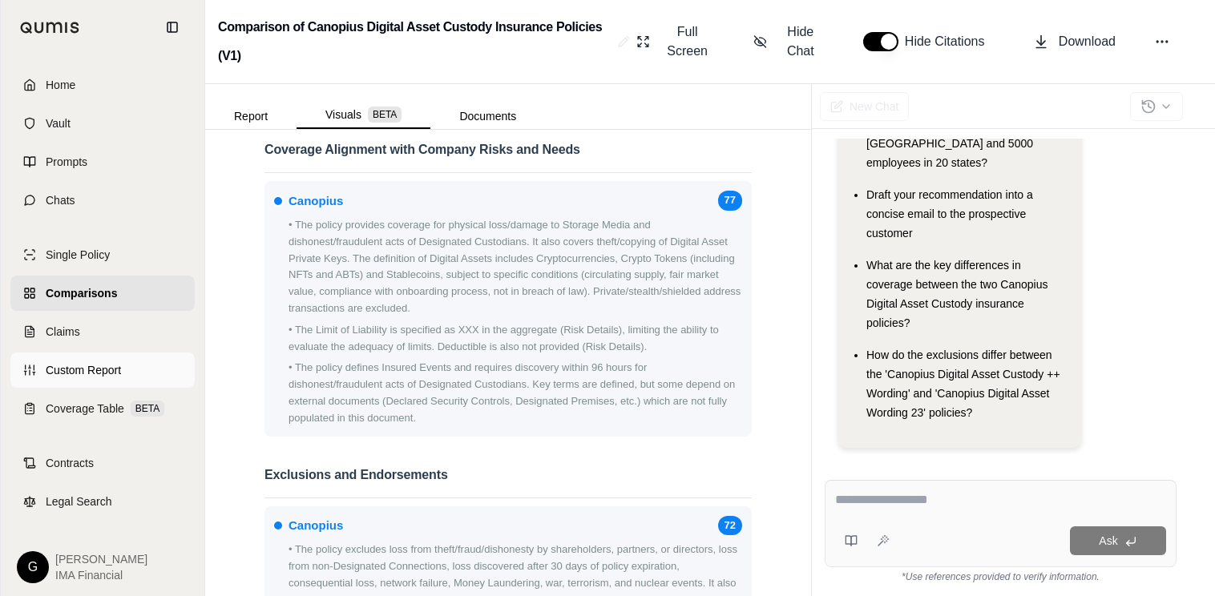
click at [95, 362] on span "Custom Report" at bounding box center [83, 370] width 75 height 16
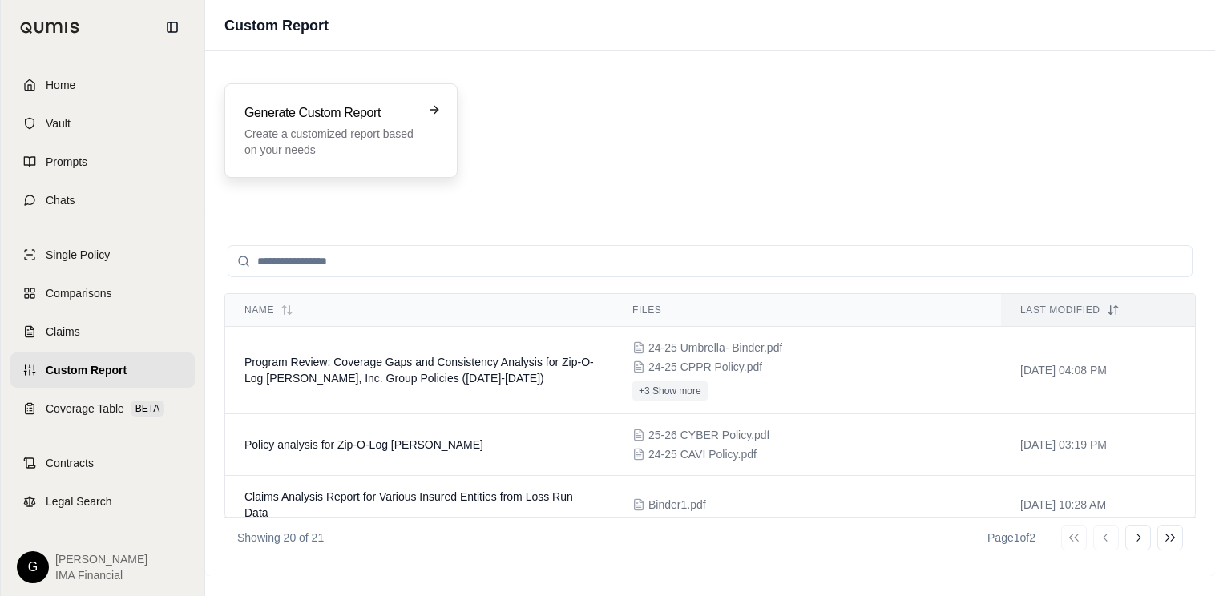
click at [340, 134] on p "Create a customized report based on your needs" at bounding box center [329, 142] width 171 height 32
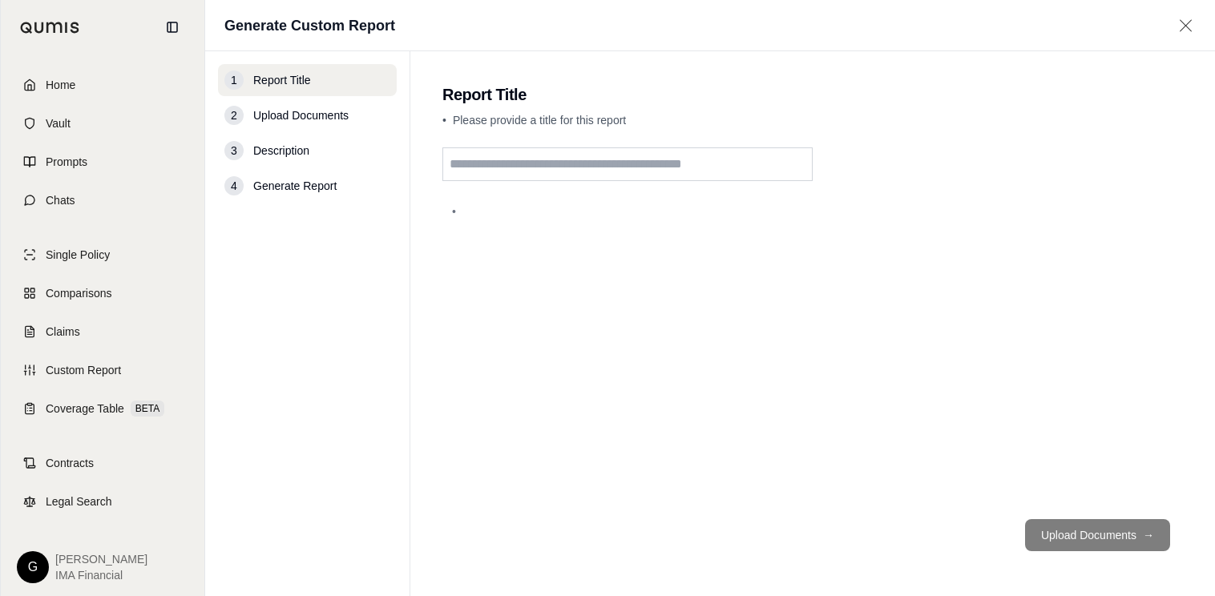
click at [487, 161] on input "text" at bounding box center [627, 164] width 370 height 34
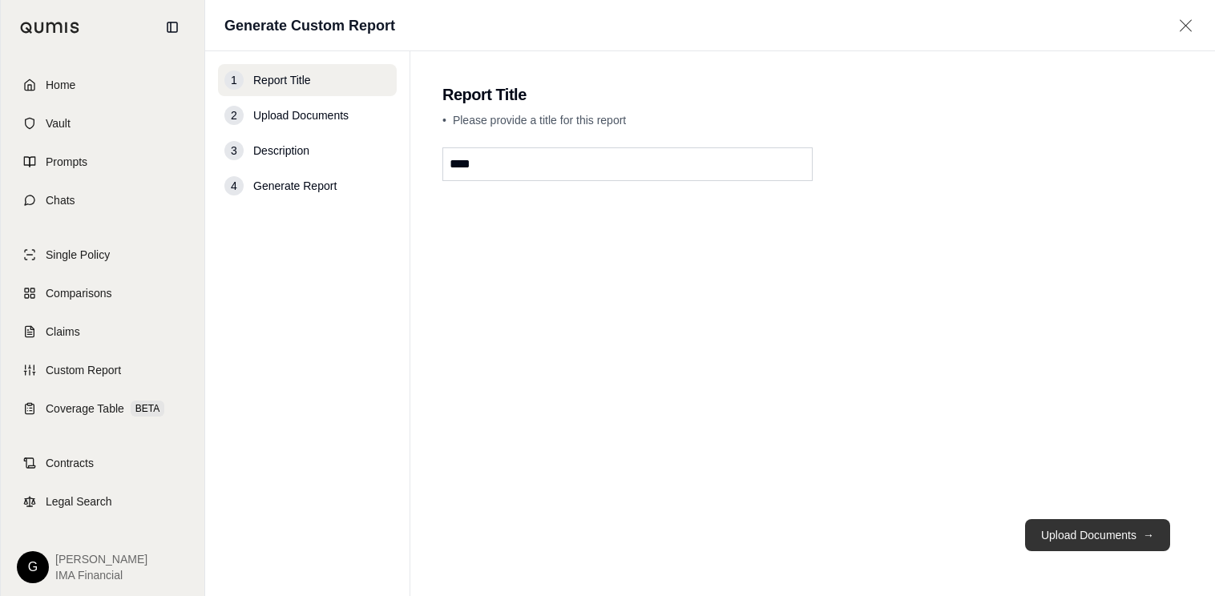
type input "****"
click at [1101, 538] on button "Upload Documents →" at bounding box center [1097, 535] width 145 height 32
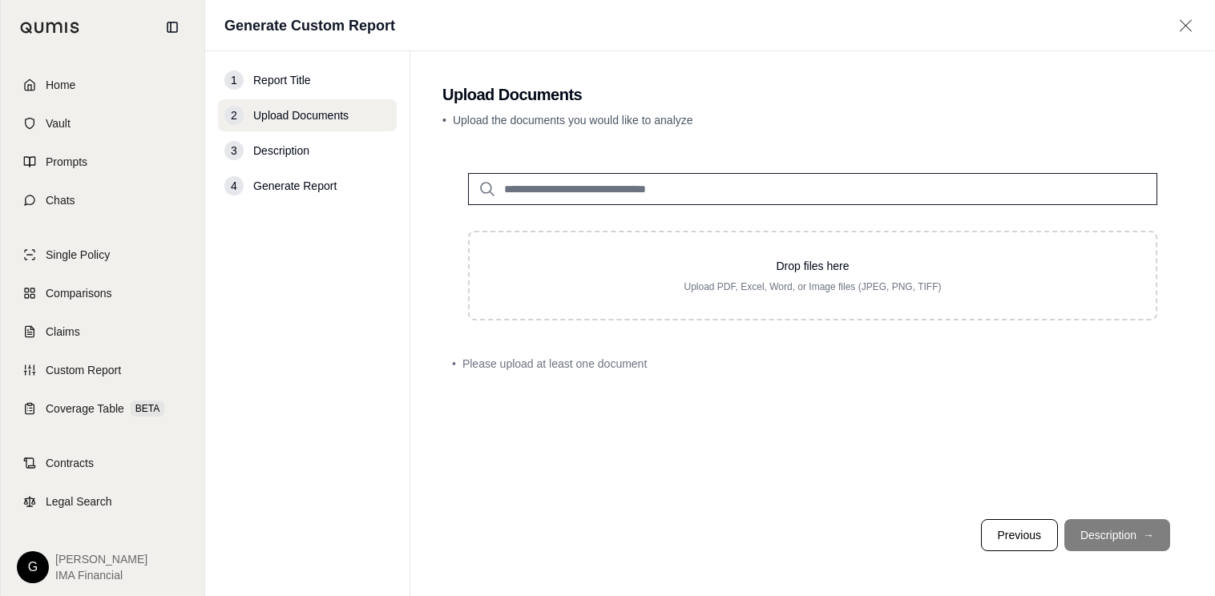
click at [611, 184] on input "search" at bounding box center [812, 189] width 689 height 32
click at [71, 91] on span "Home" at bounding box center [61, 85] width 30 height 16
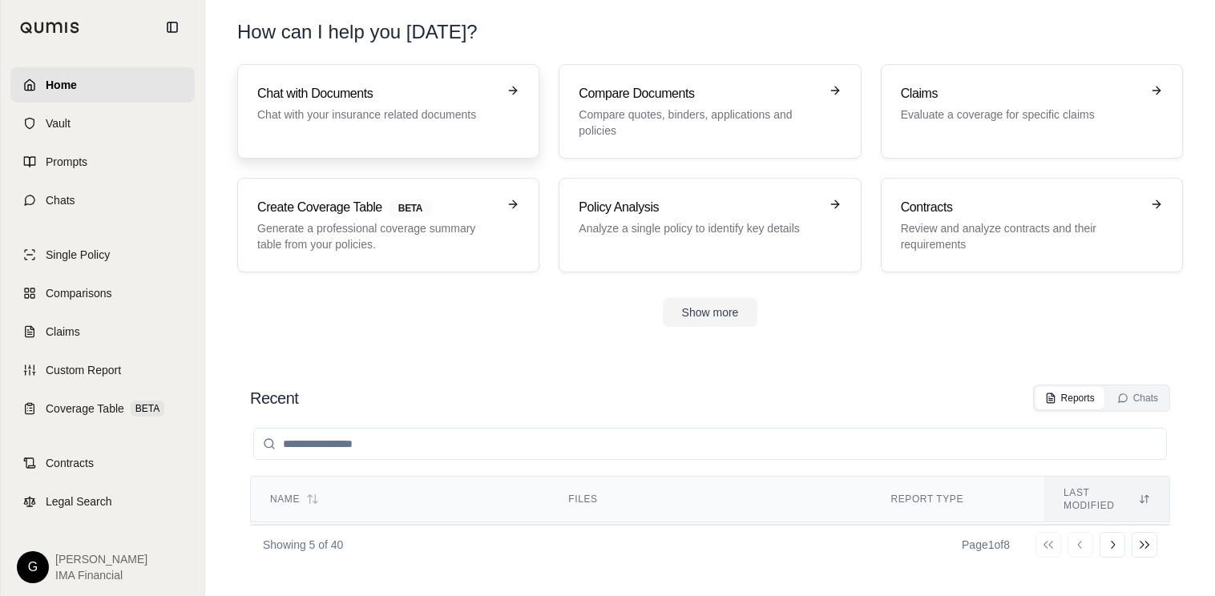
click at [386, 111] on p "Chat with your insurance related documents" at bounding box center [377, 115] width 240 height 16
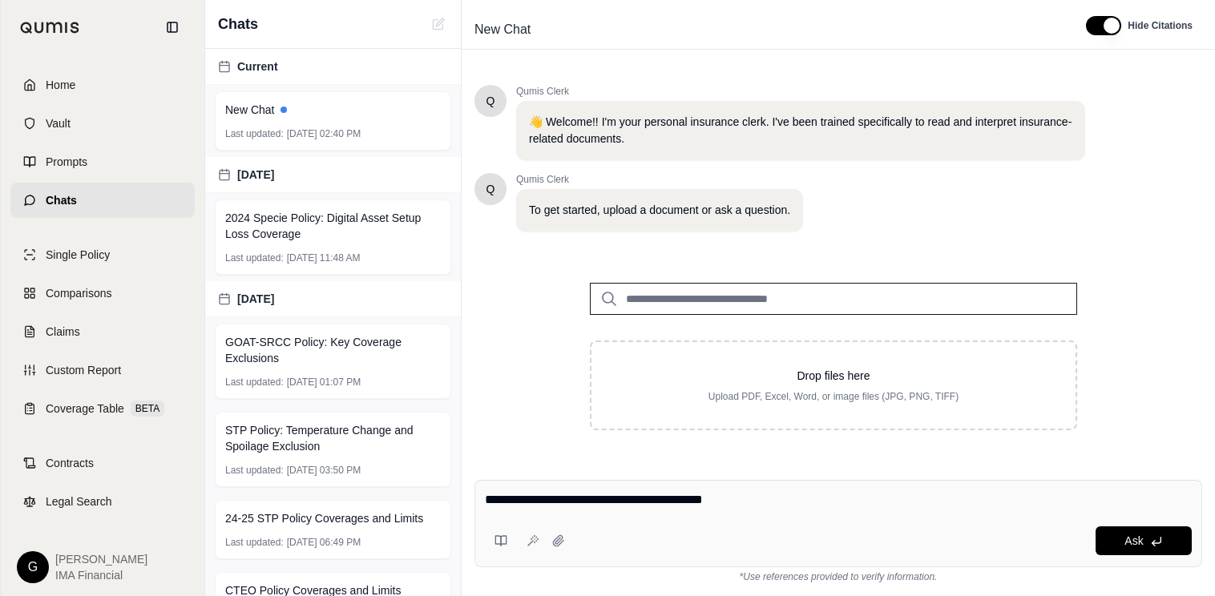
type textarea "**********"
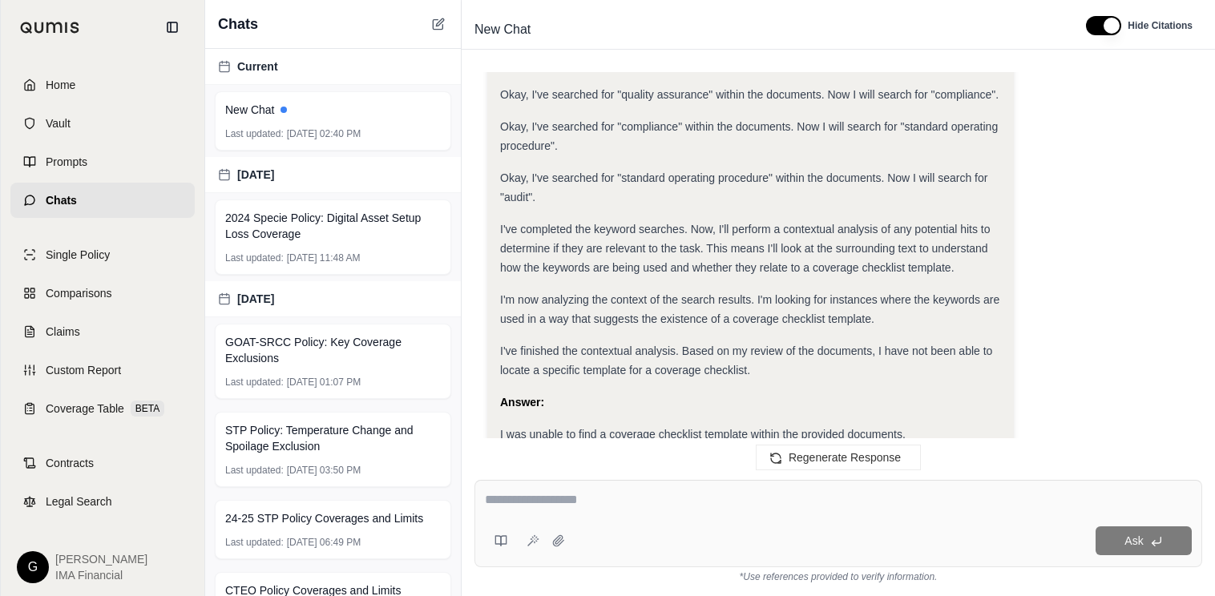
scroll to position [1100, 0]
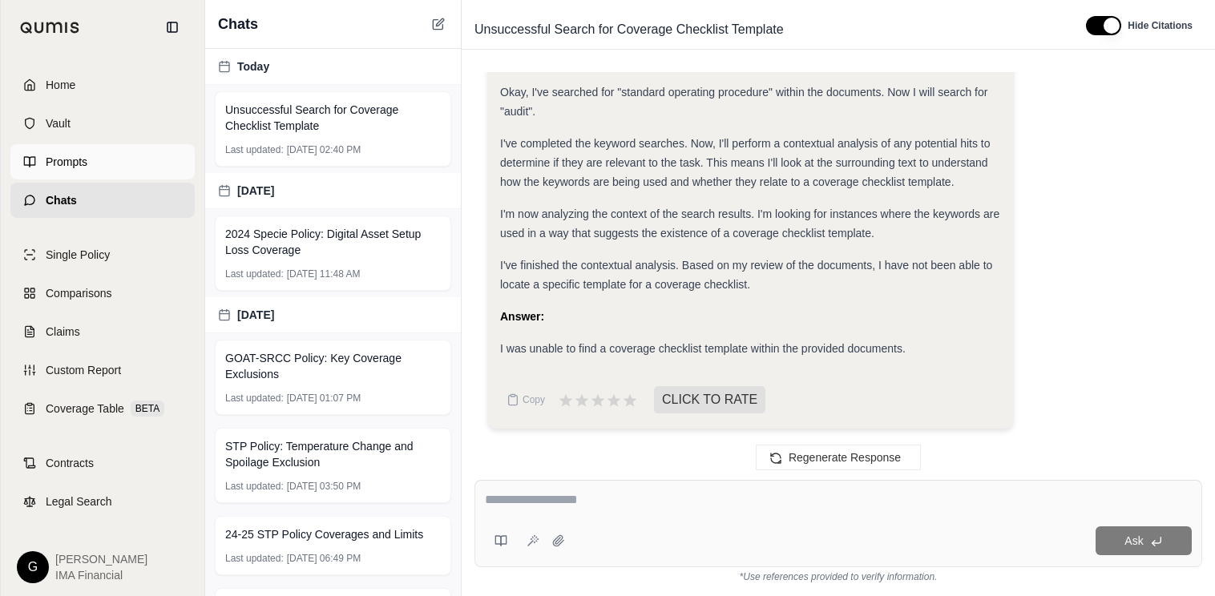
drag, startPoint x: 90, startPoint y: 151, endPoint x: 98, endPoint y: 154, distance: 8.6
click at [90, 151] on link "Prompts" at bounding box center [102, 161] width 184 height 35
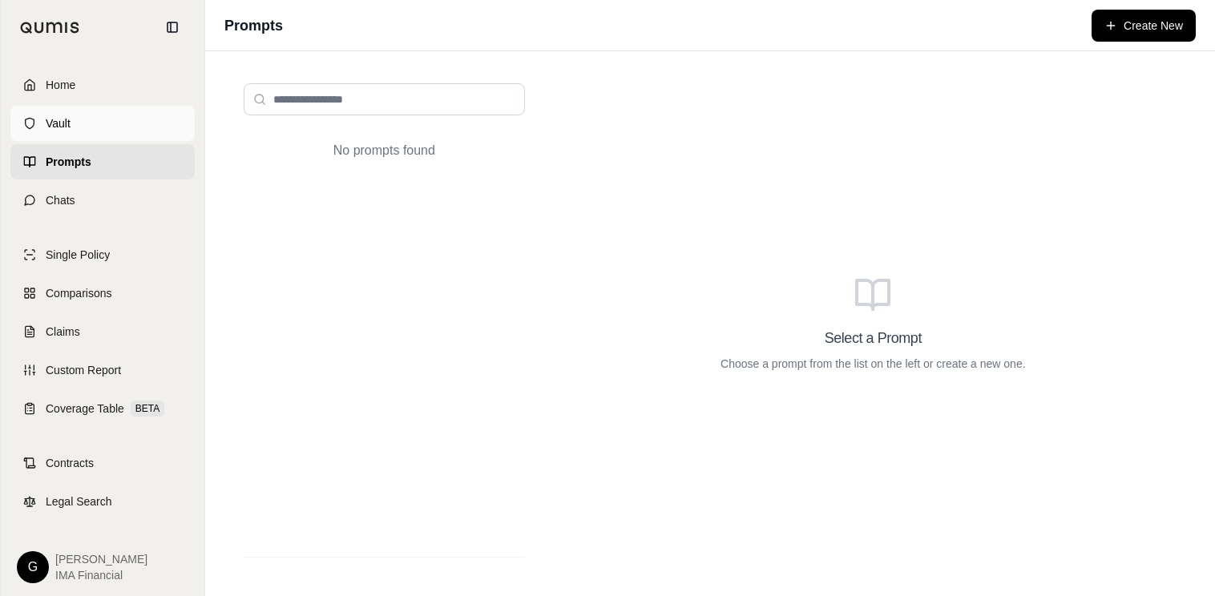
click at [93, 120] on link "Vault" at bounding box center [102, 123] width 184 height 35
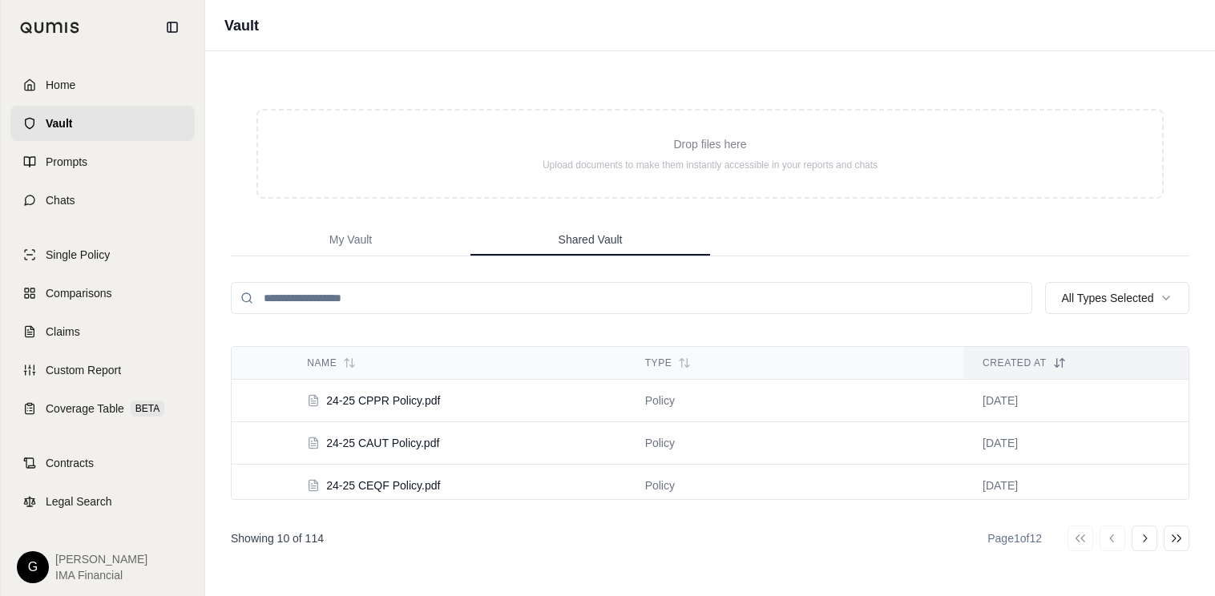
click at [593, 235] on span "Shared Vault" at bounding box center [591, 240] width 64 height 16
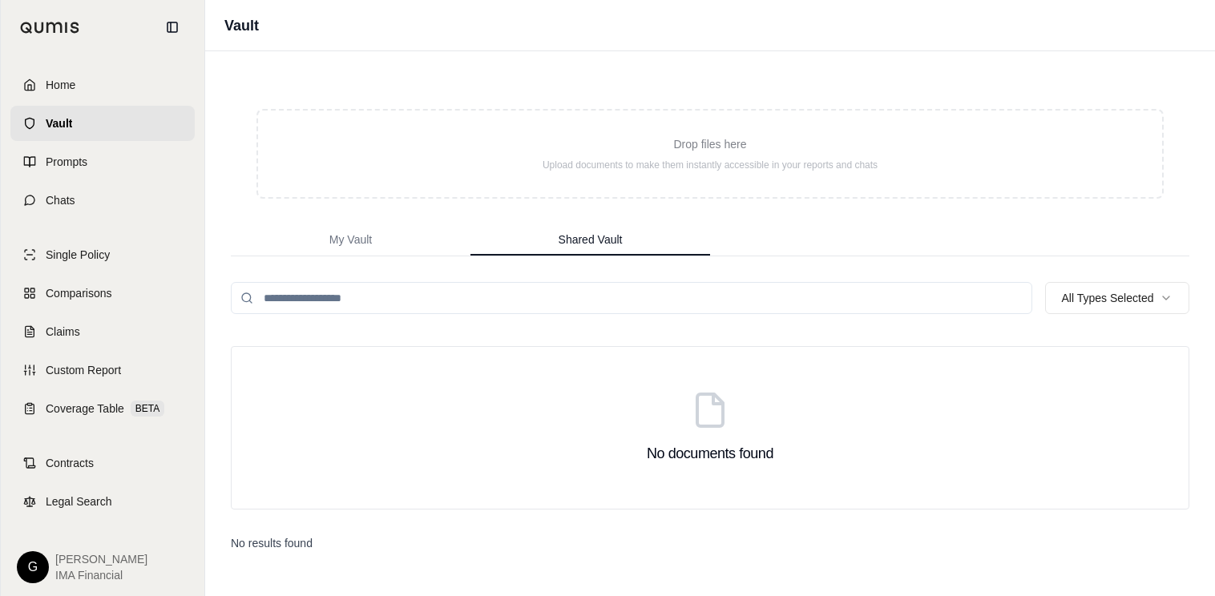
click at [526, 304] on input "search" at bounding box center [631, 298] width 801 height 32
click at [344, 252] on button "My Vault" at bounding box center [351, 240] width 240 height 32
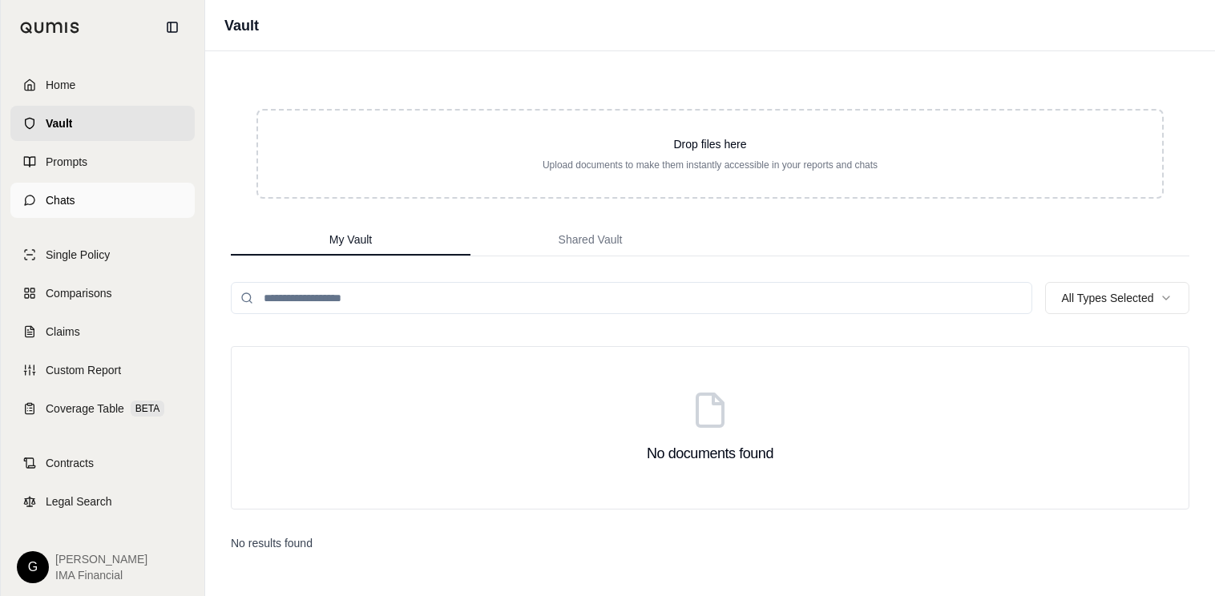
click at [80, 200] on link "Chats" at bounding box center [102, 200] width 184 height 35
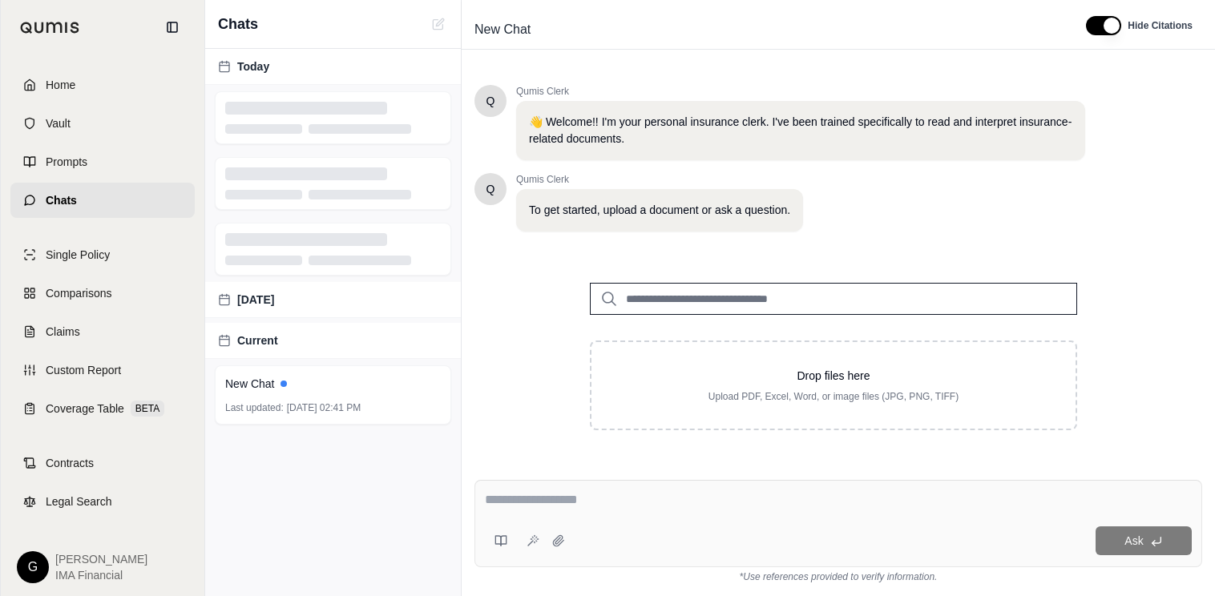
click at [75, 562] on span "[PERSON_NAME]" at bounding box center [101, 559] width 92 height 16
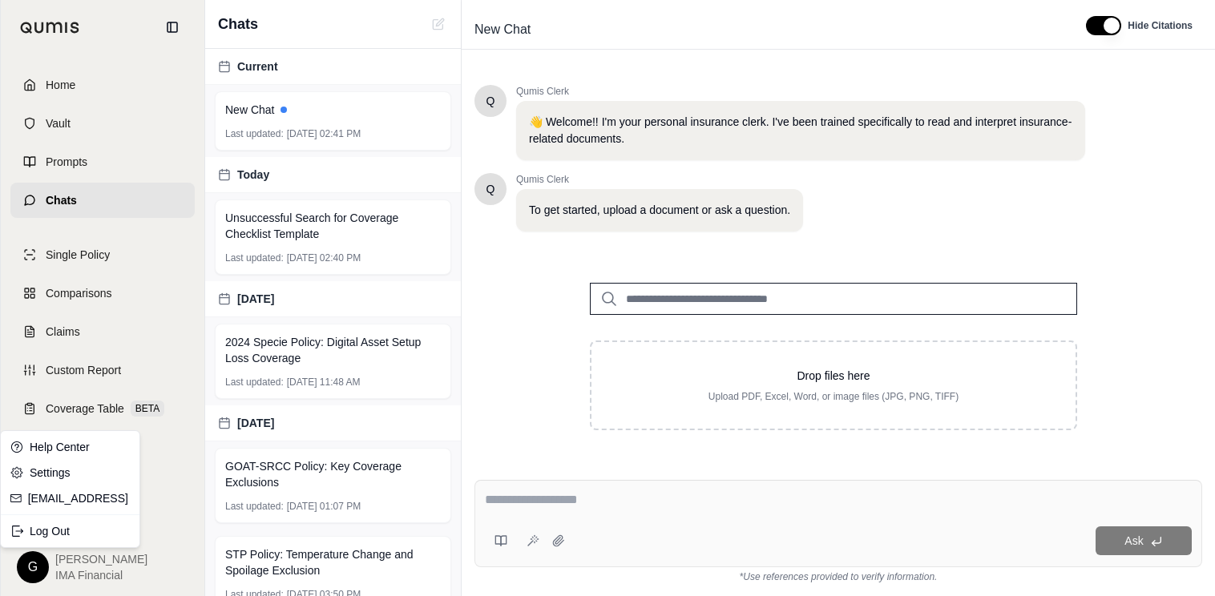
click at [22, 563] on html "Home Vault Prompts Chats Single Policy Comparisons Claims Custom Report Coverag…" at bounding box center [607, 298] width 1215 height 596
click at [48, 473] on link "Settings" at bounding box center [70, 473] width 132 height 26
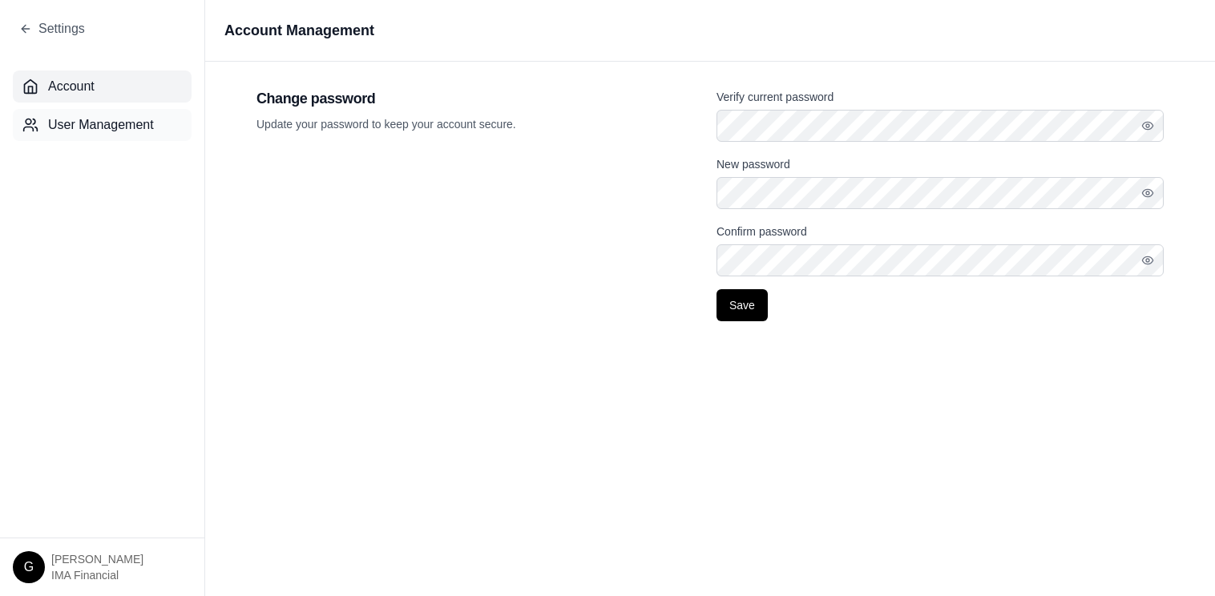
click at [107, 119] on span "User Management" at bounding box center [101, 124] width 106 height 19
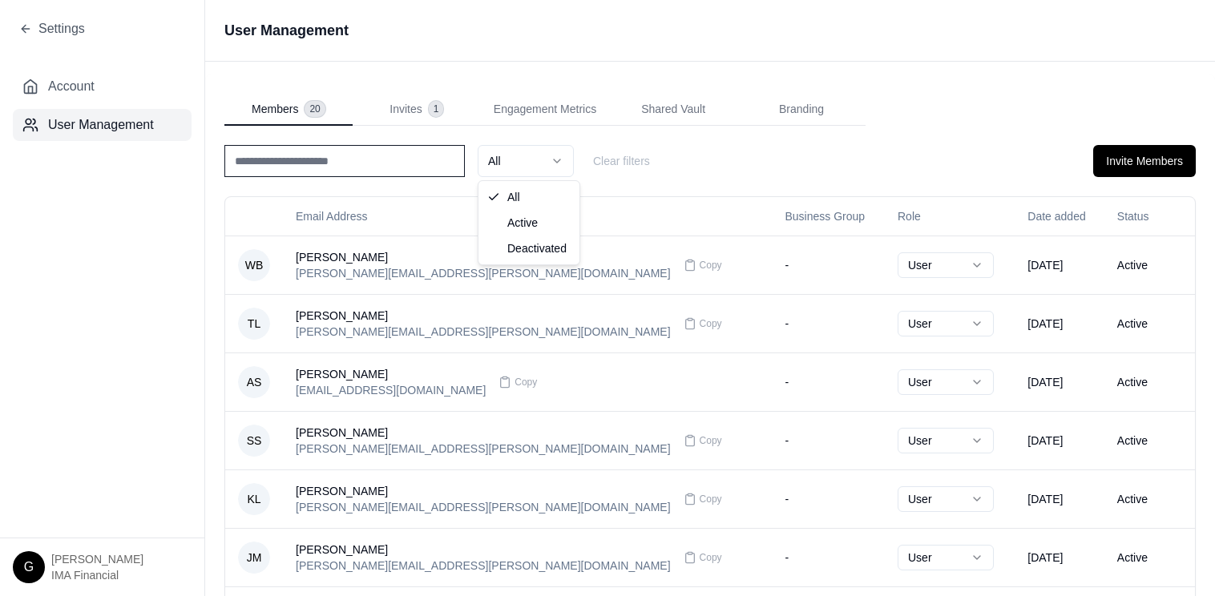
click at [548, 171] on html "Settings Account User Management G Garrett IMA Financial User Management Member…" at bounding box center [607, 298] width 1215 height 596
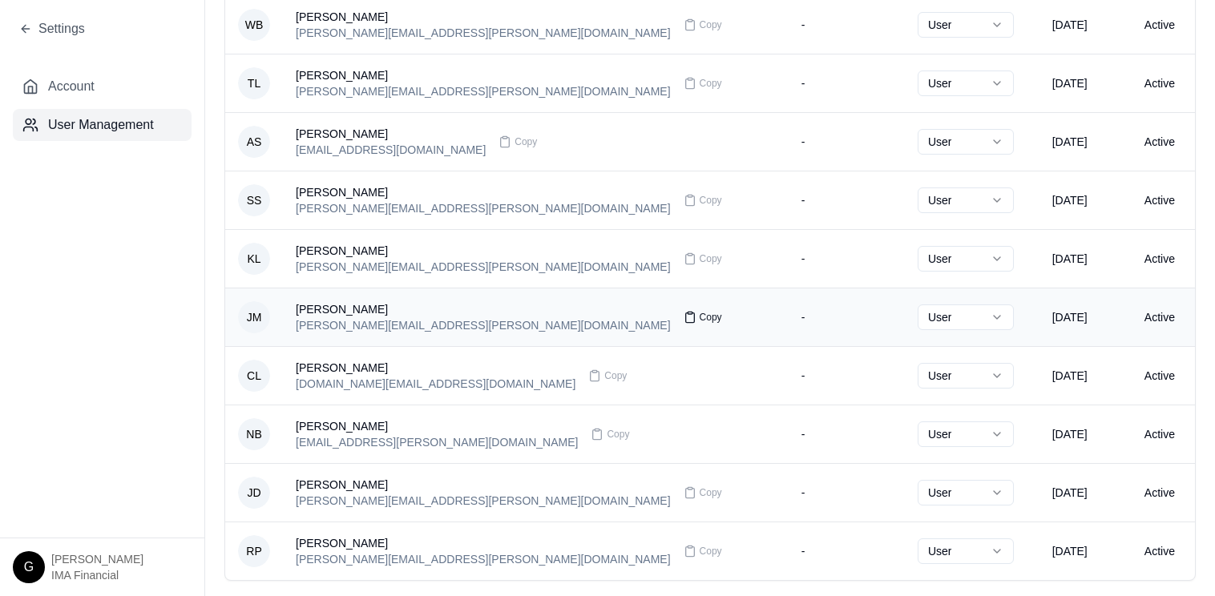
scroll to position [323, 0]
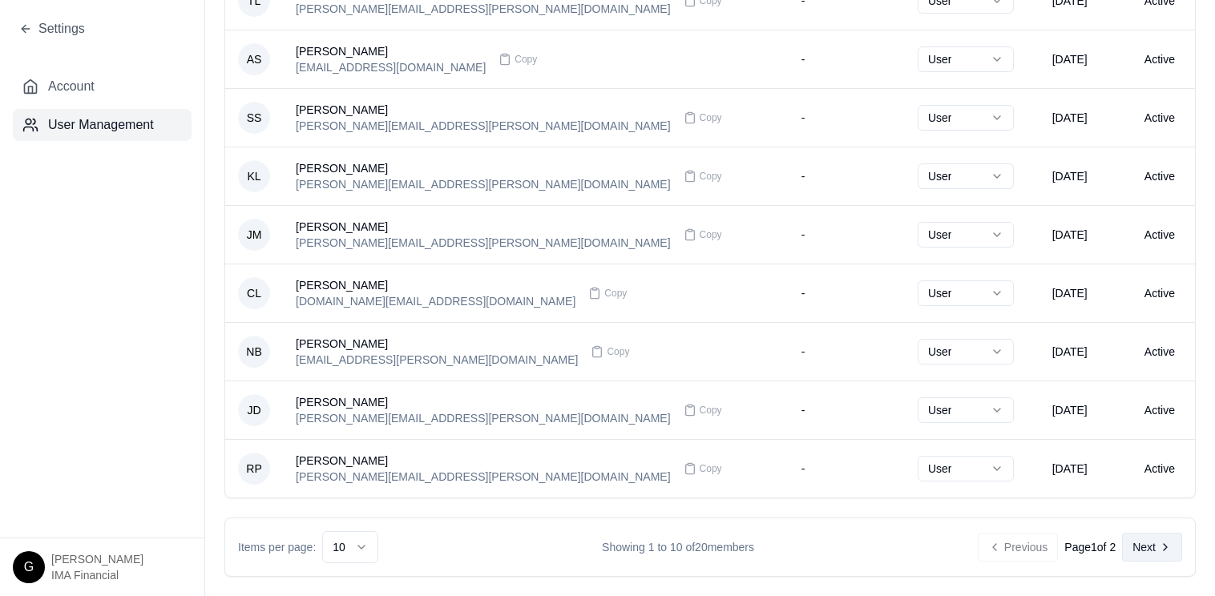
click at [1104, 549] on button "Next" at bounding box center [1152, 547] width 60 height 29
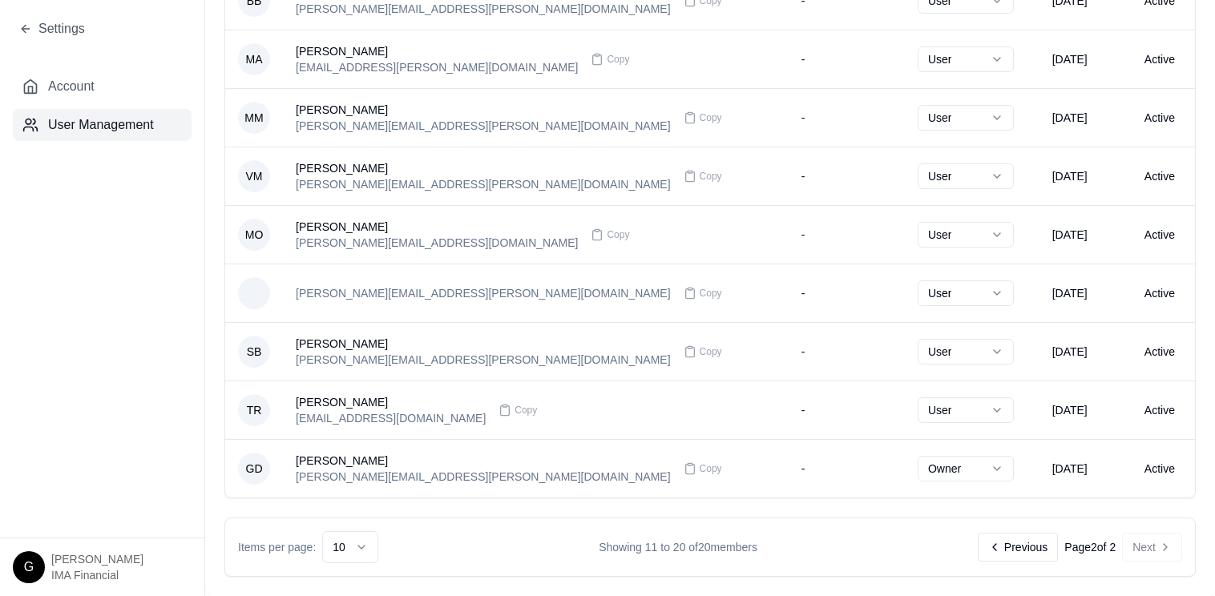
click at [1015, 552] on button "Previous" at bounding box center [1018, 547] width 80 height 29
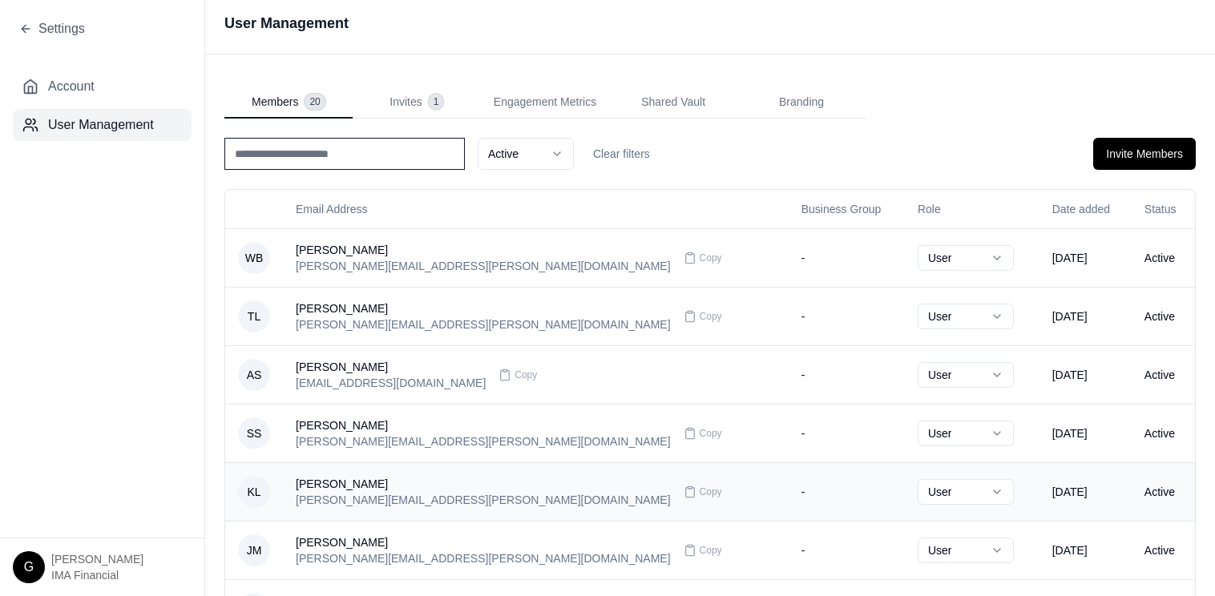
scroll to position [2, 0]
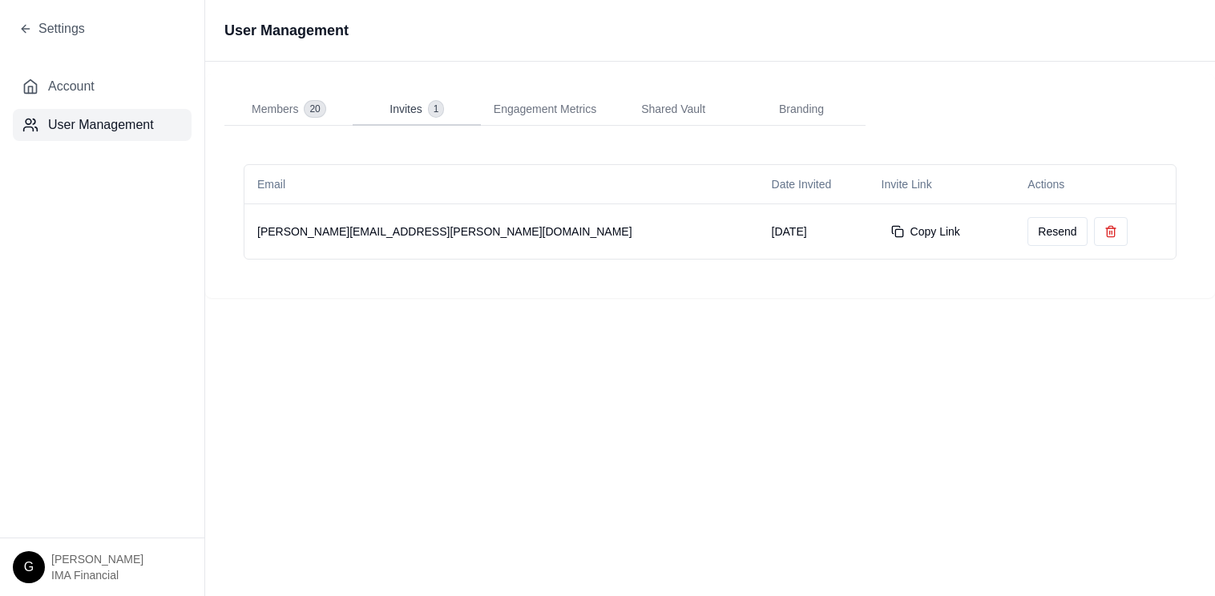
click at [397, 107] on span "Invites" at bounding box center [405, 109] width 32 height 16
click at [788, 111] on span "Branding" at bounding box center [801, 109] width 45 height 16
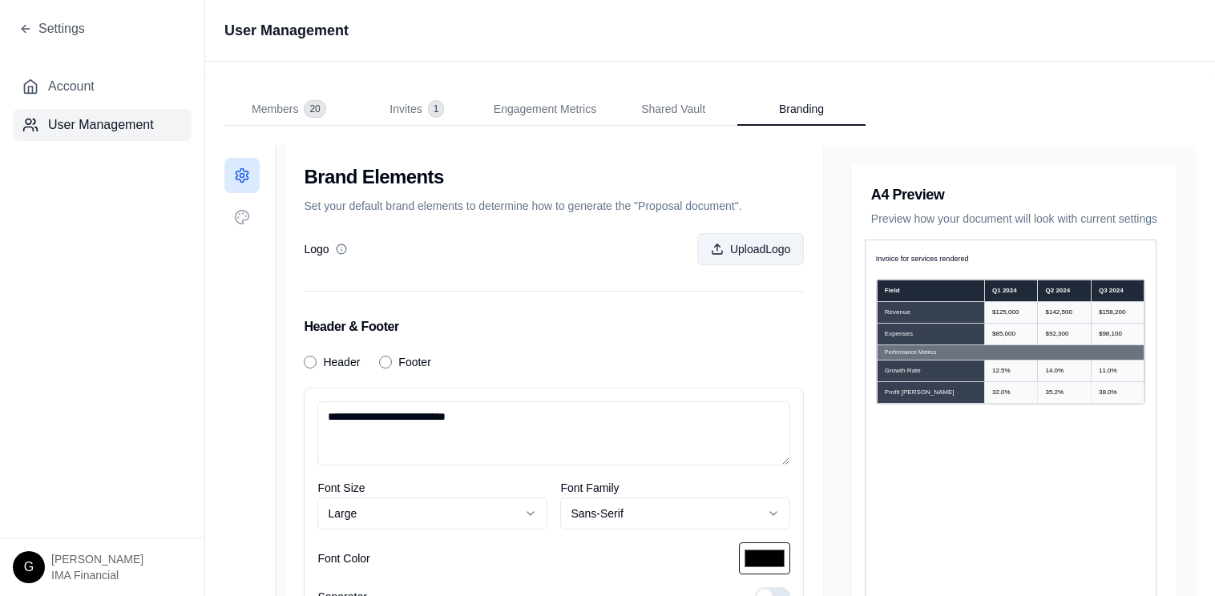
click at [744, 254] on button "Upload Logo" at bounding box center [750, 249] width 107 height 32
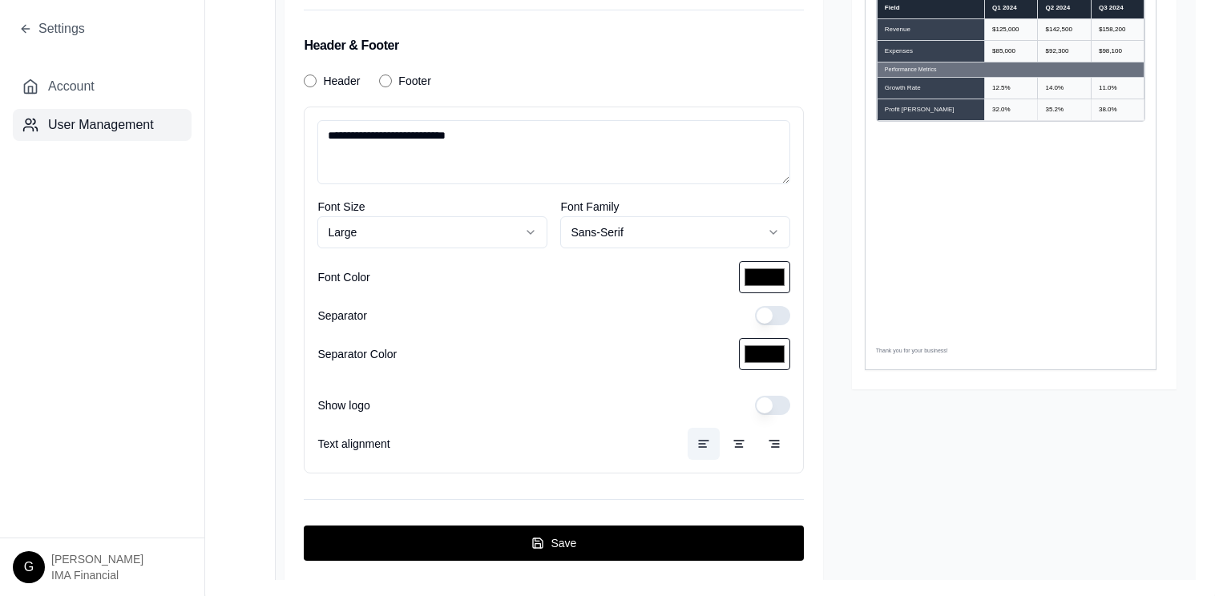
scroll to position [286, 0]
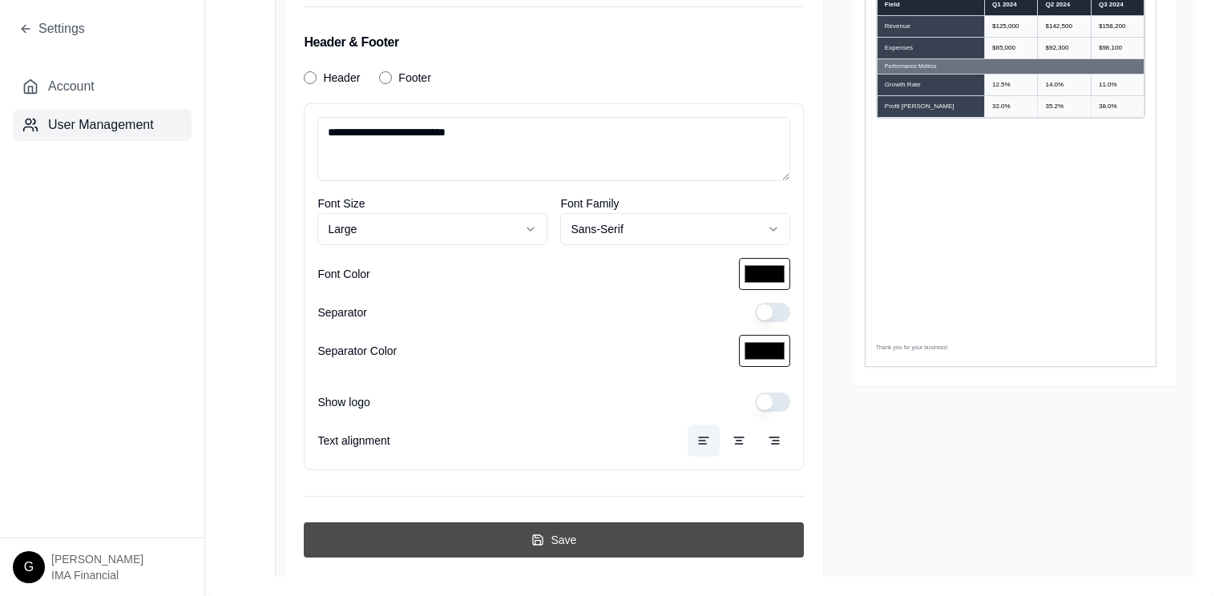
click at [573, 534] on button "Save" at bounding box center [554, 540] width 500 height 35
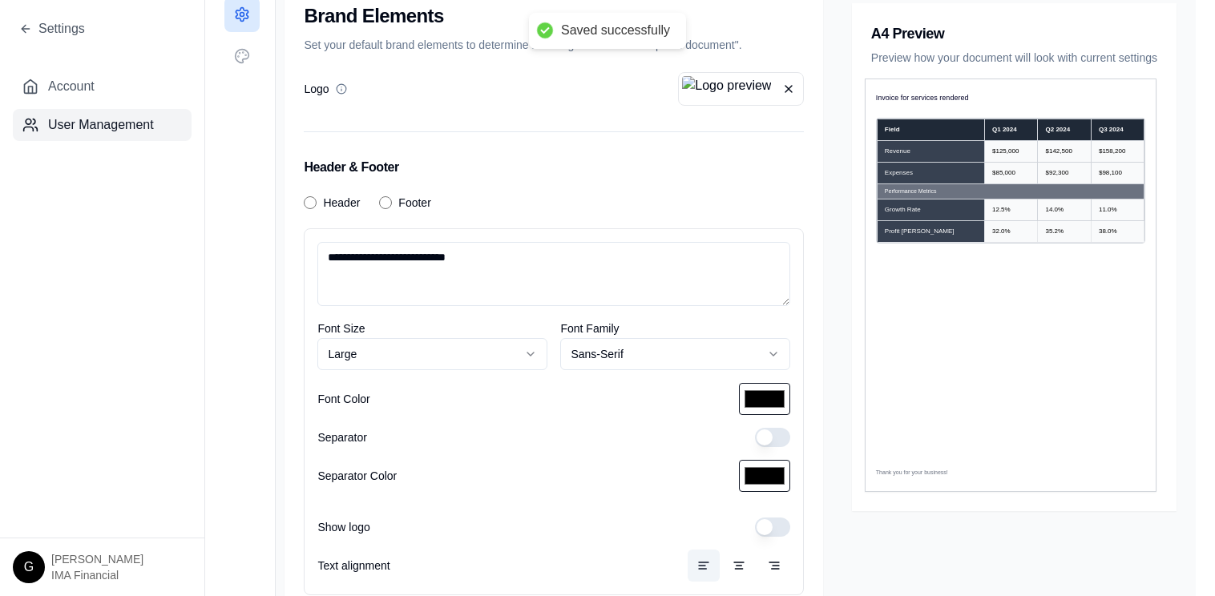
scroll to position [0, 0]
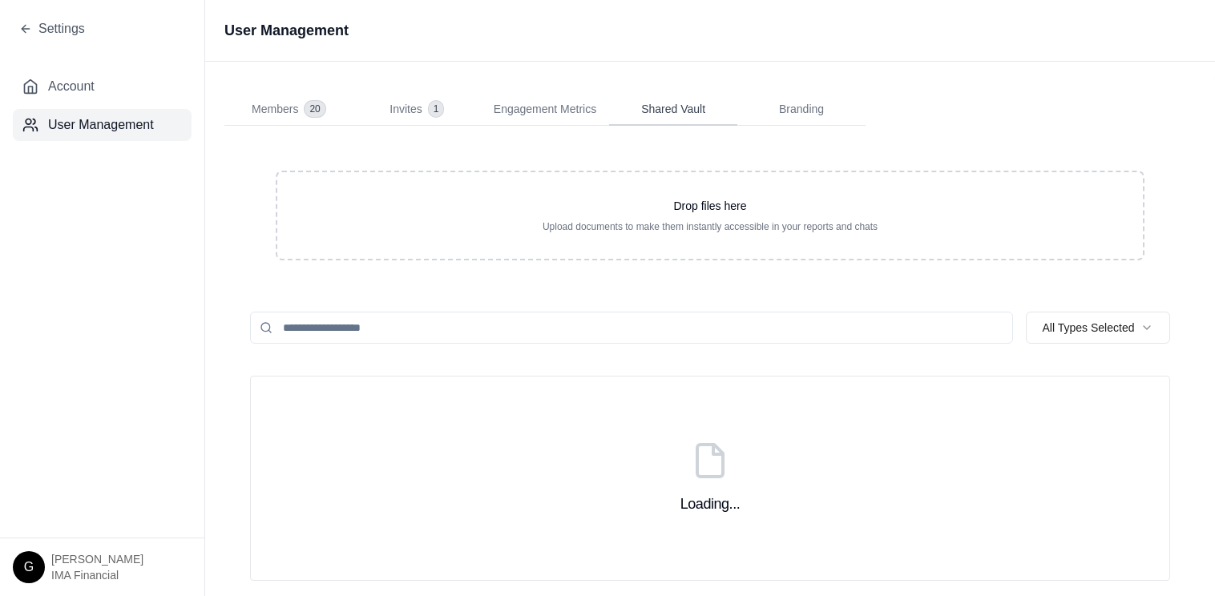
click at [680, 104] on span "Shared Vault" at bounding box center [673, 109] width 64 height 16
click at [553, 111] on span "Engagement Metrics" at bounding box center [545, 109] width 103 height 16
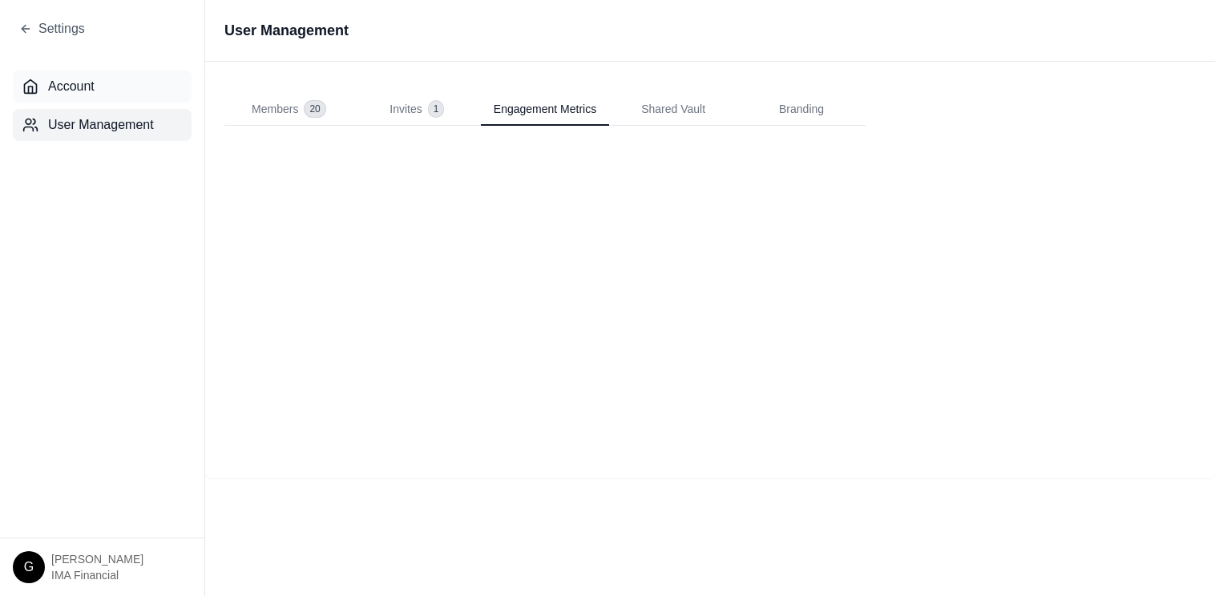
click at [91, 83] on span "Account" at bounding box center [71, 86] width 46 height 19
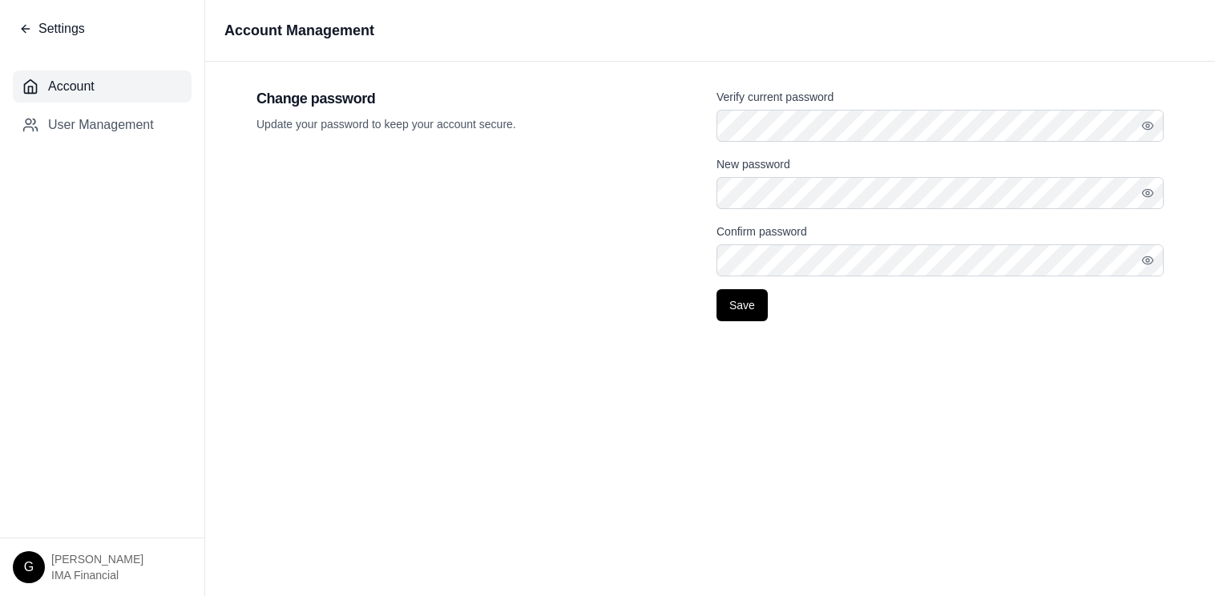
click at [50, 26] on span "Settings" at bounding box center [61, 28] width 46 height 19
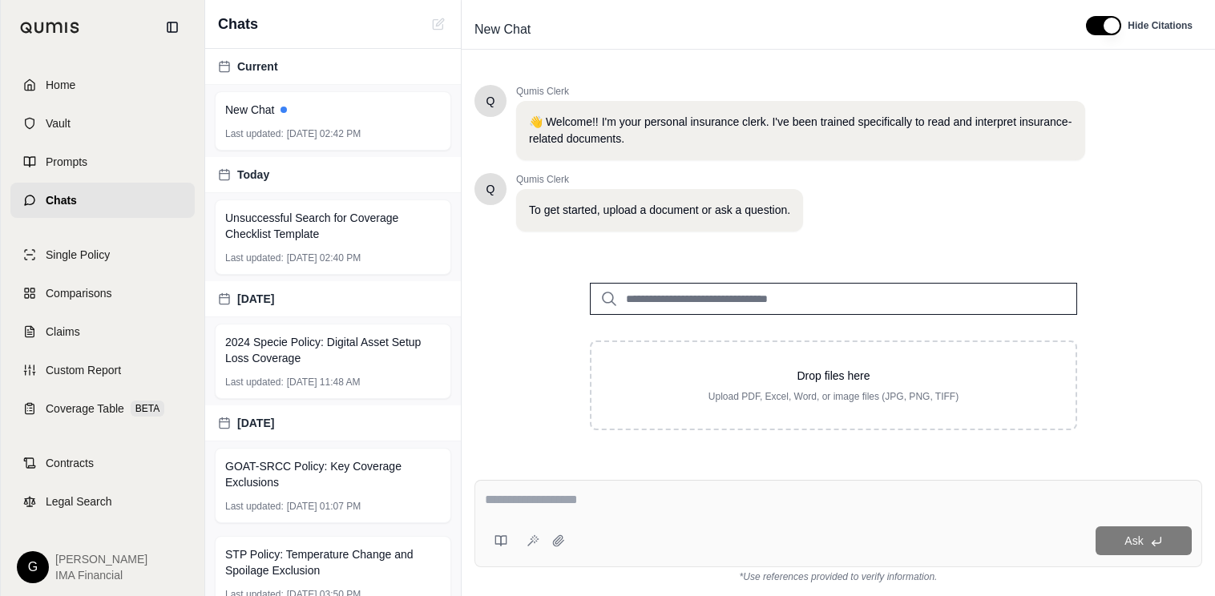
click at [513, 256] on div "Q Qumis Clerk 👋 Welcome!! I'm your personal insurance clerk. I've been trained …" at bounding box center [833, 270] width 718 height 371
